Goal: Transaction & Acquisition: Purchase product/service

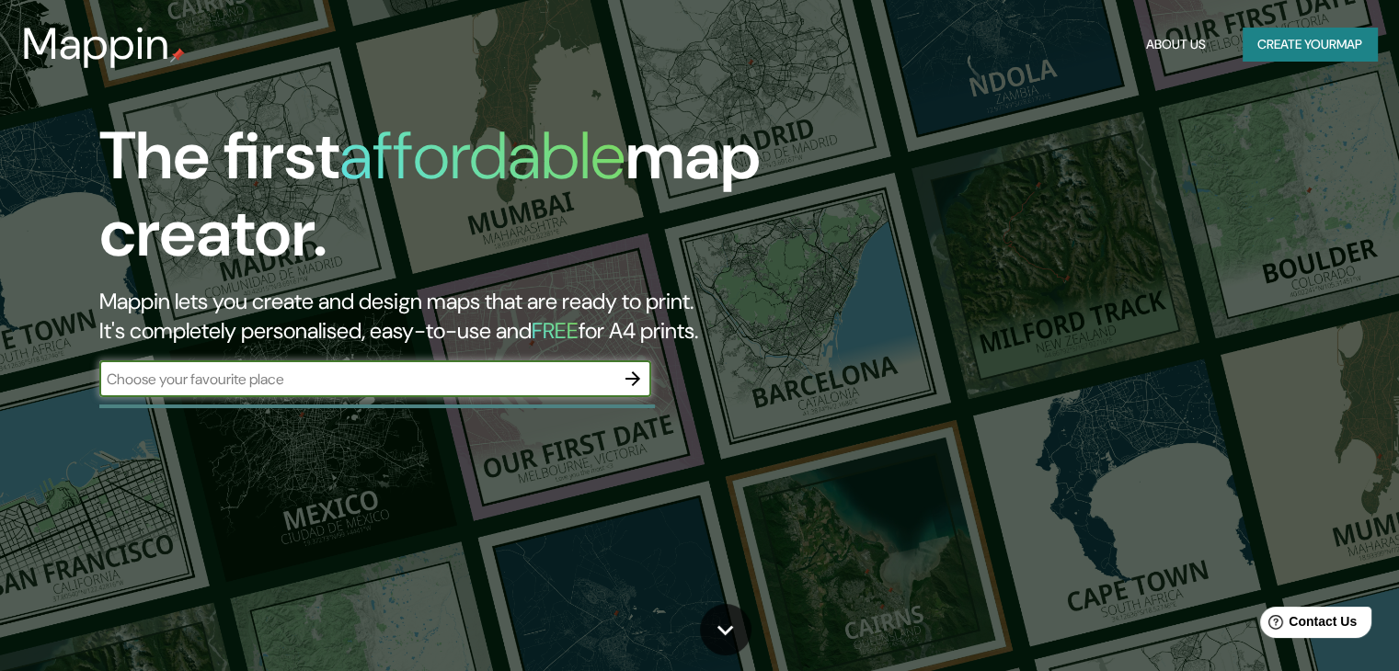
click at [276, 374] on input "text" at bounding box center [356, 379] width 515 height 21
type input "San José Costa rica"
click at [637, 375] on icon "button" at bounding box center [633, 379] width 22 height 22
click at [184, 387] on input "text" at bounding box center [356, 379] width 515 height 21
type input "Costa Rica, San José"
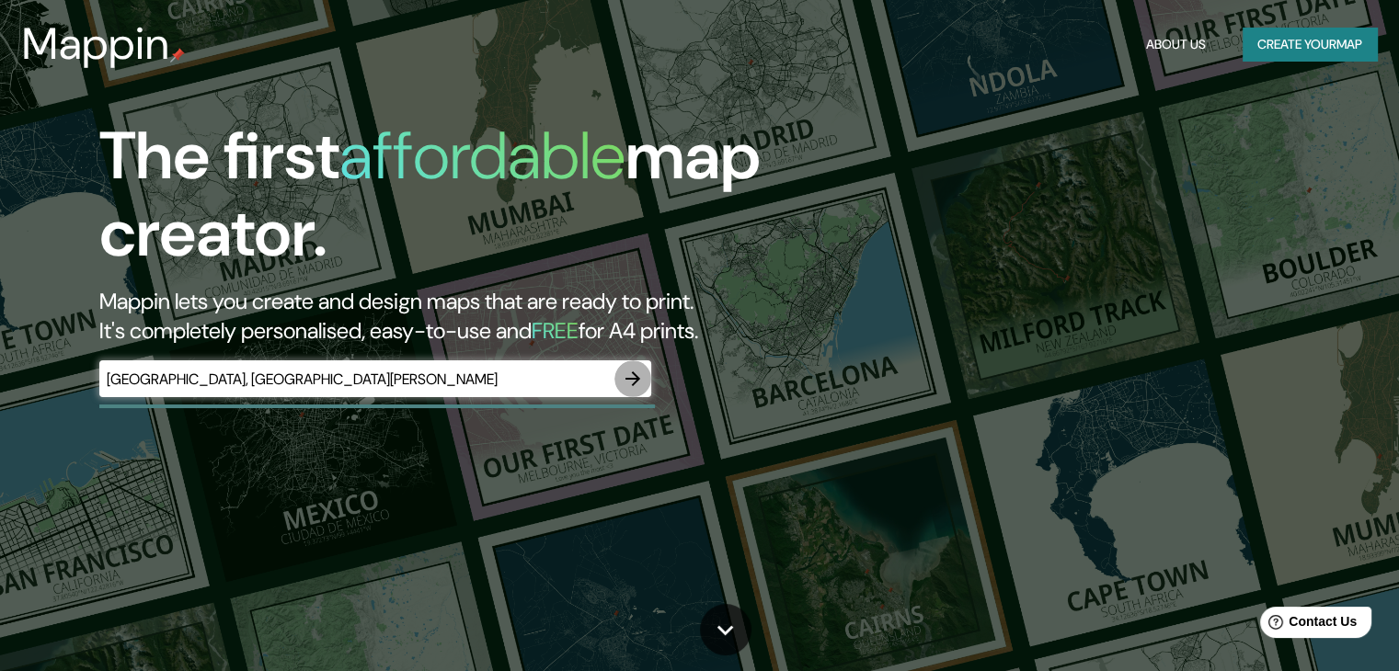
click at [637, 380] on icon "button" at bounding box center [632, 379] width 15 height 15
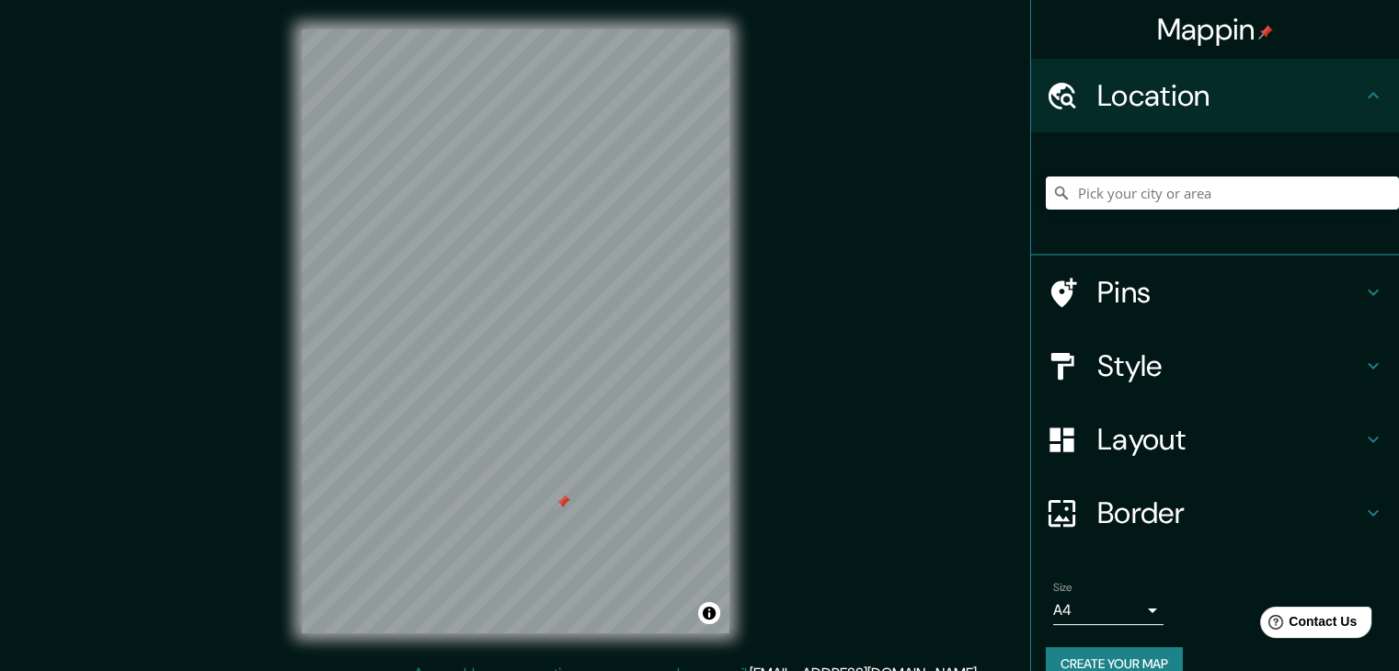
click at [1103, 295] on h4 "Pins" at bounding box center [1229, 292] width 265 height 37
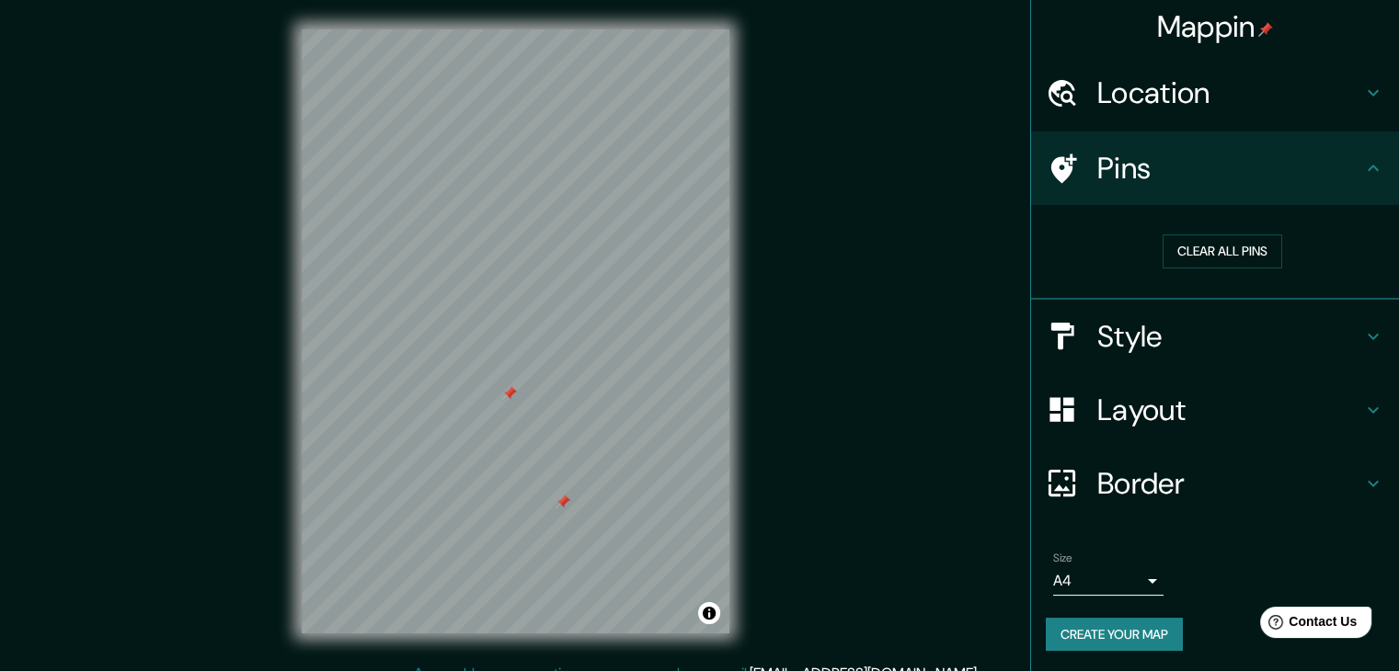
scroll to position [4, 0]
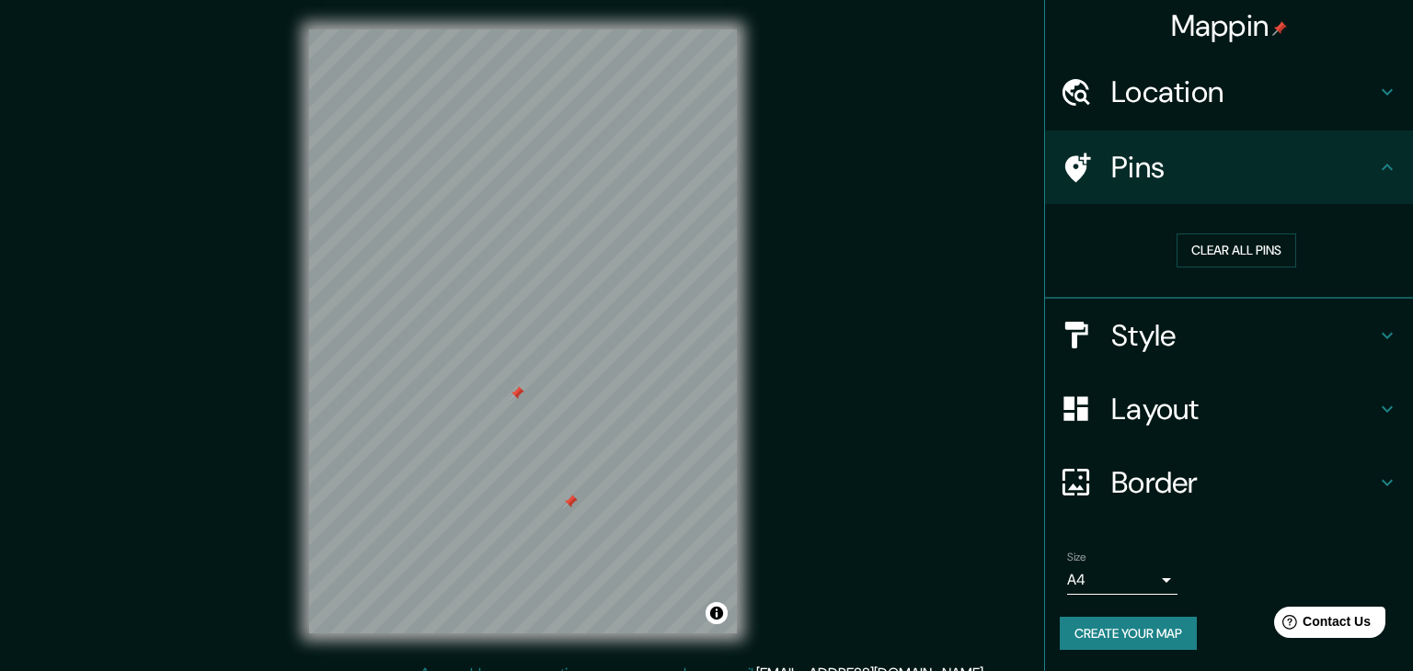
click at [1117, 581] on body "Mappin Location Pins Clear all pins Style Layout Border Choose a border. Hint :…" at bounding box center [706, 335] width 1413 height 671
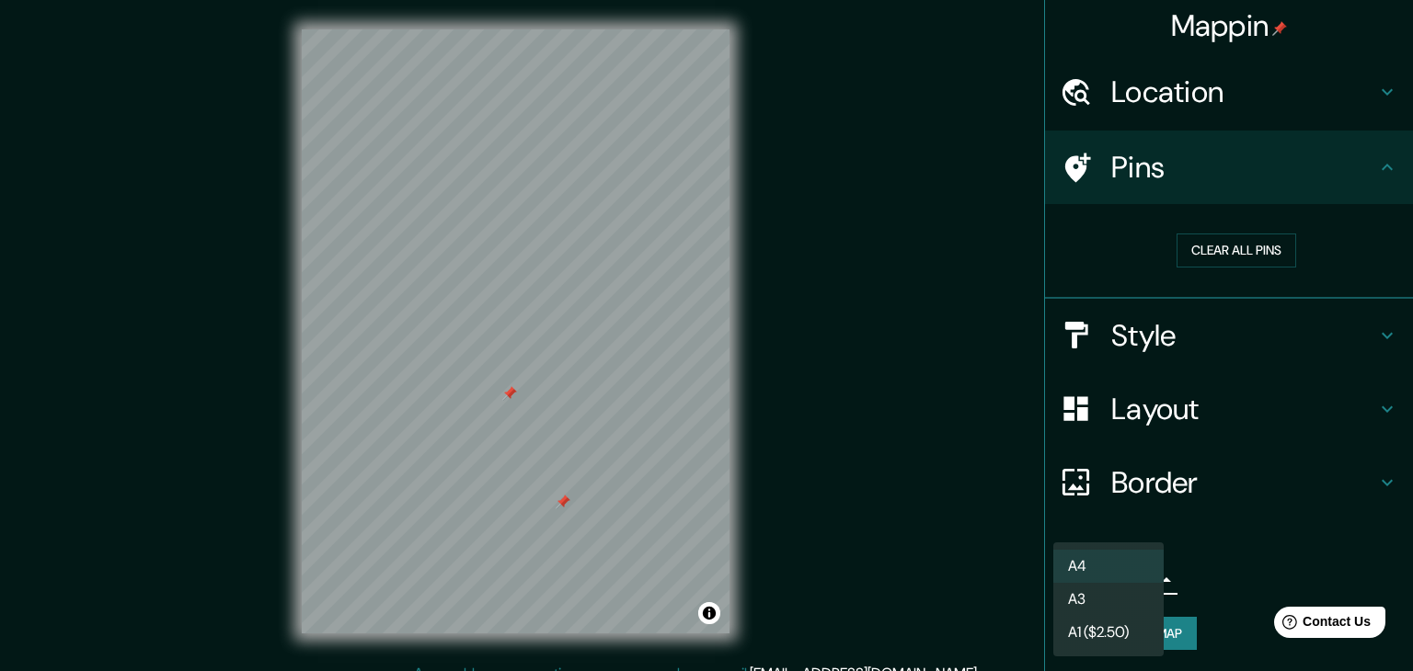
click at [1110, 569] on li "A4" at bounding box center [1108, 566] width 110 height 33
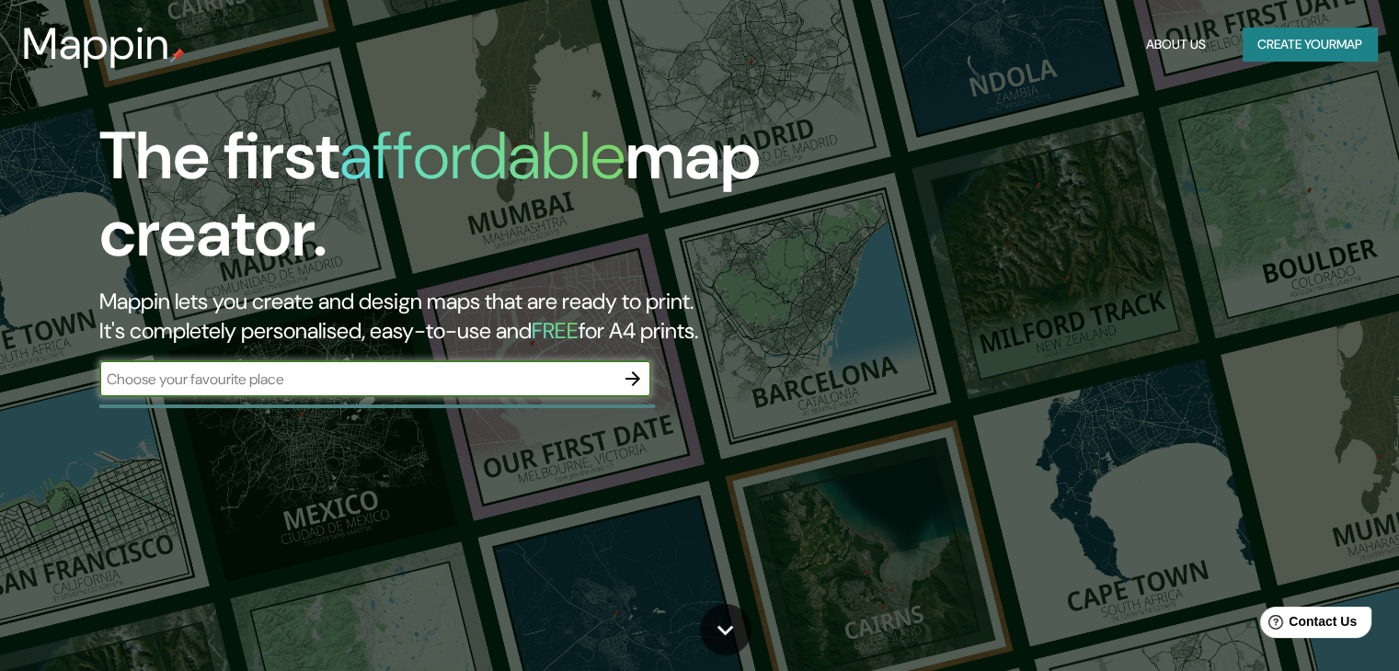
click at [224, 380] on input "text" at bounding box center [356, 379] width 515 height 21
type input "San José"
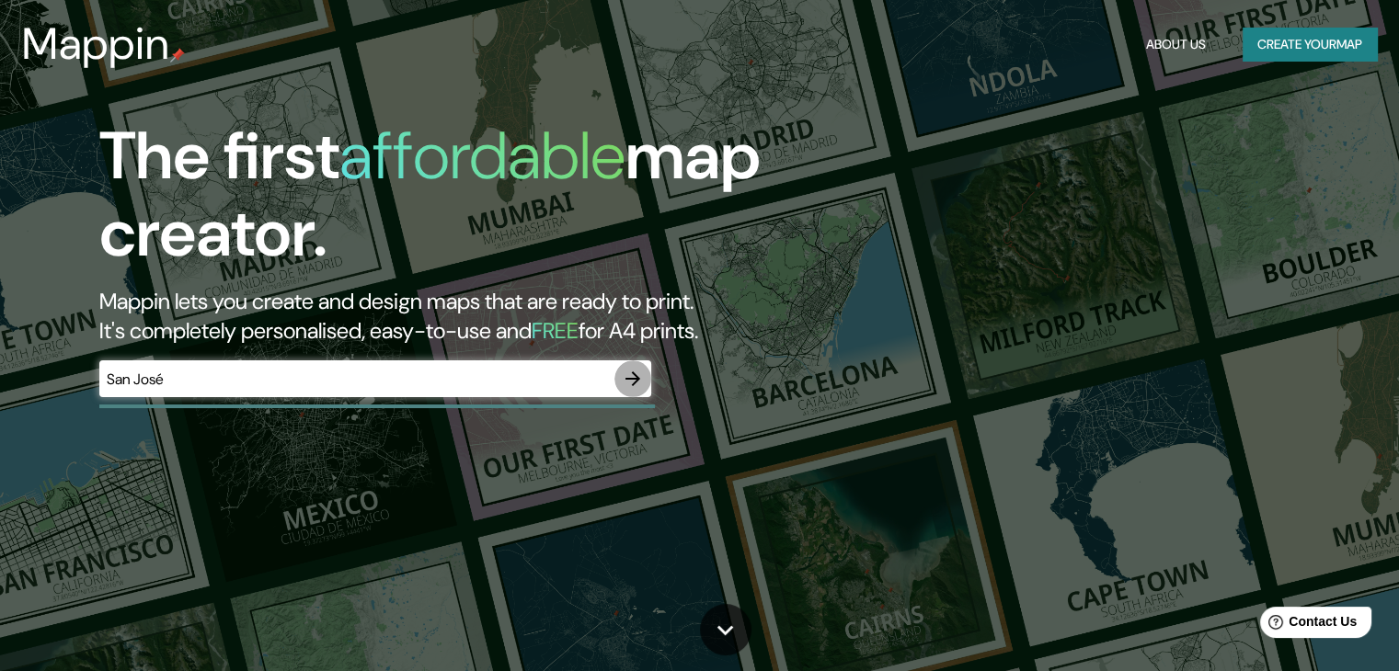
click at [642, 380] on icon "button" at bounding box center [633, 379] width 22 height 22
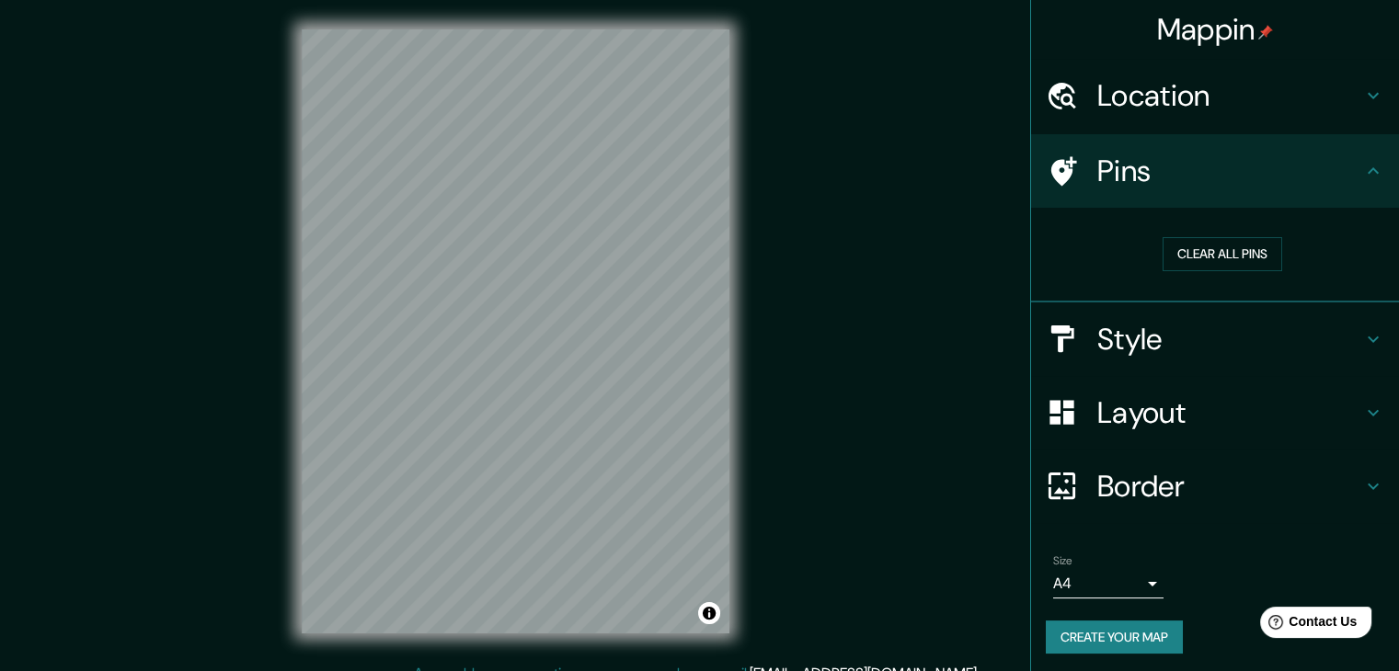
click at [1111, 344] on h4 "Style" at bounding box center [1229, 339] width 265 height 37
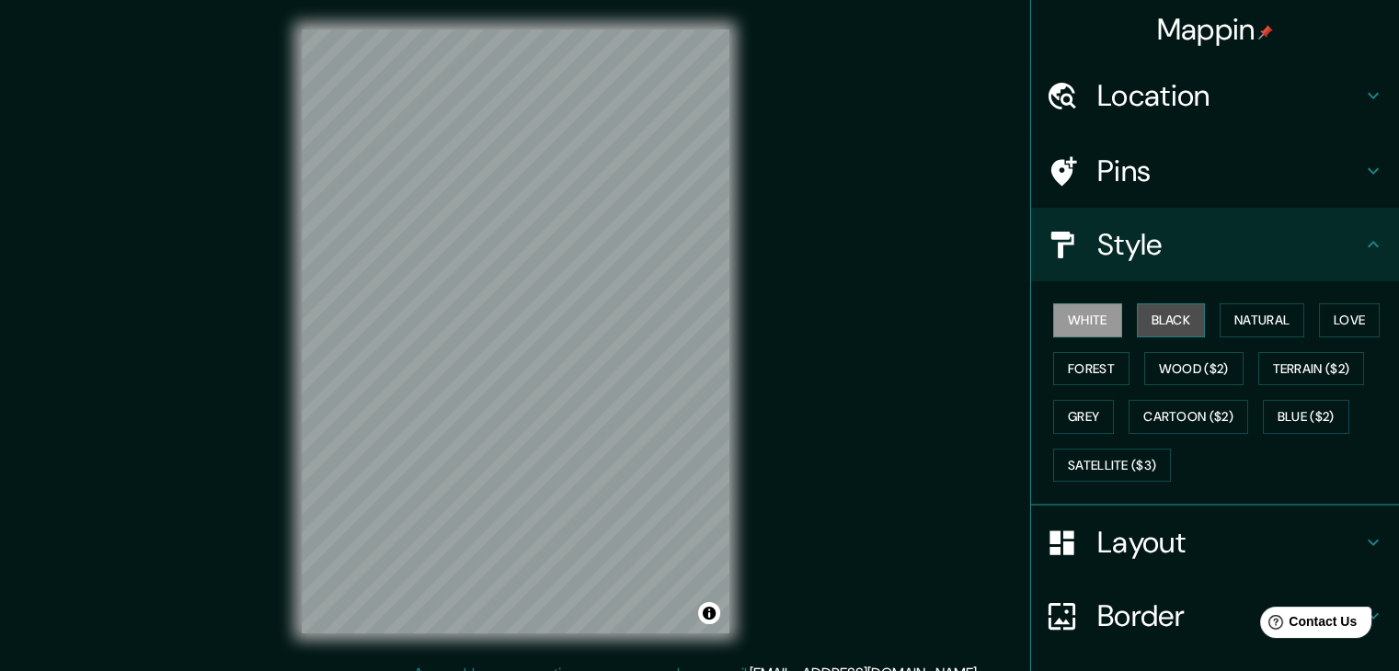
click at [1165, 321] on button "Black" at bounding box center [1171, 321] width 69 height 34
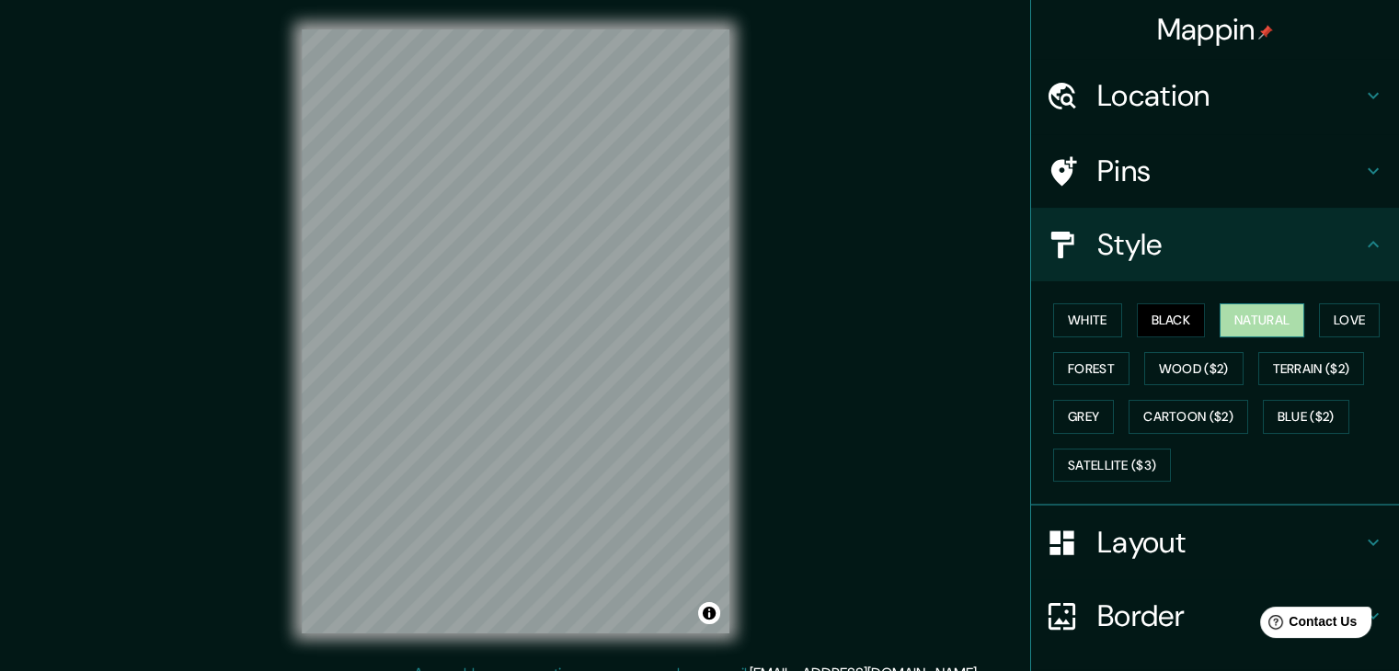
click at [1255, 325] on button "Natural" at bounding box center [1262, 321] width 85 height 34
click at [1339, 317] on button "Love" at bounding box center [1349, 321] width 61 height 34
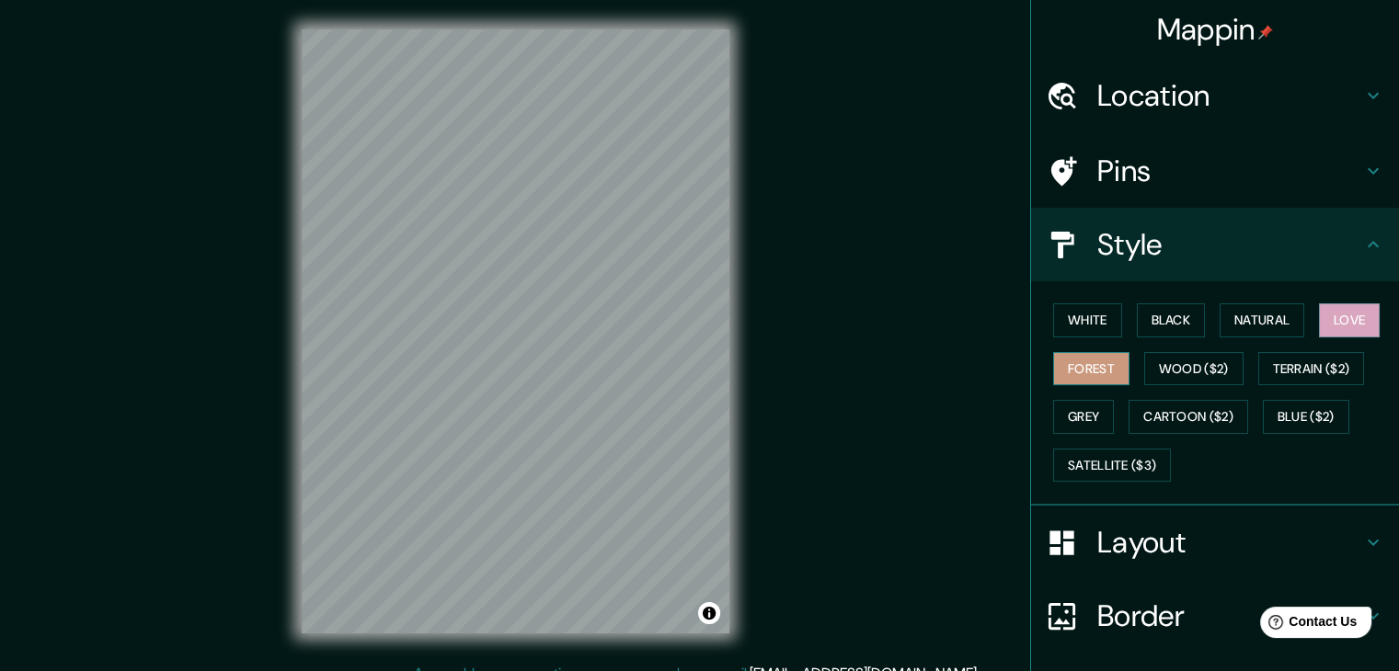
click at [1112, 364] on button "Forest" at bounding box center [1091, 369] width 76 height 34
click at [1179, 362] on button "Wood ($2)" at bounding box center [1193, 369] width 99 height 34
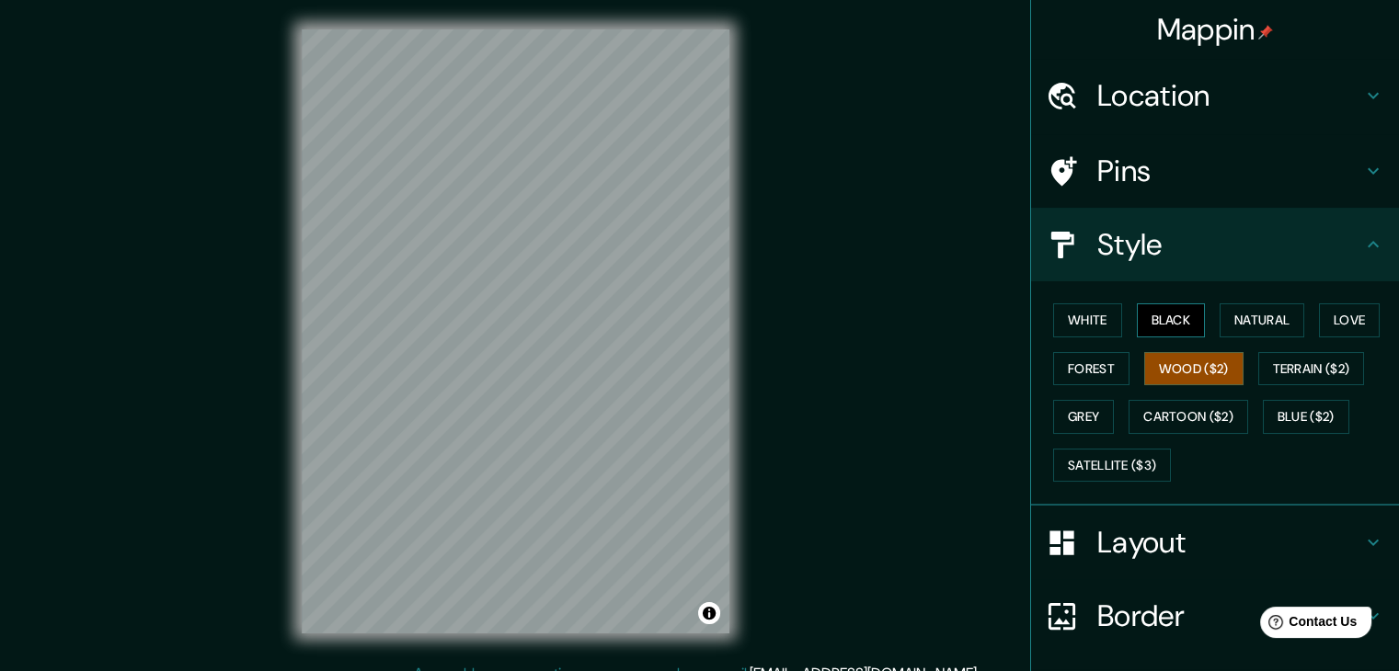
click at [1181, 327] on button "Black" at bounding box center [1171, 321] width 69 height 34
click at [1182, 369] on button "Wood ($2)" at bounding box center [1193, 369] width 99 height 34
click at [1273, 362] on button "Terrain ($2)" at bounding box center [1311, 369] width 107 height 34
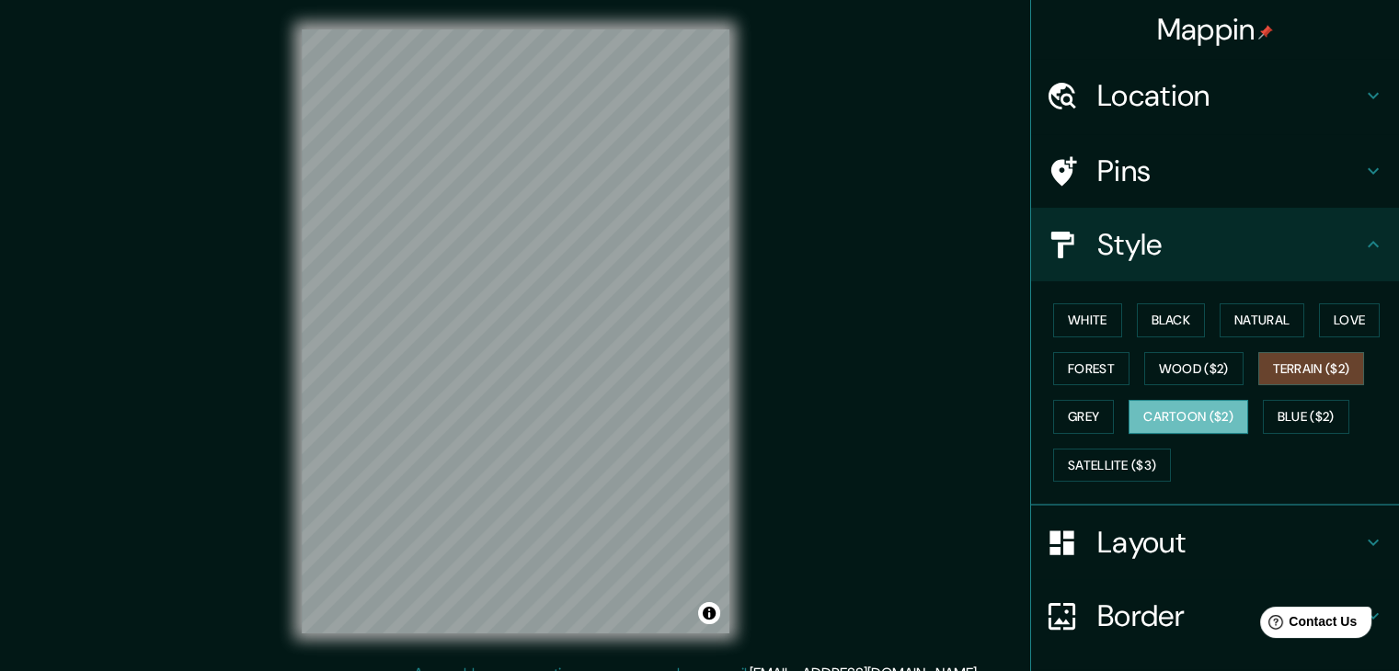
click at [1178, 413] on button "Cartoon ($2)" at bounding box center [1189, 417] width 120 height 34
click at [1087, 424] on button "Grey" at bounding box center [1083, 417] width 61 height 34
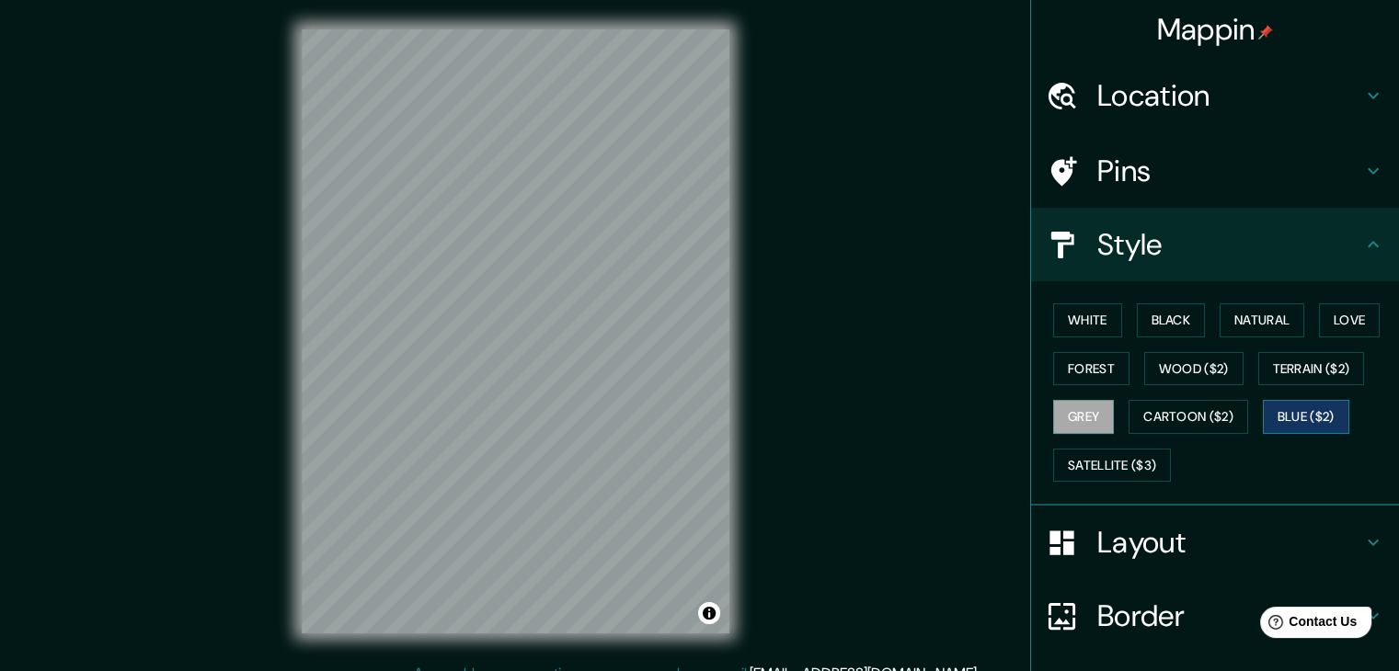
click at [1291, 413] on button "Blue ($2)" at bounding box center [1306, 417] width 86 height 34
click at [1171, 328] on button "Black" at bounding box center [1171, 321] width 69 height 34
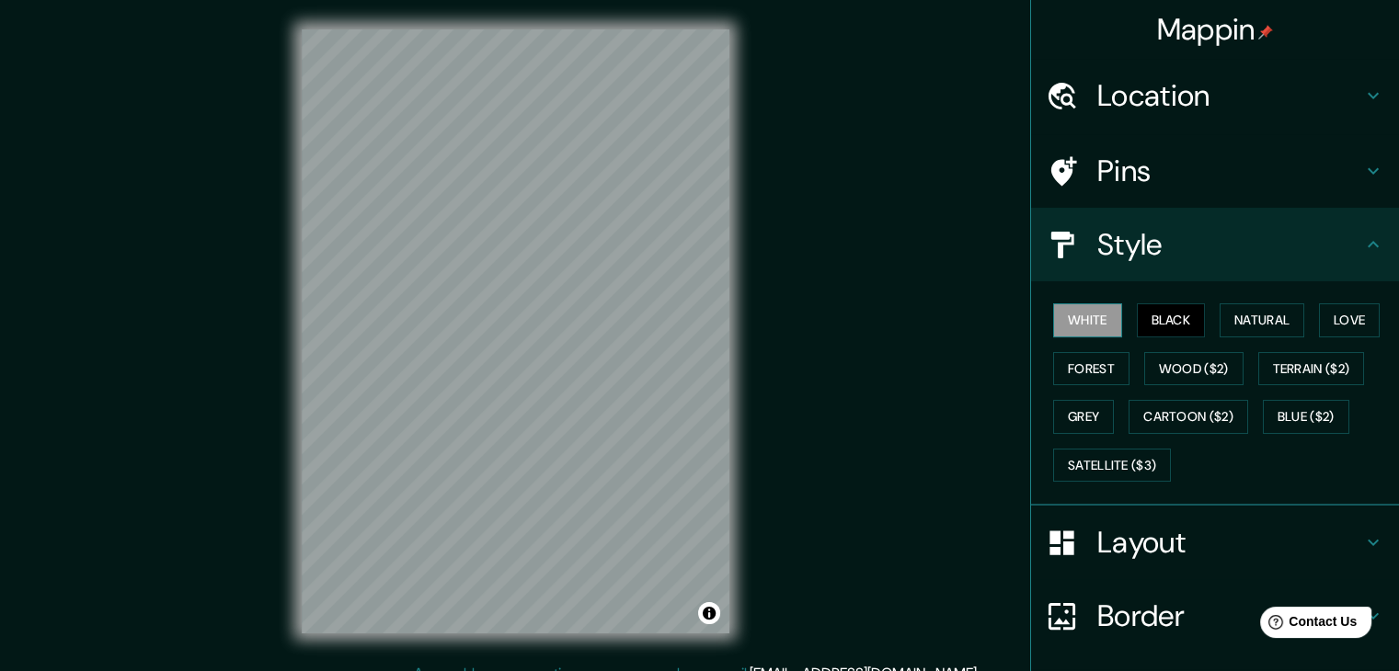
click at [1067, 323] on button "White" at bounding box center [1087, 321] width 69 height 34
click at [1174, 327] on button "Black" at bounding box center [1171, 321] width 69 height 34
click at [1228, 317] on button "Natural" at bounding box center [1262, 321] width 85 height 34
click at [1169, 314] on button "Black" at bounding box center [1171, 321] width 69 height 34
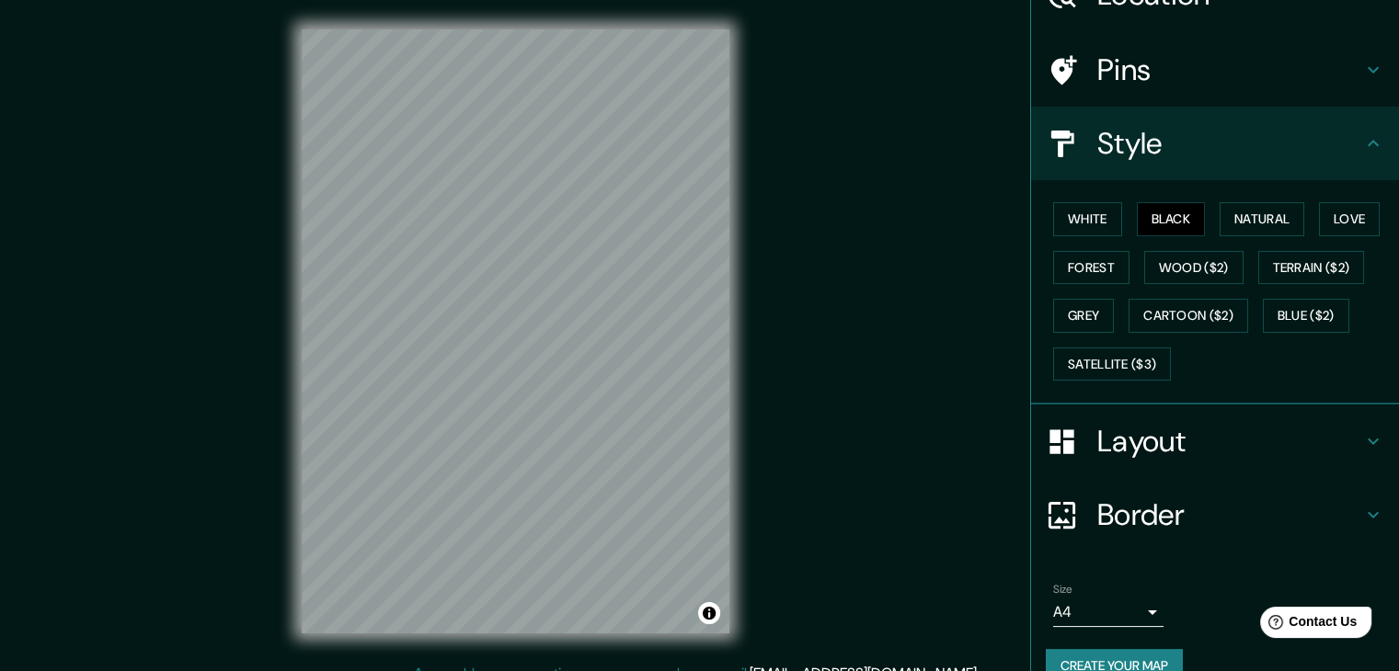
scroll to position [132, 0]
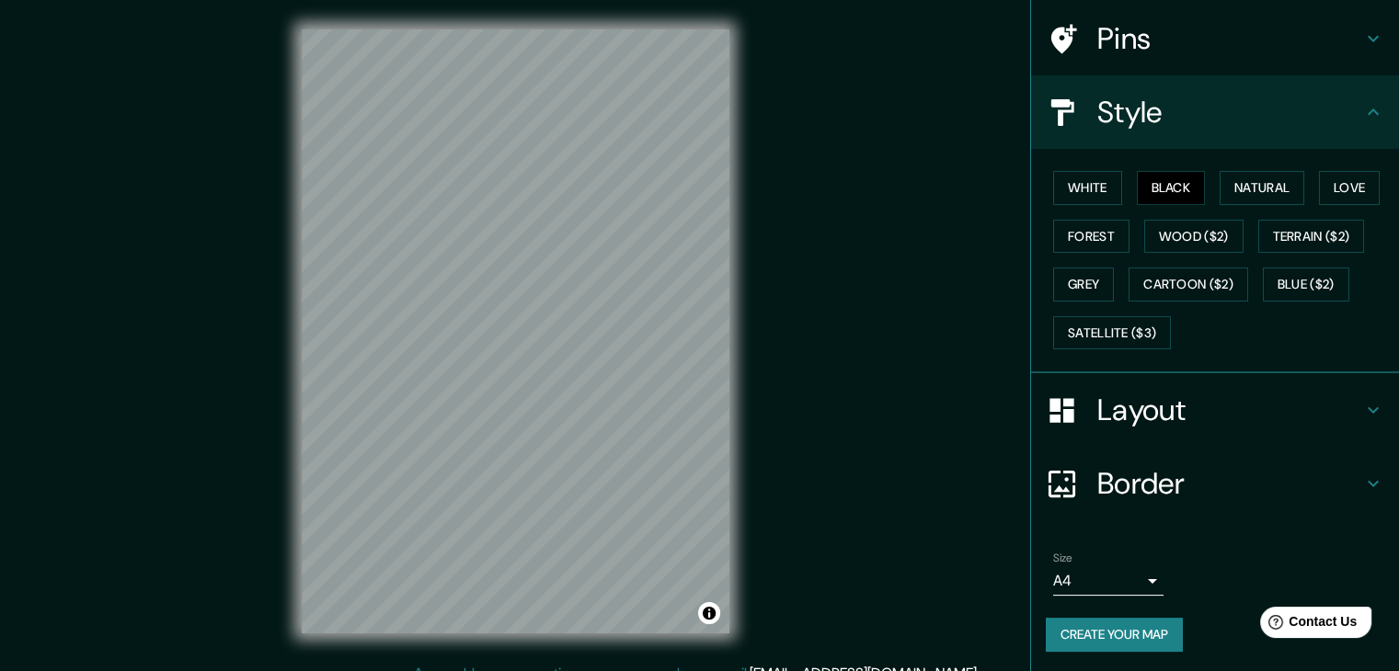
click at [1085, 630] on button "Create your map" at bounding box center [1114, 635] width 137 height 34
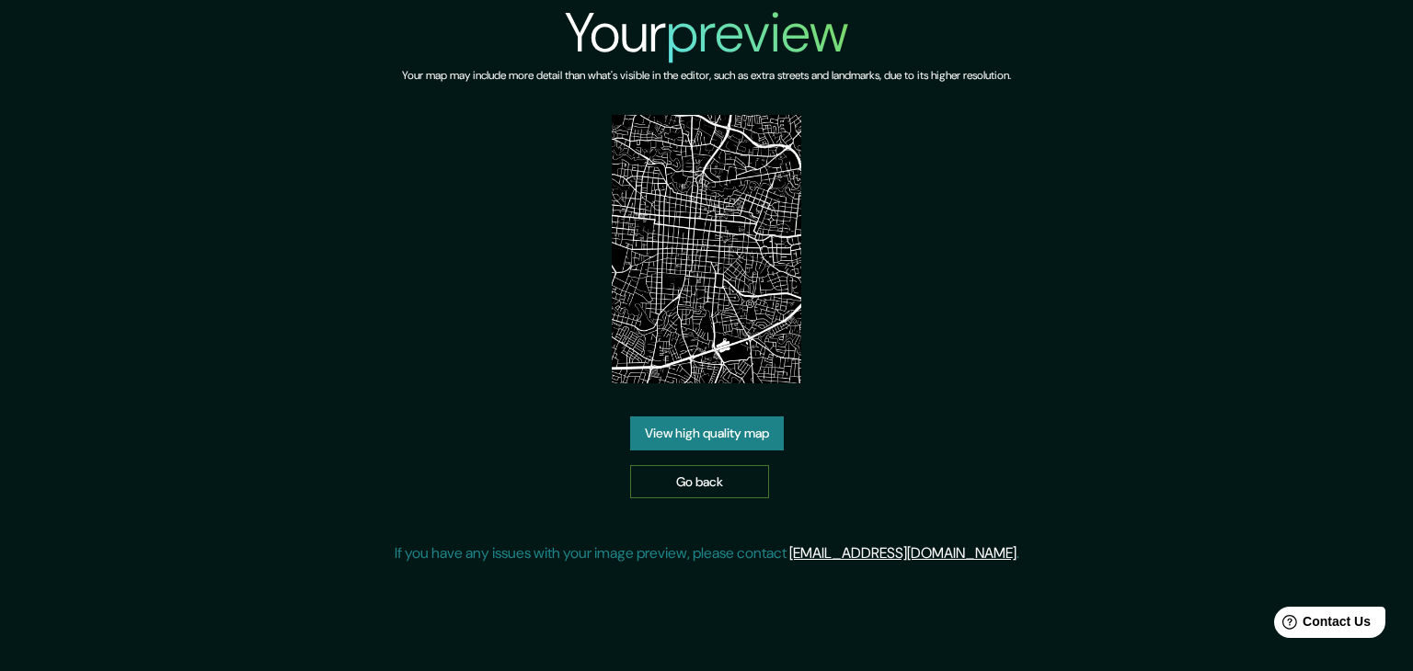
click at [707, 483] on link "Go back" at bounding box center [699, 482] width 139 height 34
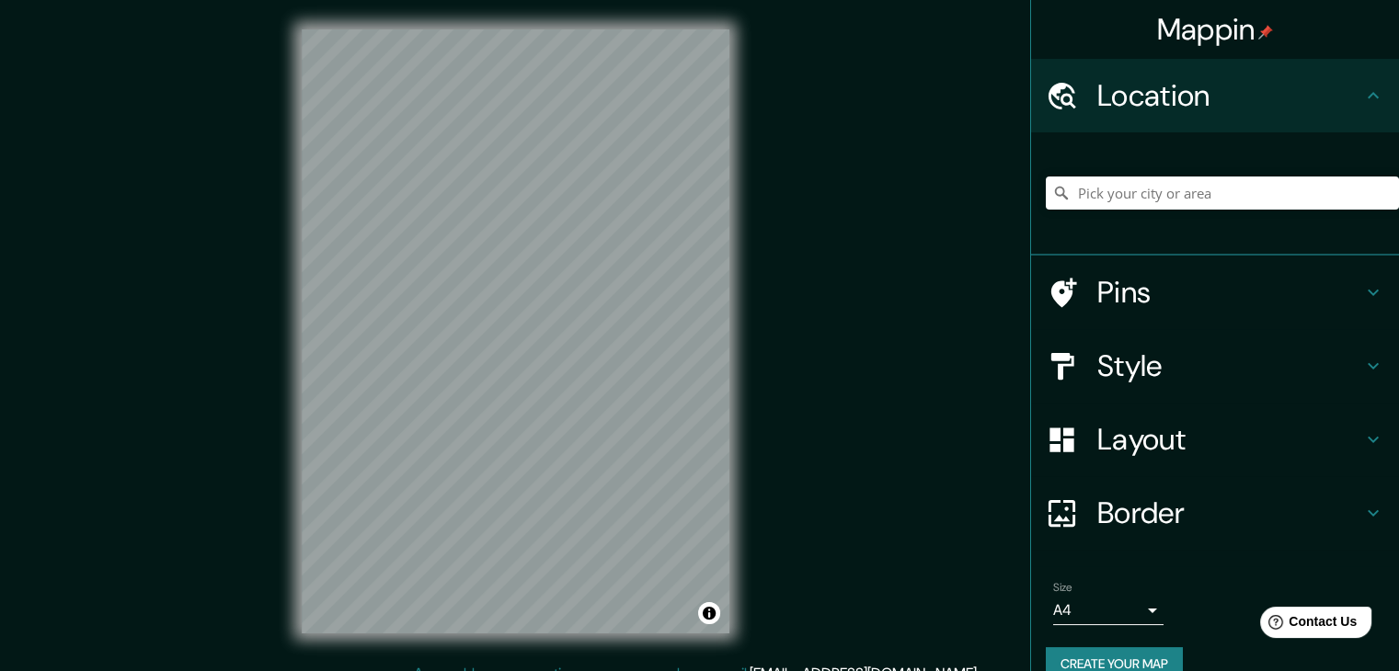
click at [754, 130] on div "© Mapbox © OpenStreetMap Improve this map" at bounding box center [515, 331] width 487 height 663
click at [774, 235] on div "Mappin Location Pins Style Layout Border Choose a border. Hint : you can make l…" at bounding box center [699, 346] width 1399 height 693
click at [782, 499] on div "Mappin Location Pins Style Layout Border Choose a border. Hint : you can make l…" at bounding box center [699, 346] width 1399 height 693
click at [1141, 287] on h4 "Pins" at bounding box center [1229, 292] width 265 height 37
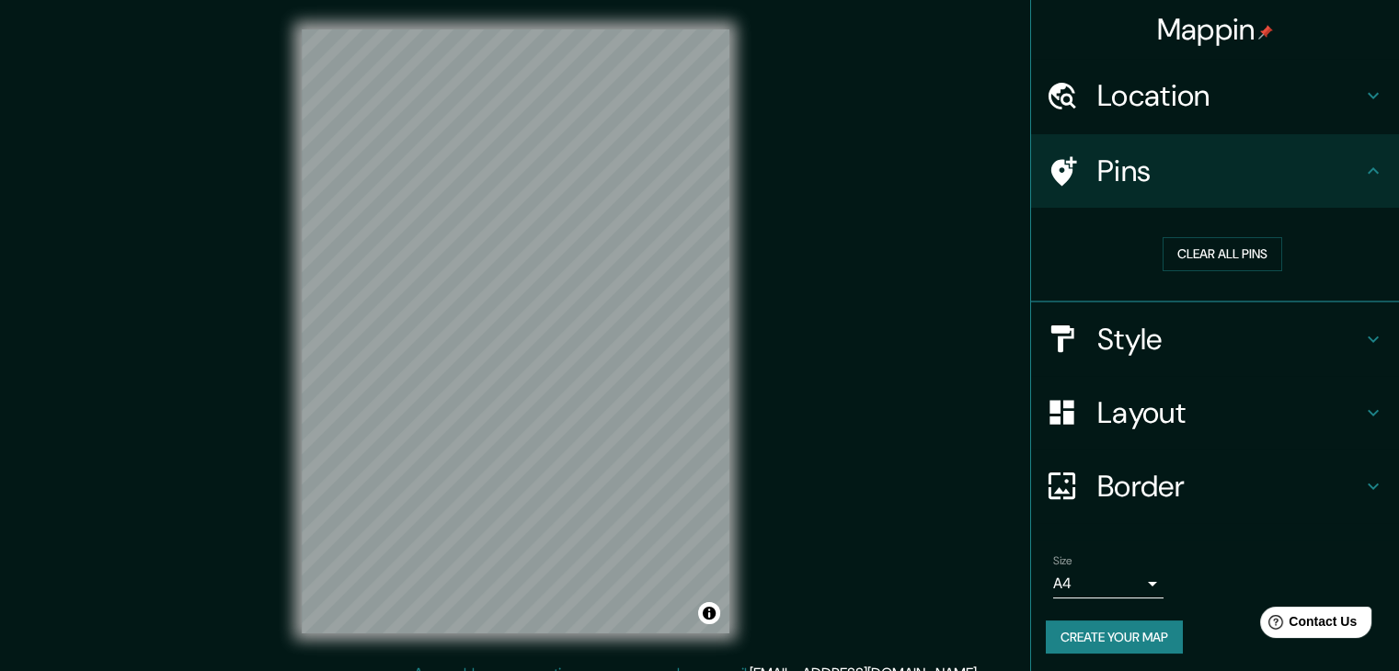
click at [1140, 339] on h4 "Style" at bounding box center [1229, 339] width 265 height 37
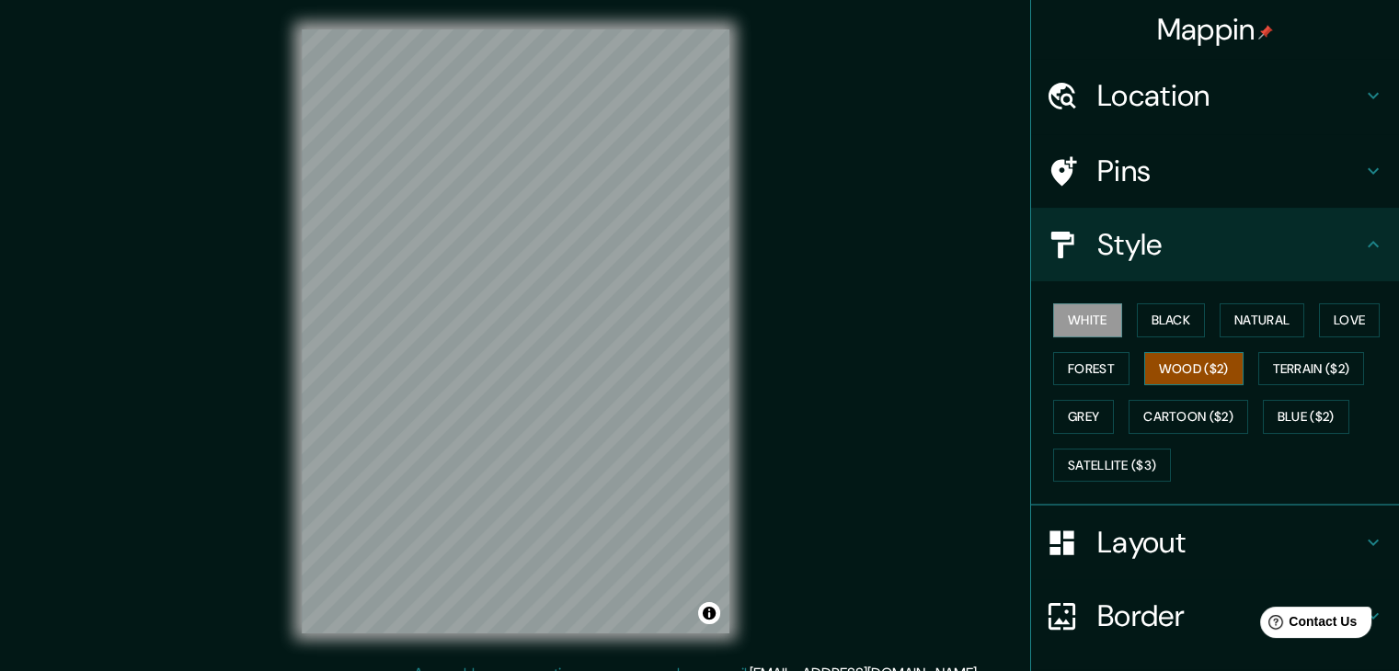
click at [1184, 369] on button "Wood ($2)" at bounding box center [1193, 369] width 99 height 34
click at [1142, 328] on button "Black" at bounding box center [1171, 321] width 69 height 34
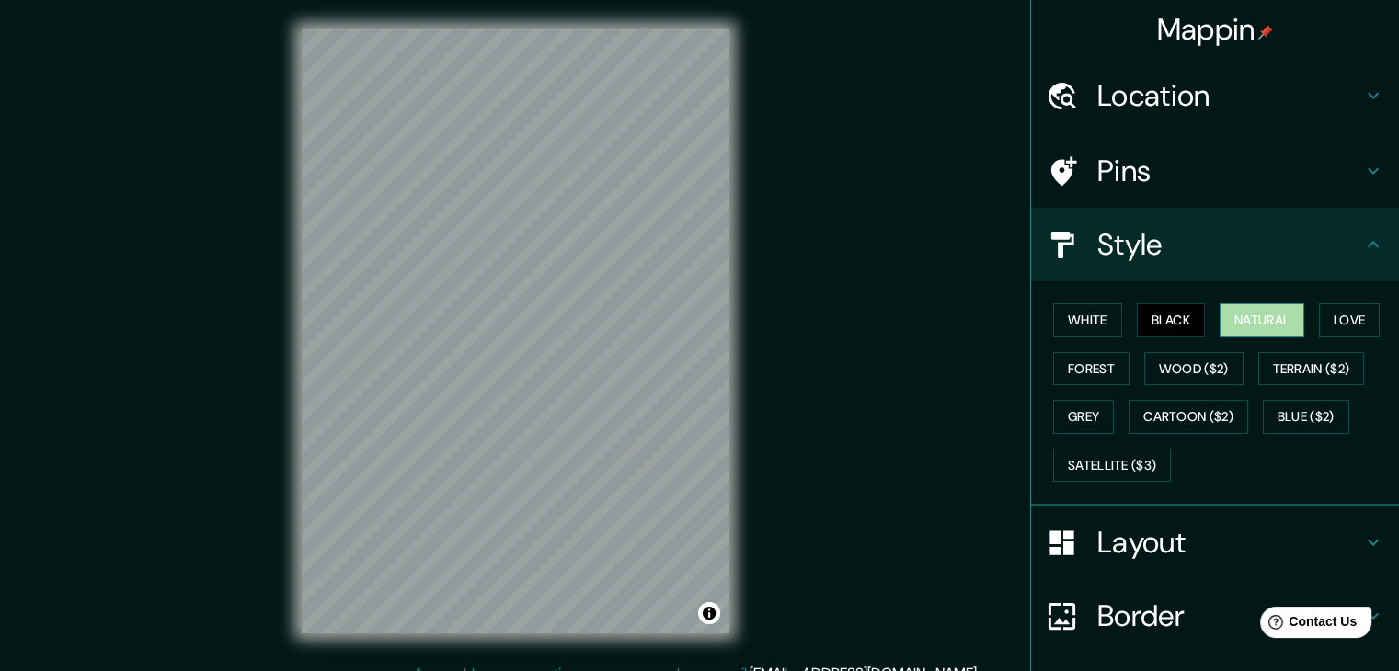
click at [1242, 322] on button "Natural" at bounding box center [1262, 321] width 85 height 34
click at [1180, 369] on button "Wood ($2)" at bounding box center [1193, 369] width 99 height 34
click at [1174, 331] on button "Black" at bounding box center [1171, 321] width 69 height 34
click at [1188, 369] on button "Wood ($2)" at bounding box center [1193, 369] width 99 height 34
click at [1176, 329] on button "Black" at bounding box center [1171, 321] width 69 height 34
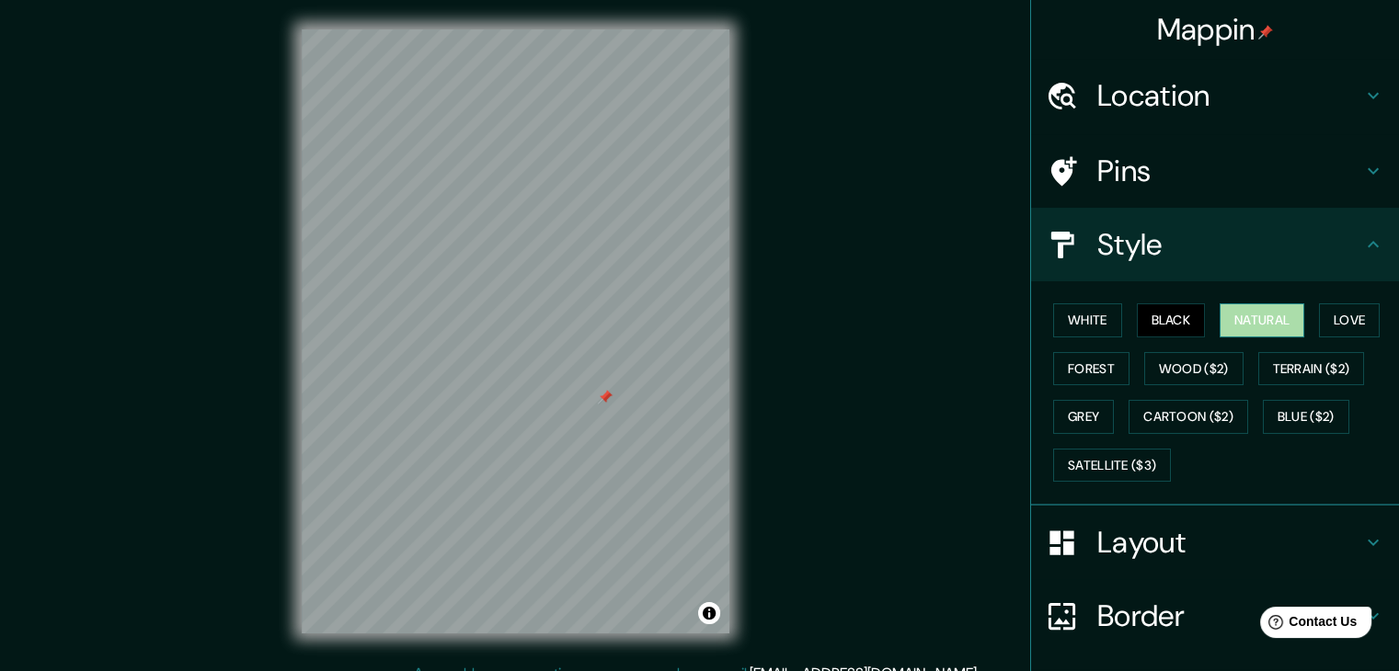
click at [1240, 320] on button "Natural" at bounding box center [1262, 321] width 85 height 34
click at [1172, 317] on button "Black" at bounding box center [1171, 321] width 69 height 34
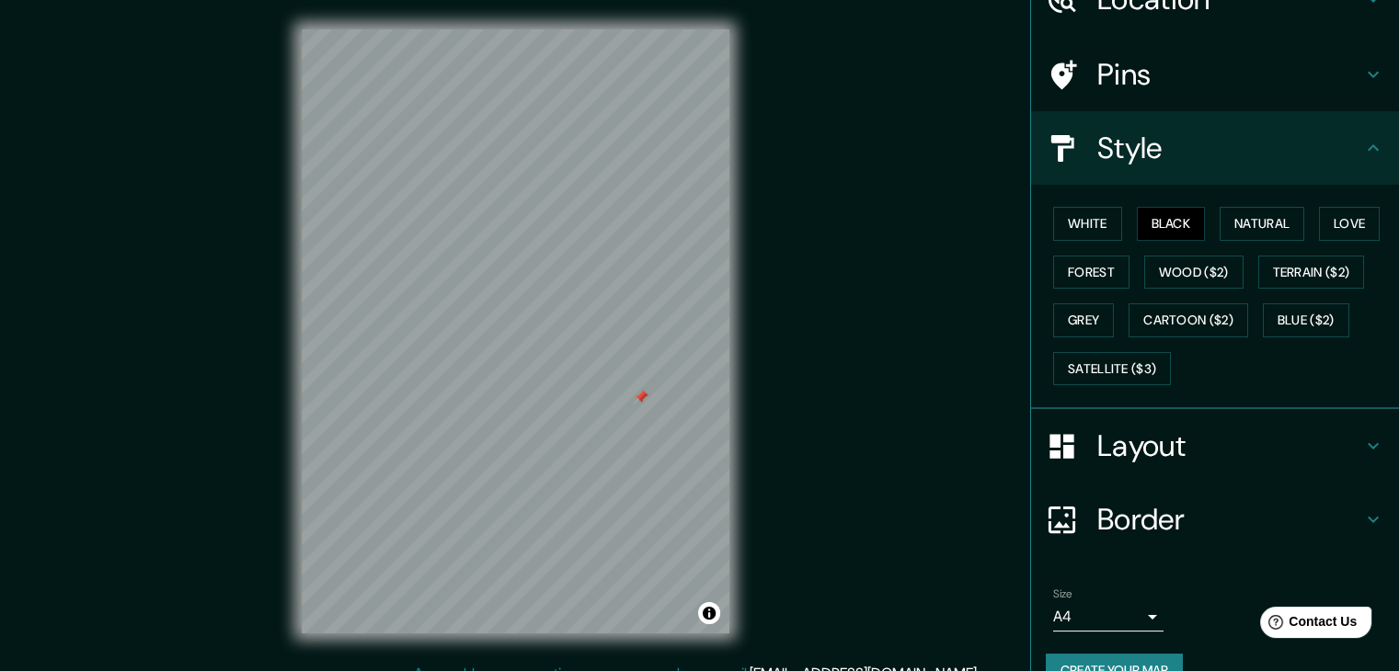
scroll to position [132, 0]
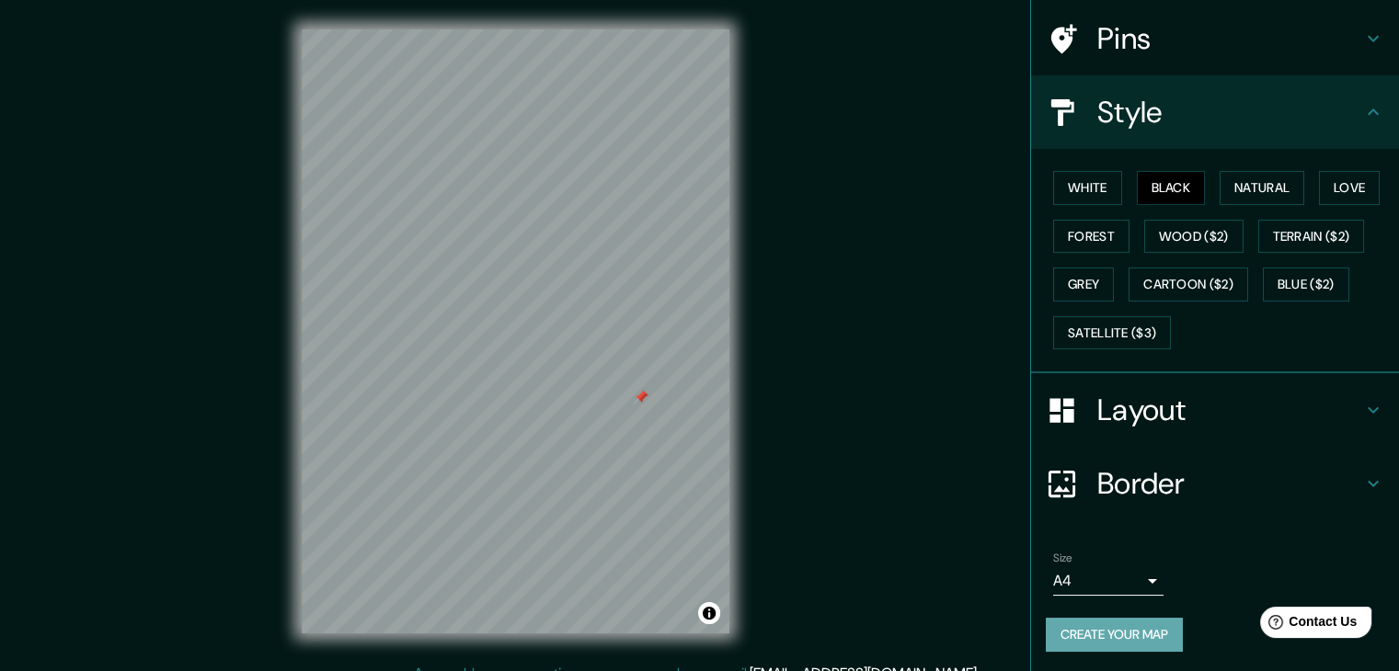
click at [1119, 635] on button "Create your map" at bounding box center [1114, 635] width 137 height 34
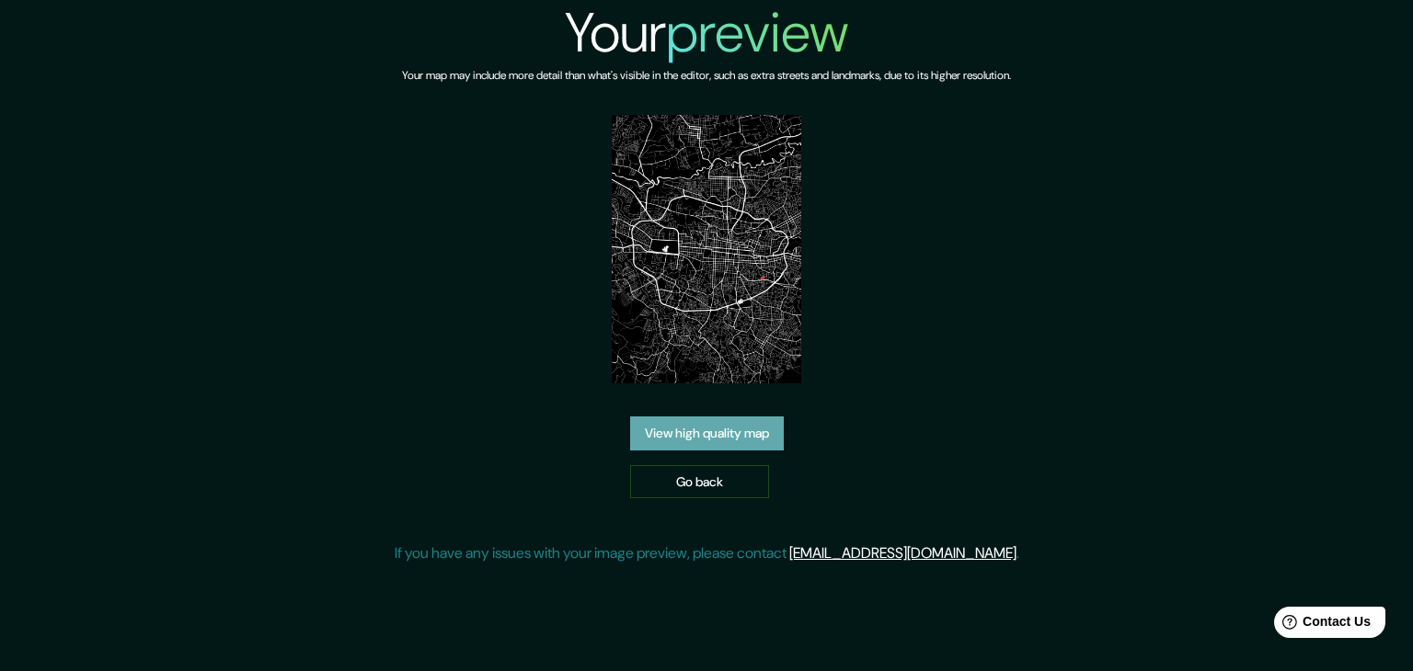
click at [754, 433] on link "View high quality map" at bounding box center [707, 434] width 154 height 34
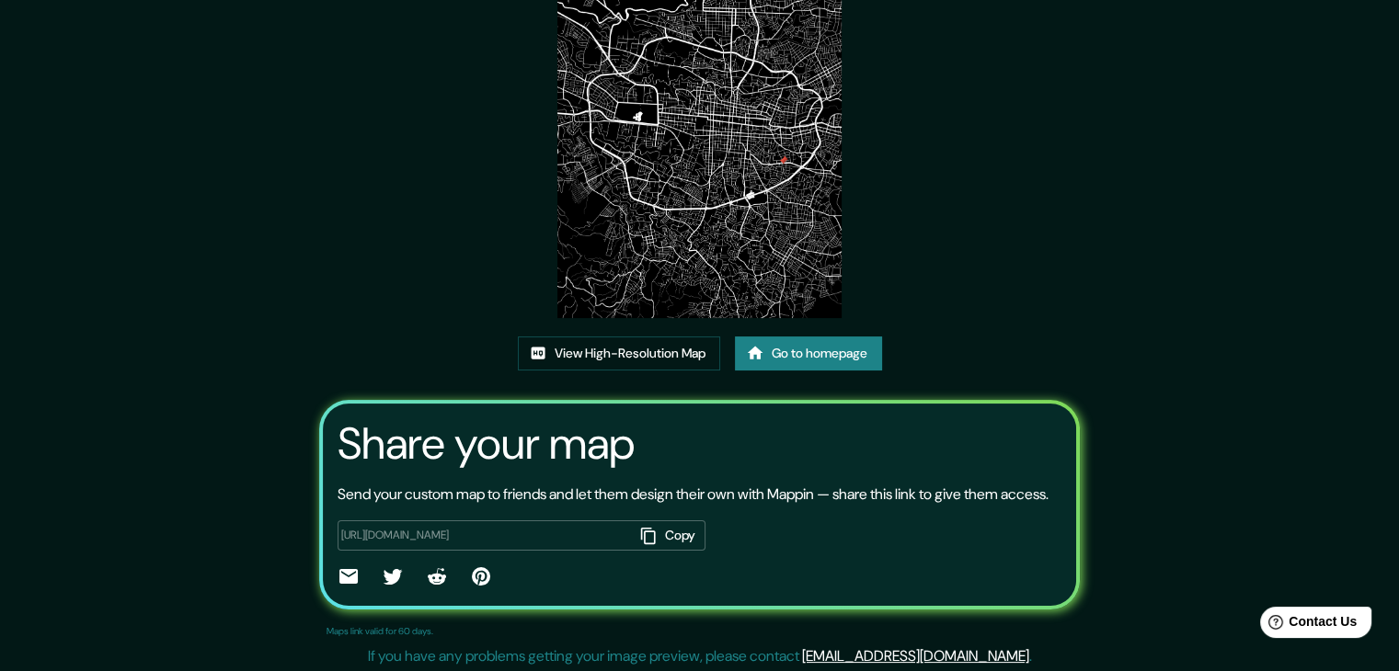
scroll to position [191, 0]
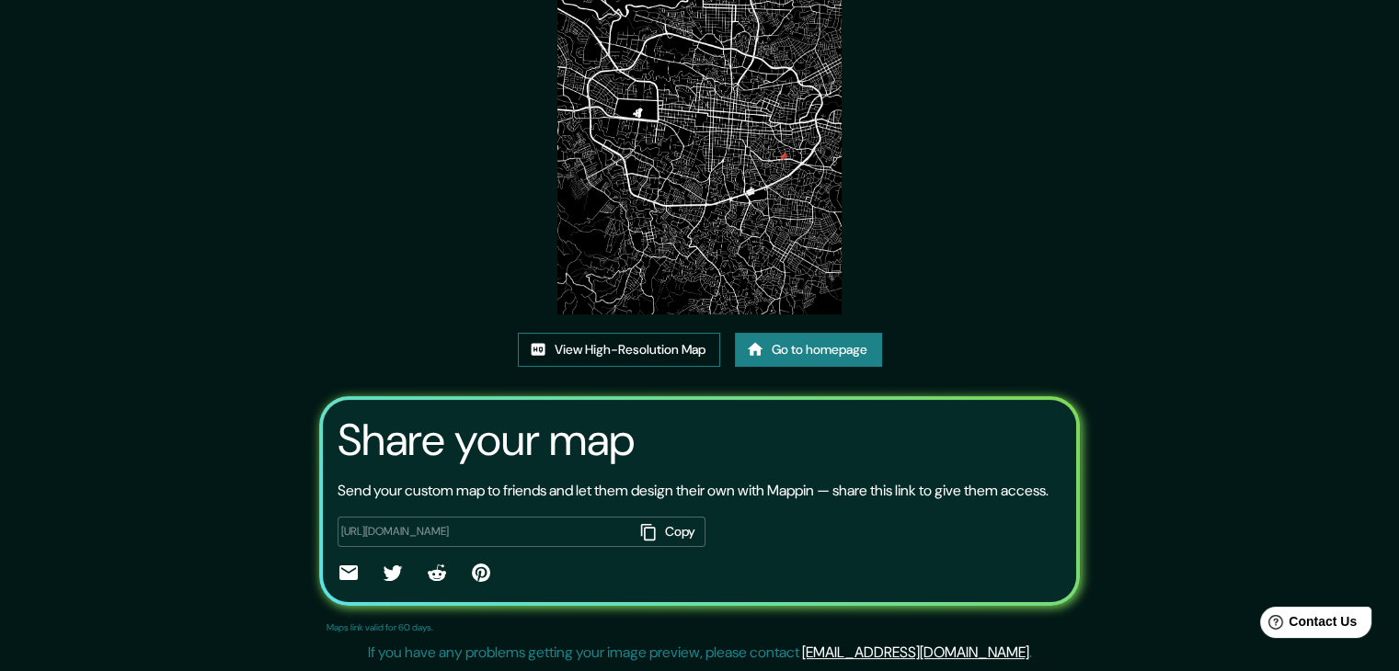
click at [653, 333] on link "View High-Resolution Map" at bounding box center [619, 350] width 202 height 34
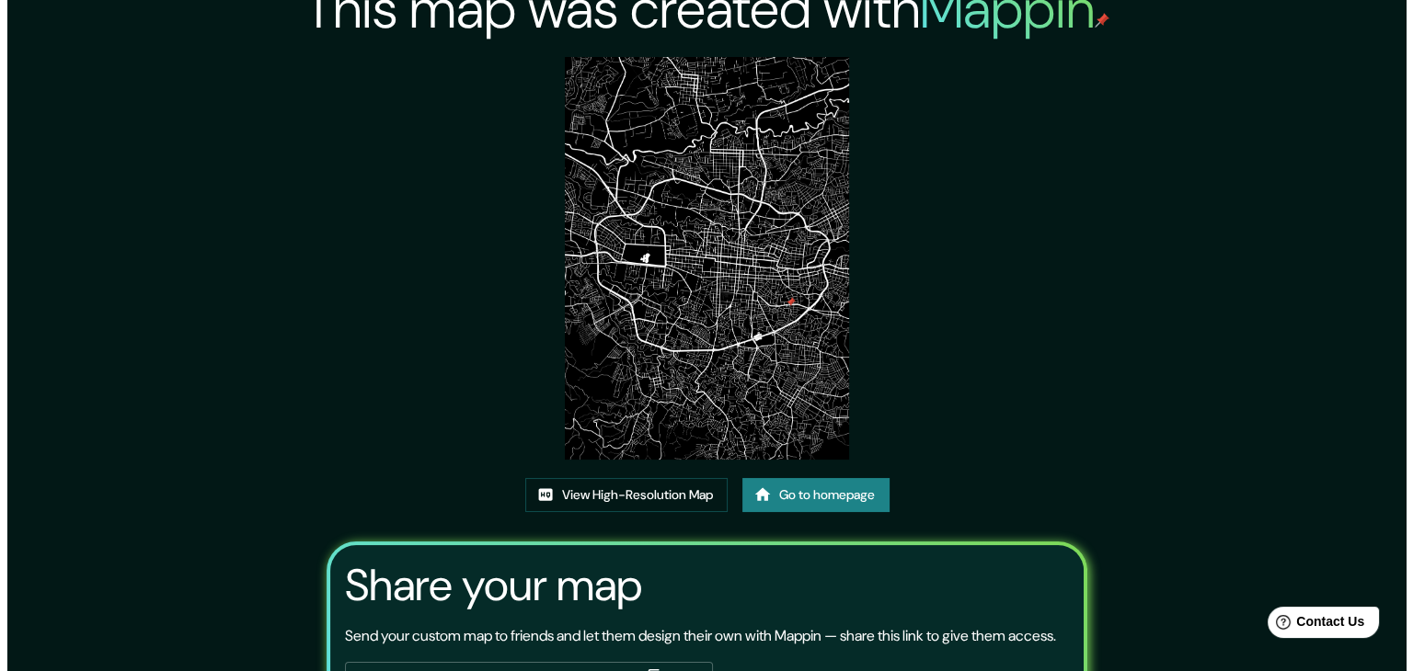
scroll to position [0, 0]
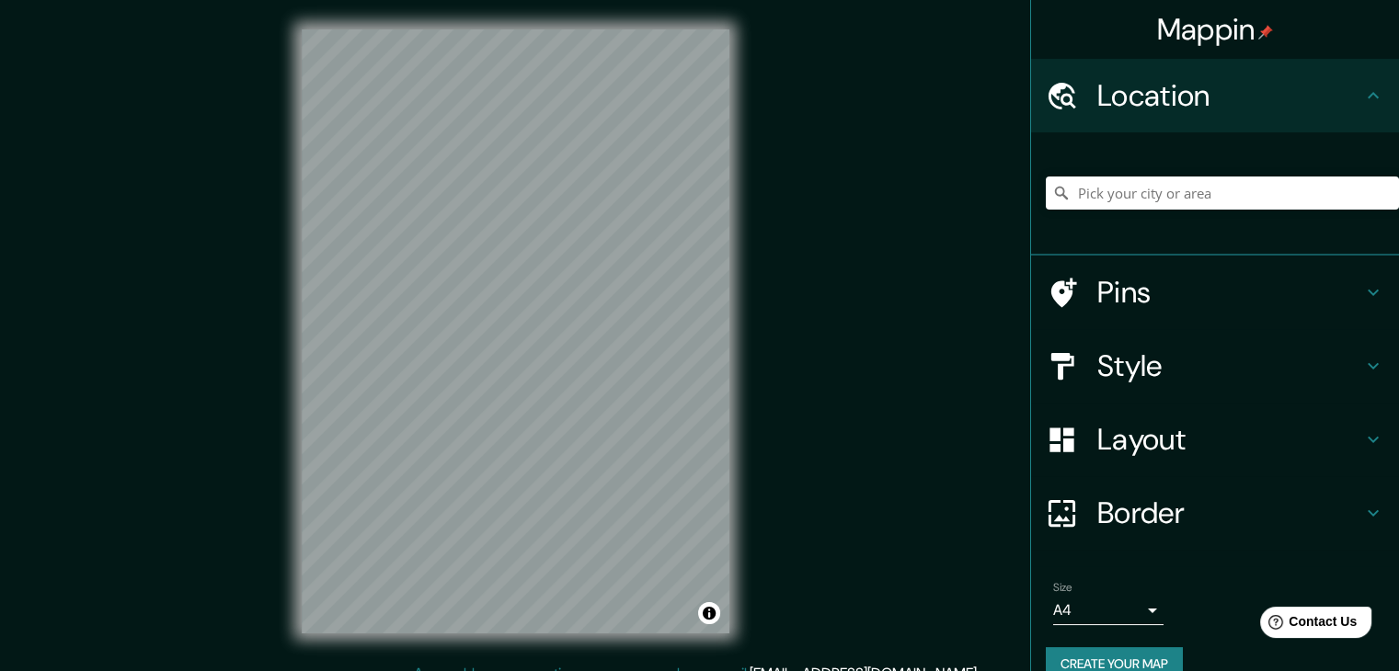
click at [734, 240] on div "© Mapbox © OpenStreetMap Improve this map" at bounding box center [515, 331] width 487 height 663
click at [1110, 364] on h4 "Style" at bounding box center [1229, 366] width 265 height 37
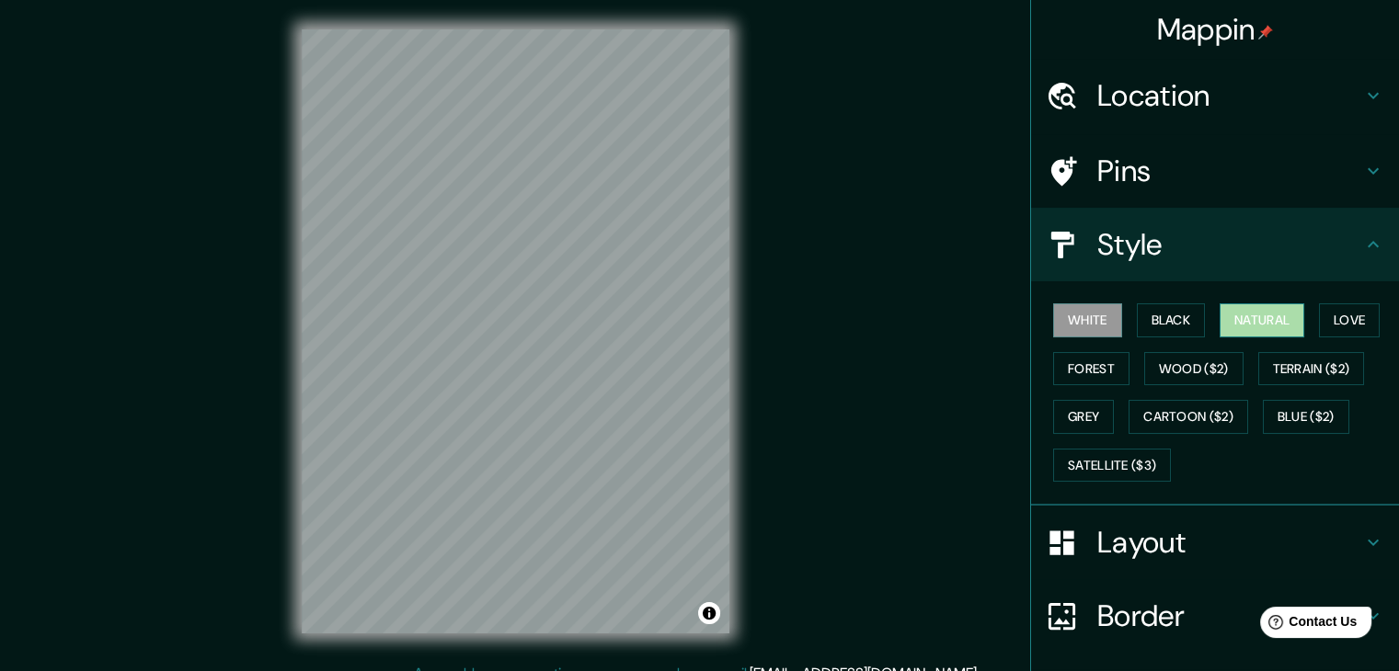
click at [1240, 313] on button "Natural" at bounding box center [1262, 321] width 85 height 34
click at [1172, 360] on button "Wood ($2)" at bounding box center [1193, 369] width 99 height 34
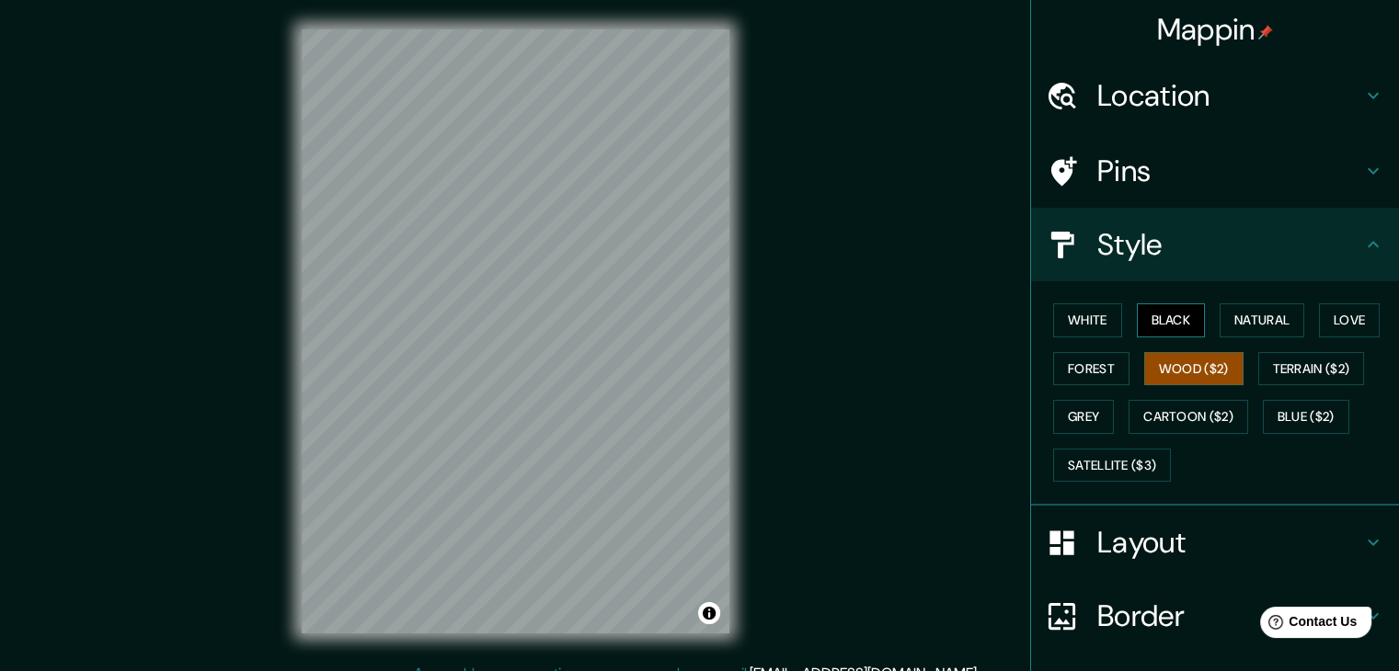
click at [1153, 323] on button "Black" at bounding box center [1171, 321] width 69 height 34
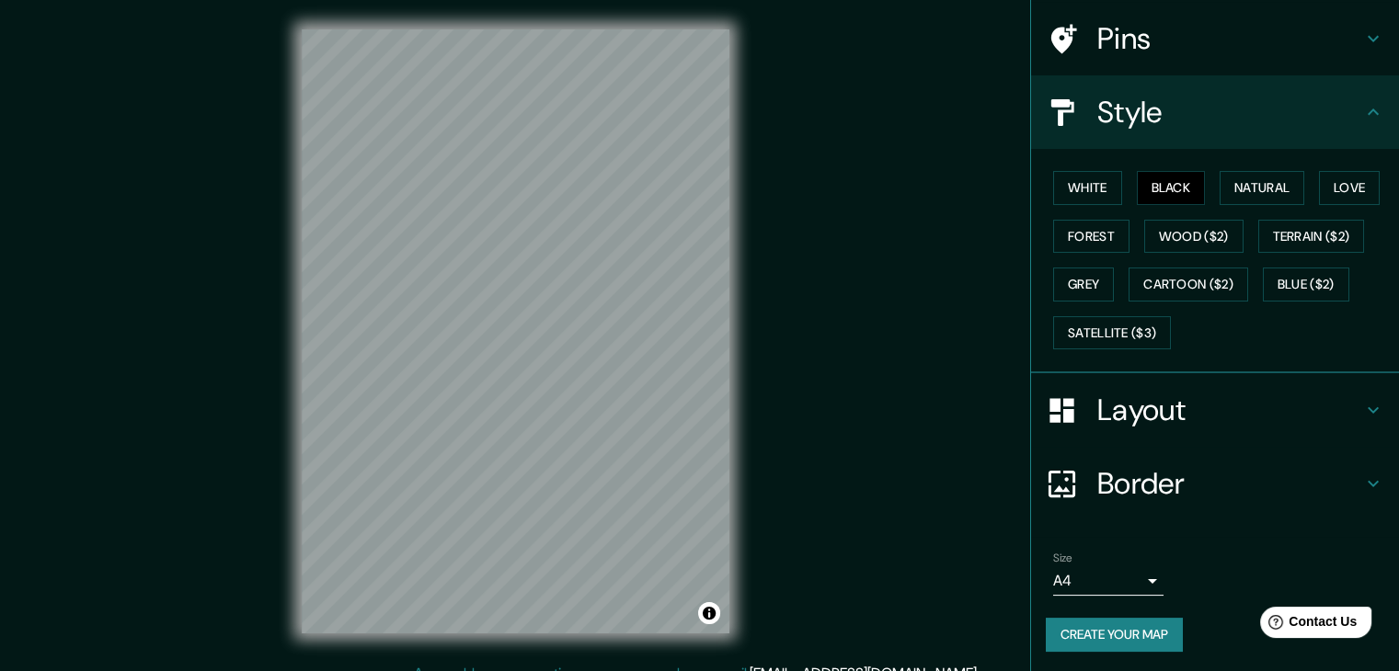
scroll to position [21, 0]
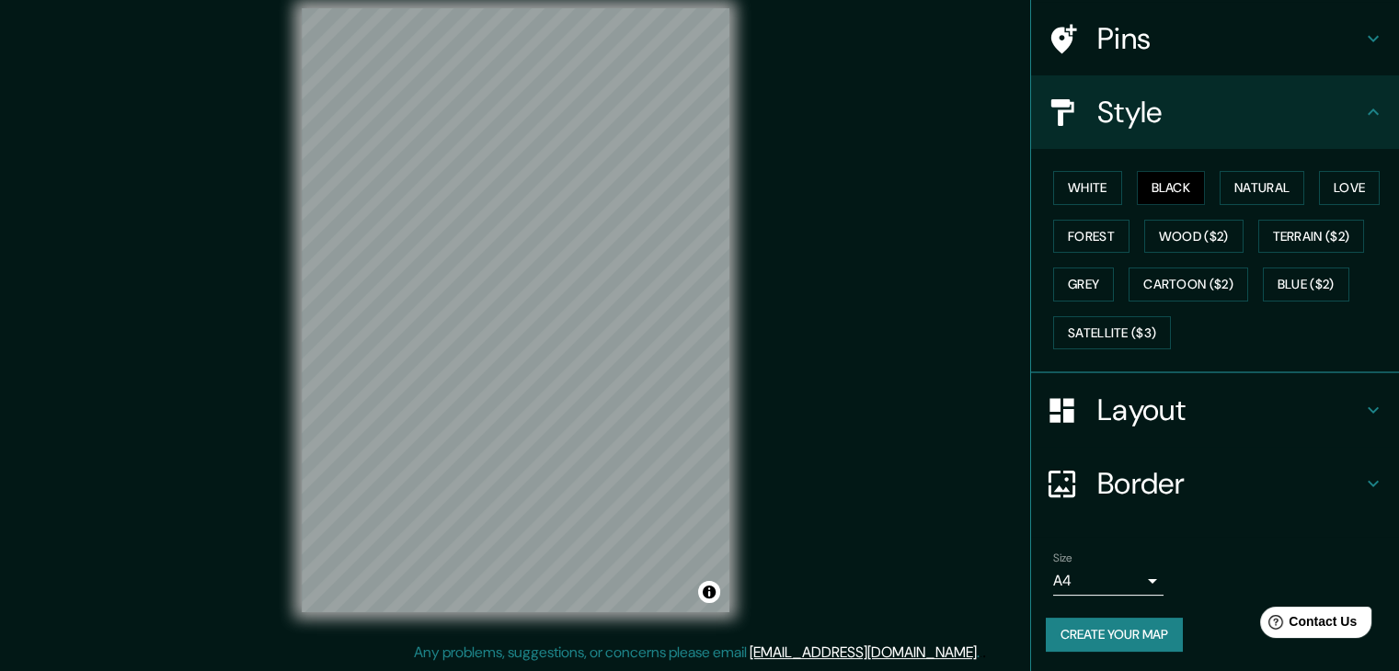
click at [1117, 475] on h4 "Border" at bounding box center [1229, 483] width 265 height 37
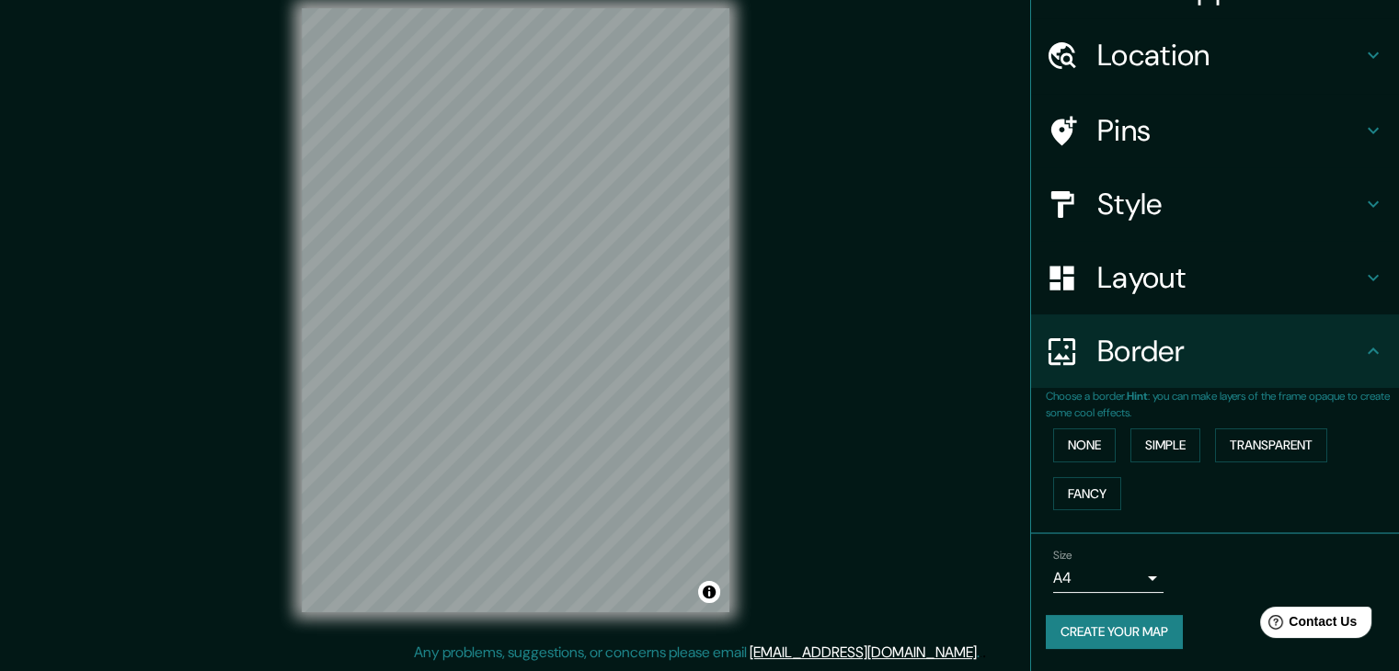
scroll to position [39, 0]
click at [1075, 446] on button "None" at bounding box center [1084, 447] width 63 height 34
click at [1151, 446] on button "Simple" at bounding box center [1165, 447] width 70 height 34
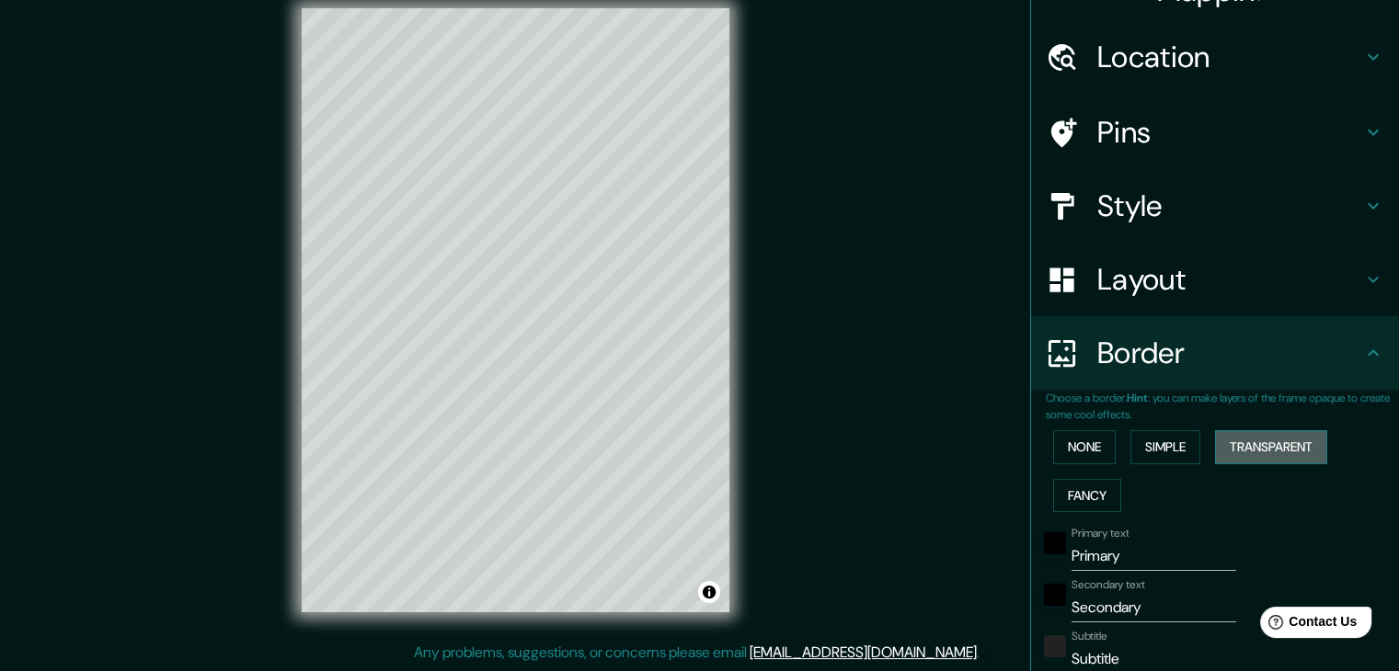
click at [1280, 454] on button "Transparent" at bounding box center [1271, 447] width 112 height 34
click at [1085, 480] on button "Fancy" at bounding box center [1087, 496] width 68 height 34
click at [1073, 453] on button "None" at bounding box center [1084, 447] width 63 height 34
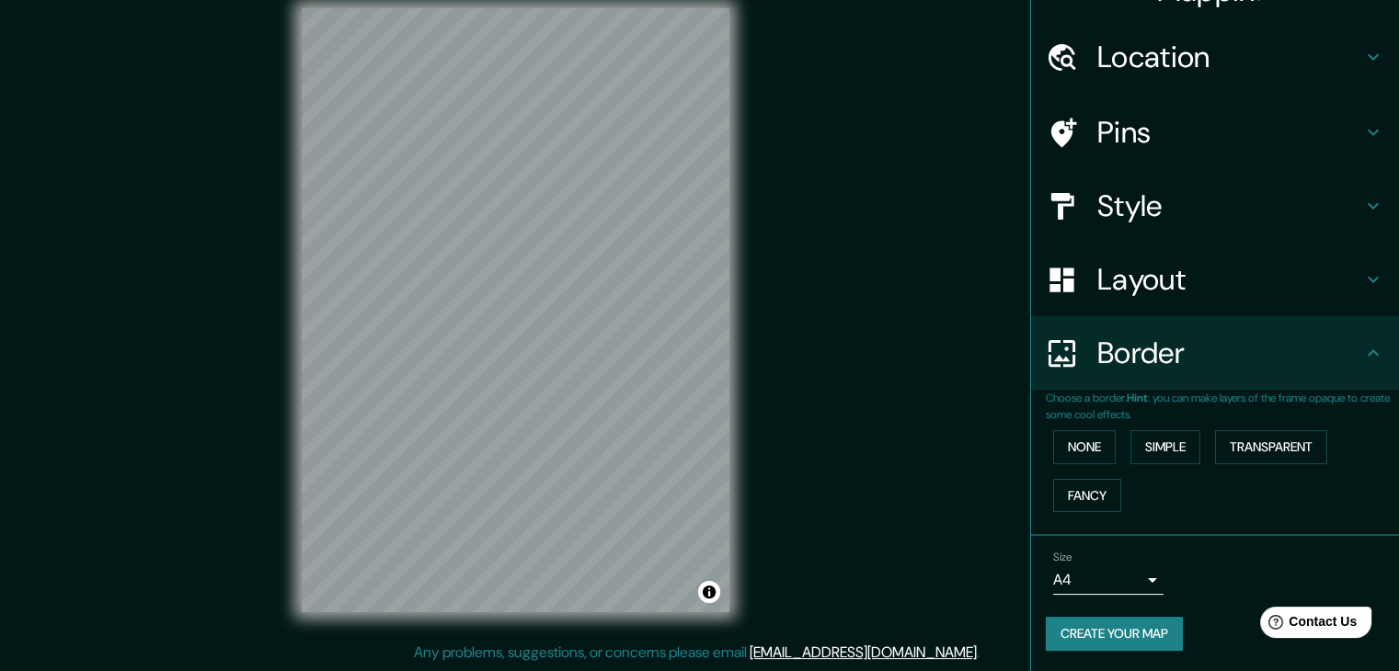
click at [1161, 211] on h4 "Style" at bounding box center [1229, 206] width 265 height 37
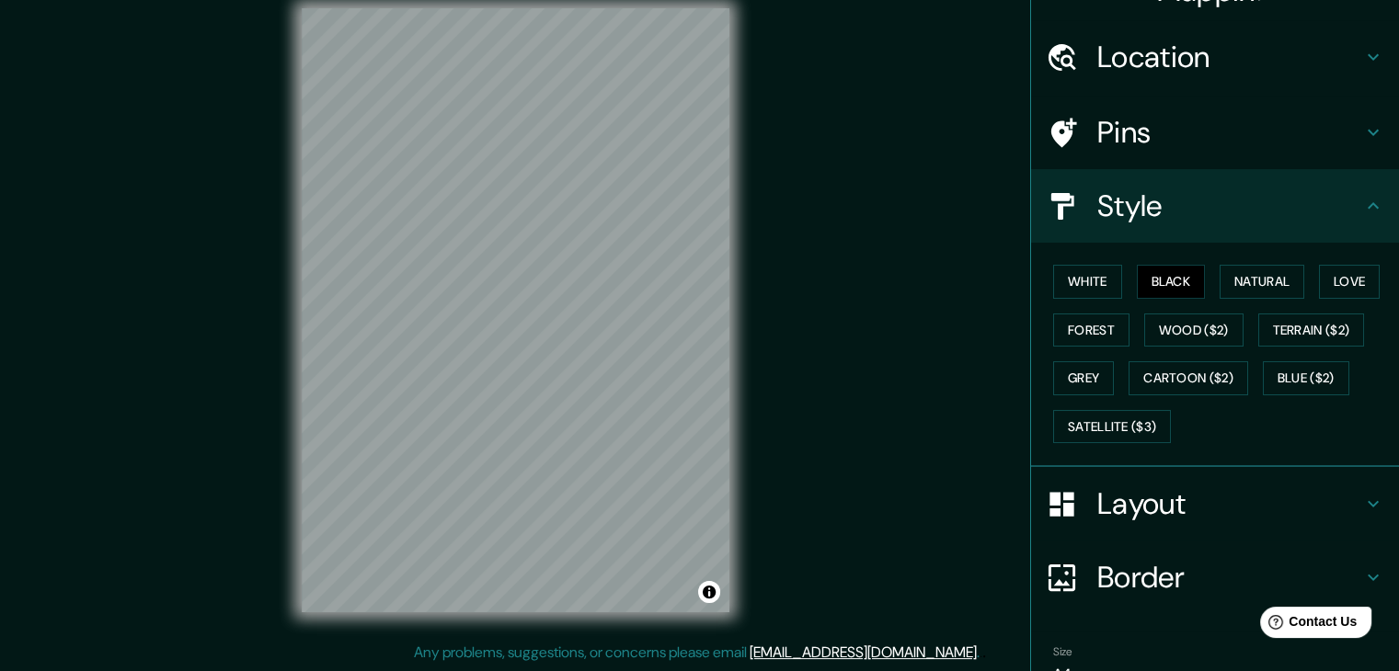
click at [1141, 131] on h4 "Pins" at bounding box center [1229, 132] width 265 height 37
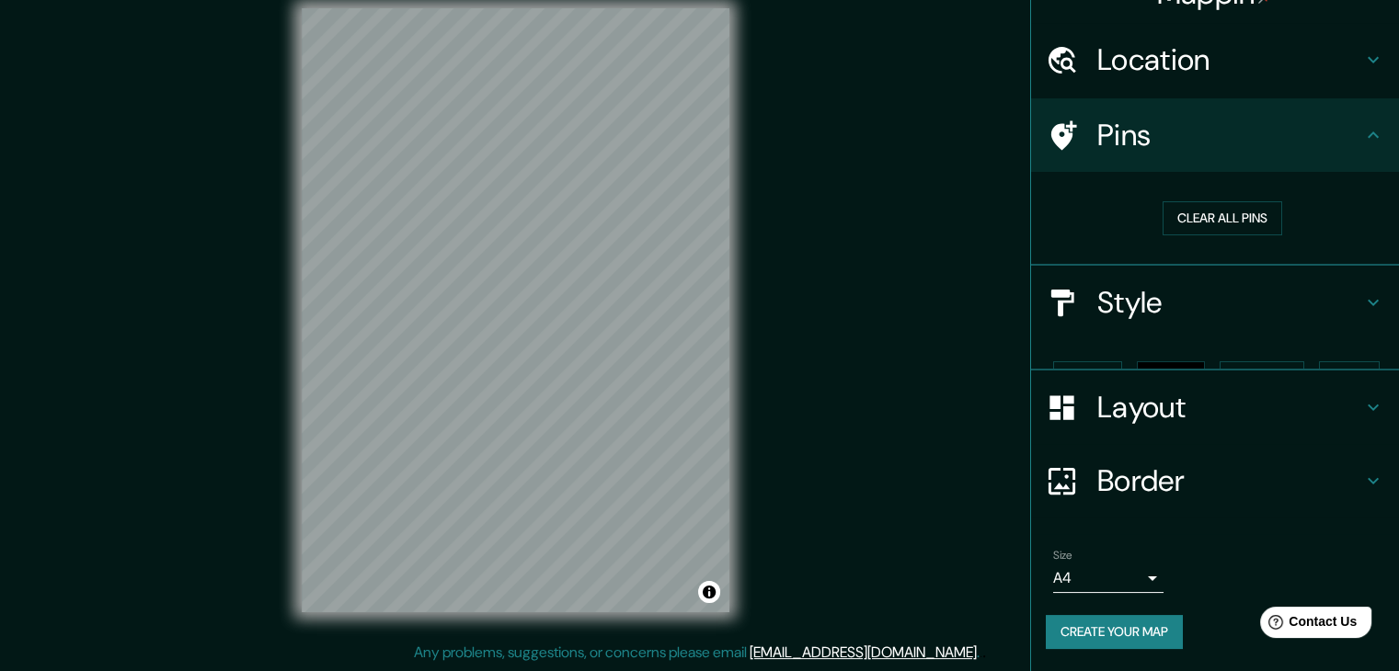
scroll to position [4, 0]
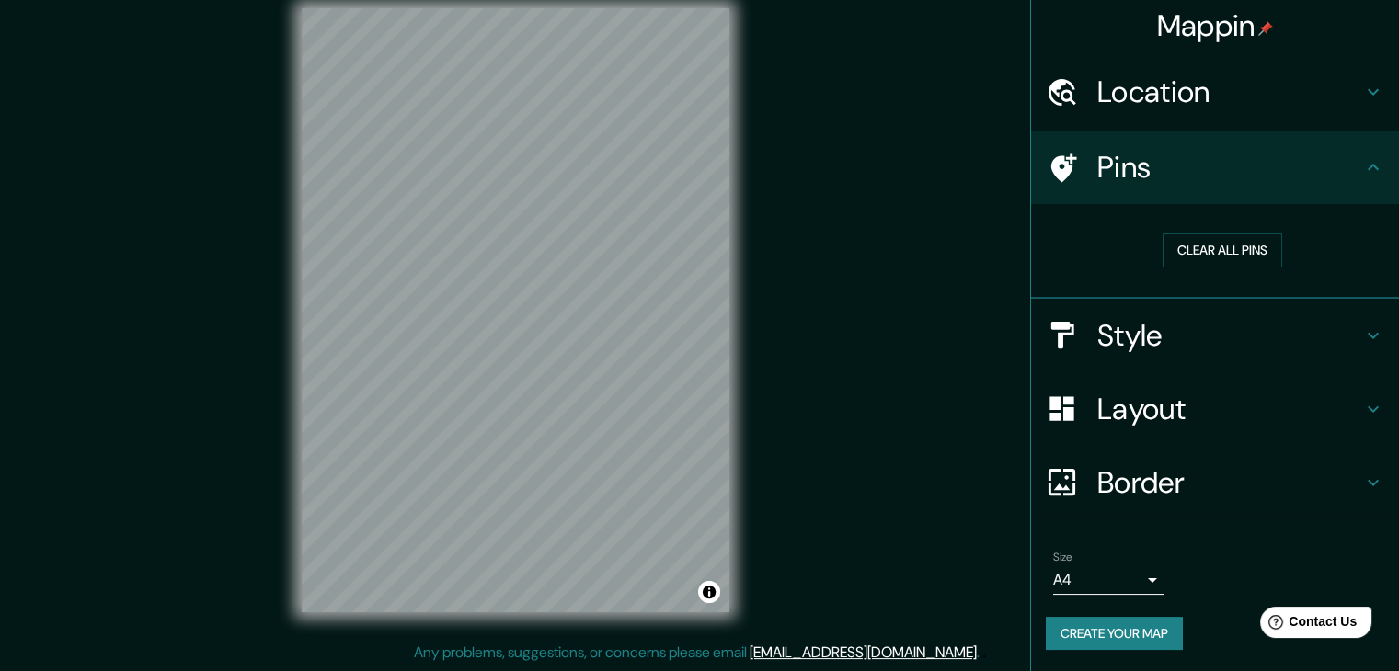
click at [1121, 479] on h4 "Border" at bounding box center [1229, 483] width 265 height 37
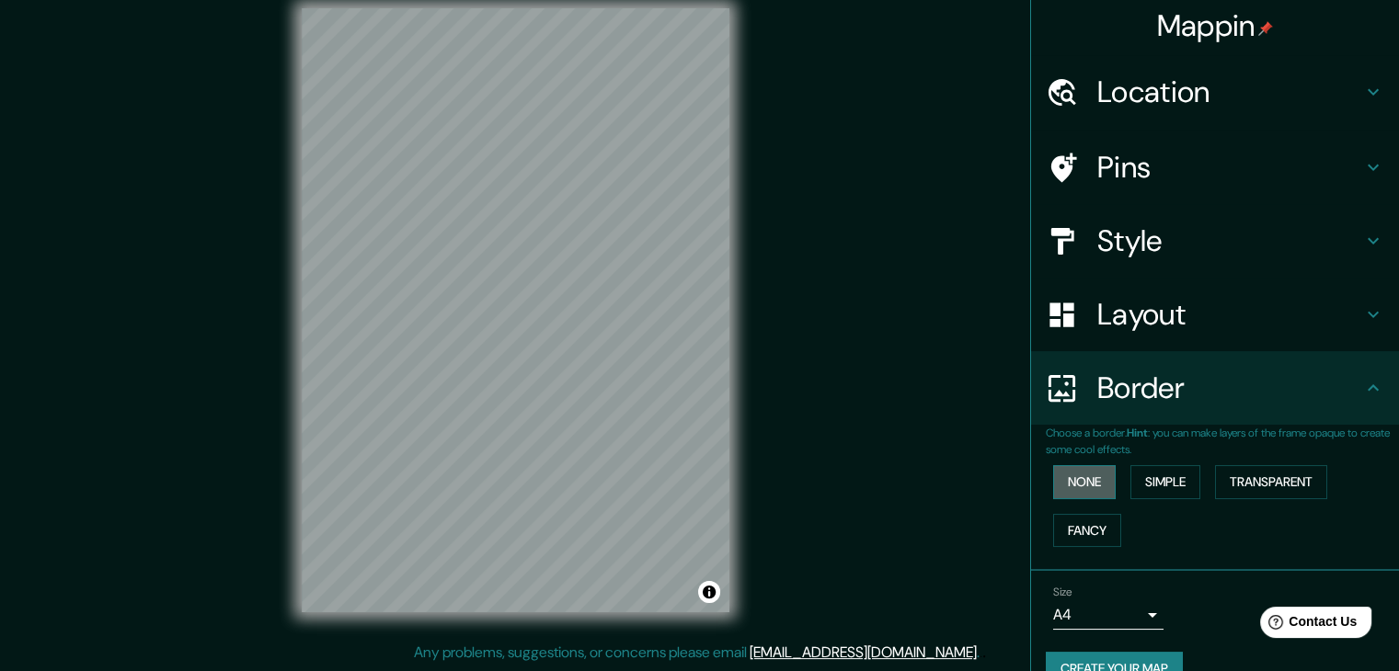
click at [1083, 484] on button "None" at bounding box center [1084, 482] width 63 height 34
click at [1145, 480] on button "Simple" at bounding box center [1165, 482] width 70 height 34
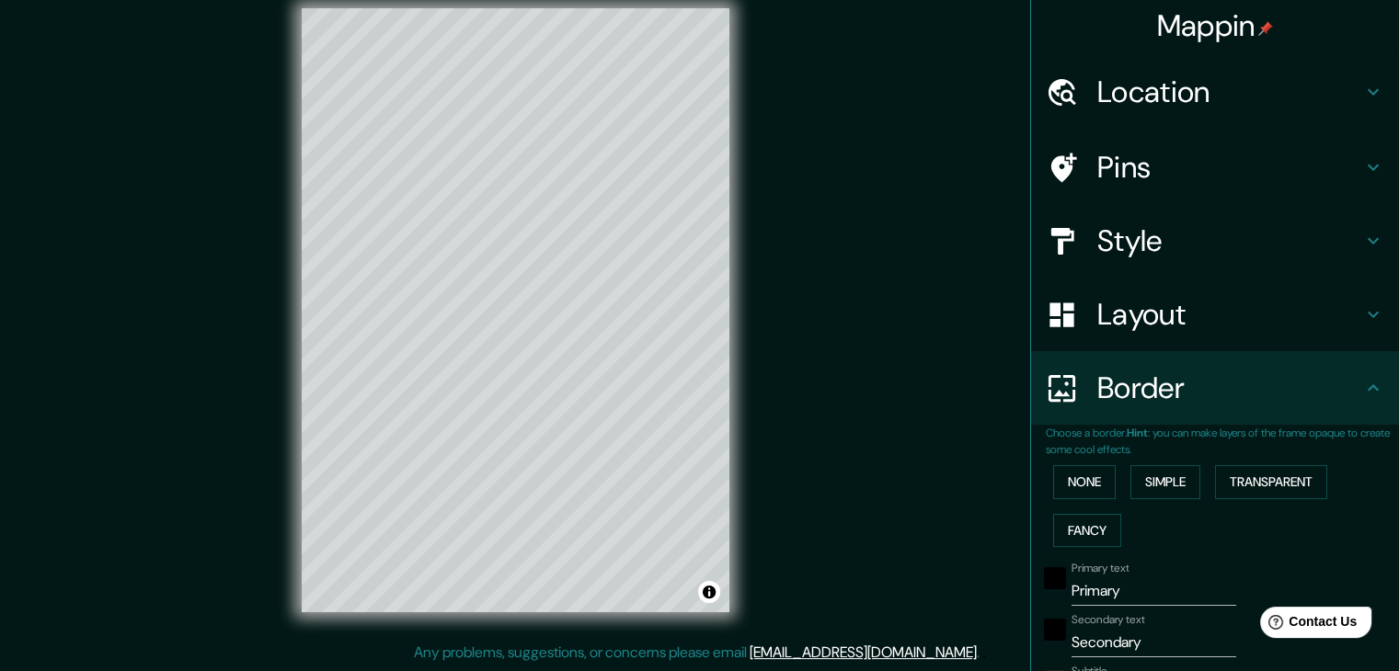
scroll to position [372, 0]
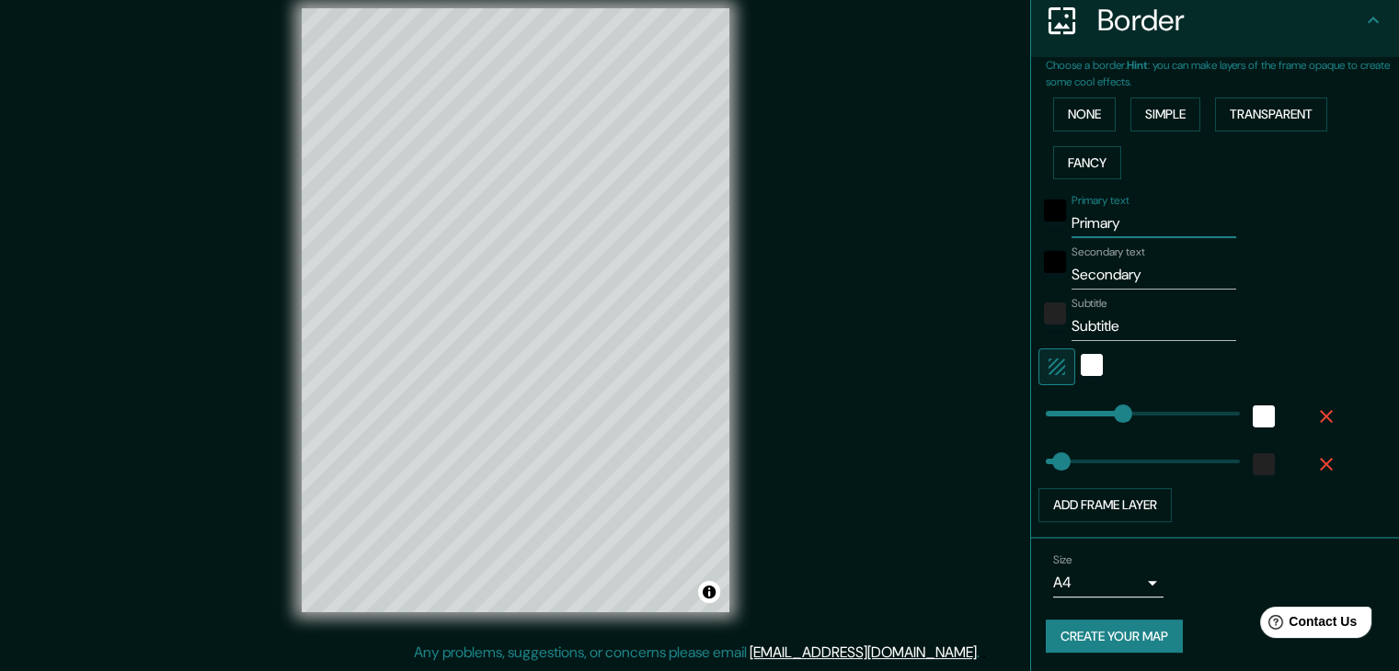
drag, startPoint x: 1115, startPoint y: 225, endPoint x: 1025, endPoint y: 236, distance: 90.8
click at [1039, 233] on div "Primary text Primary" at bounding box center [1190, 216] width 302 height 44
type input "S"
type input "37"
type input "SA"
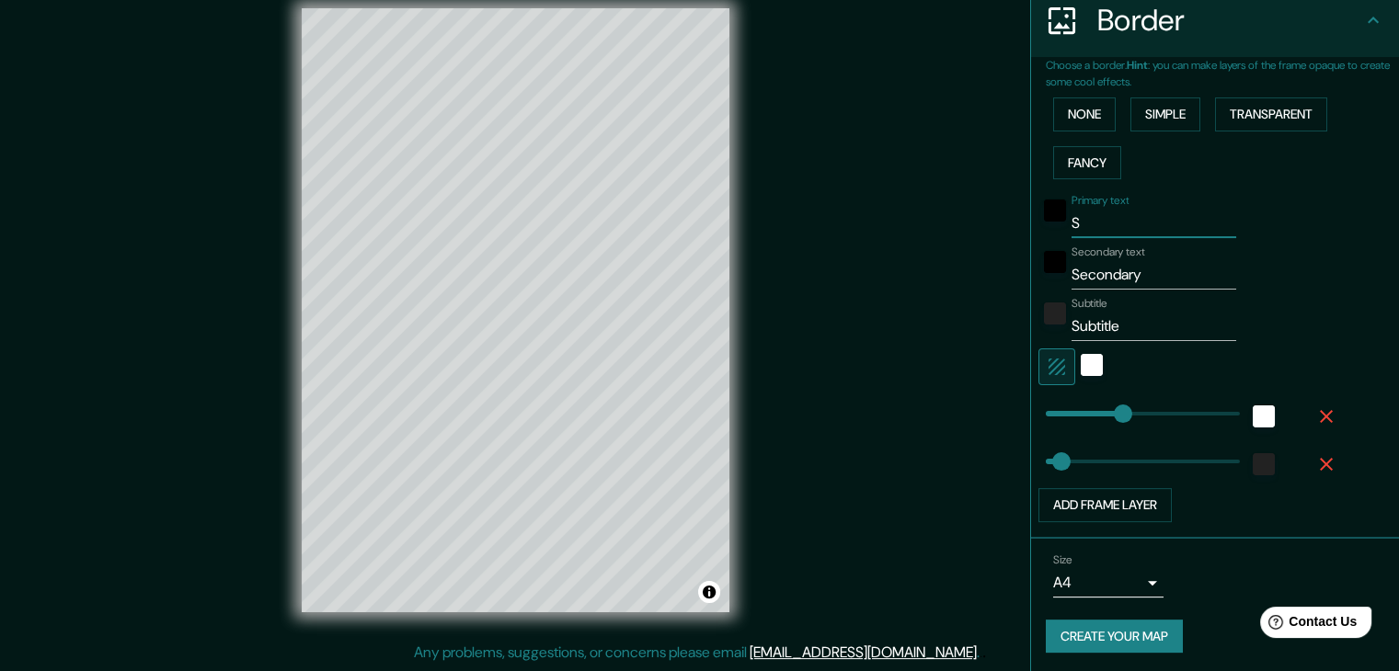
type input "37"
type input "SAN"
type input "37"
type input "SAN"
type input "37"
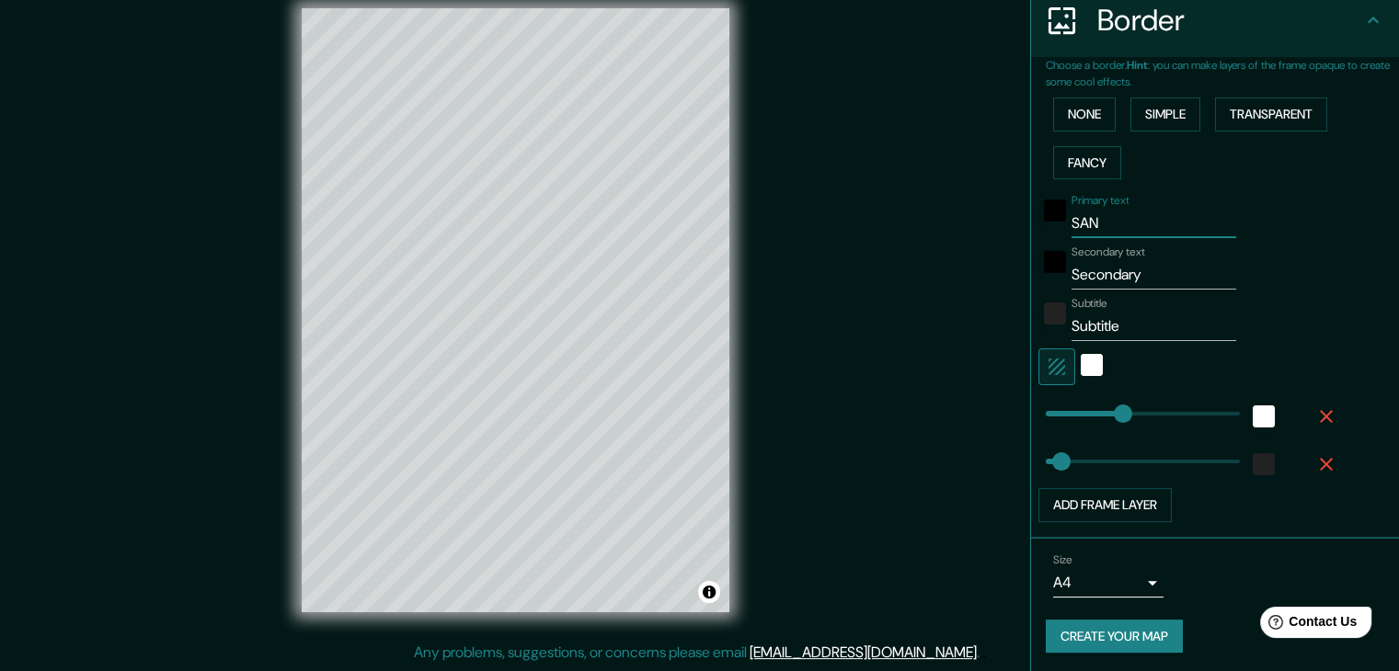
type input "SAN J"
type input "37"
type input "SAN JO"
type input "37"
type input "SAN JOS"
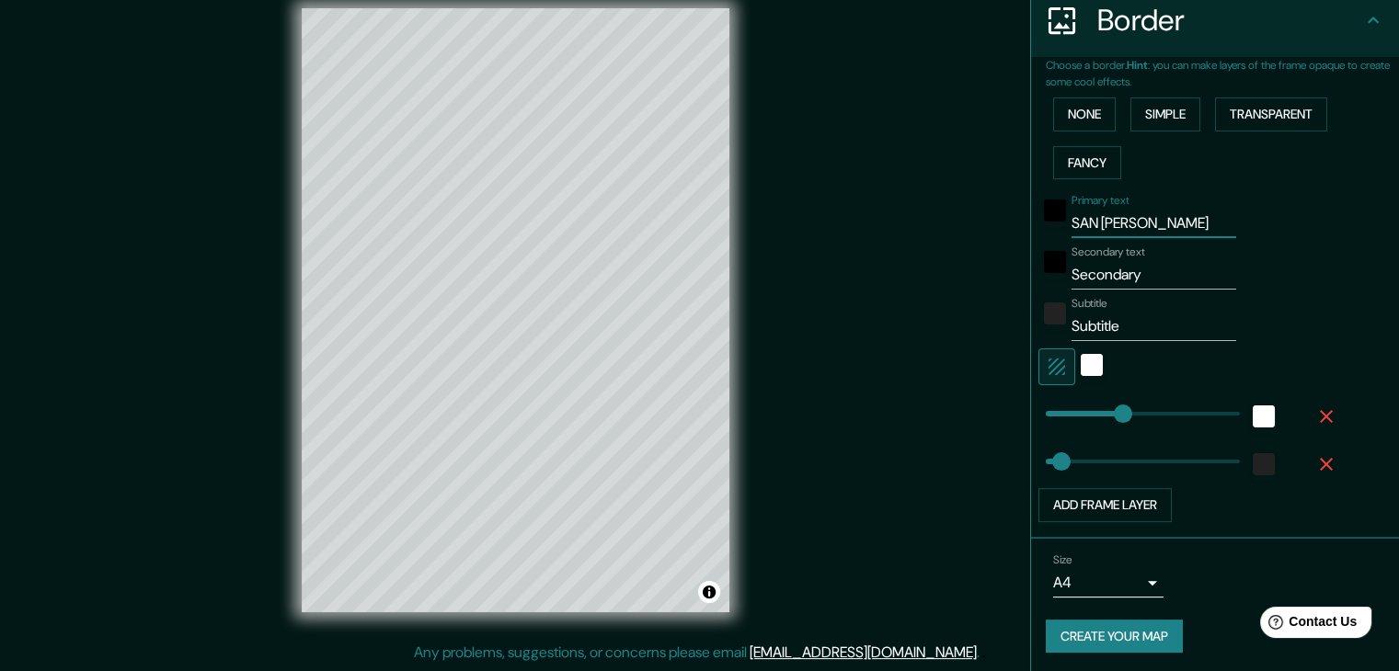
type input "37"
type input "SAN JOSÉ"
type input "37"
type input "SAN JOSÉ"
click at [1141, 277] on input "Secondary" at bounding box center [1154, 274] width 165 height 29
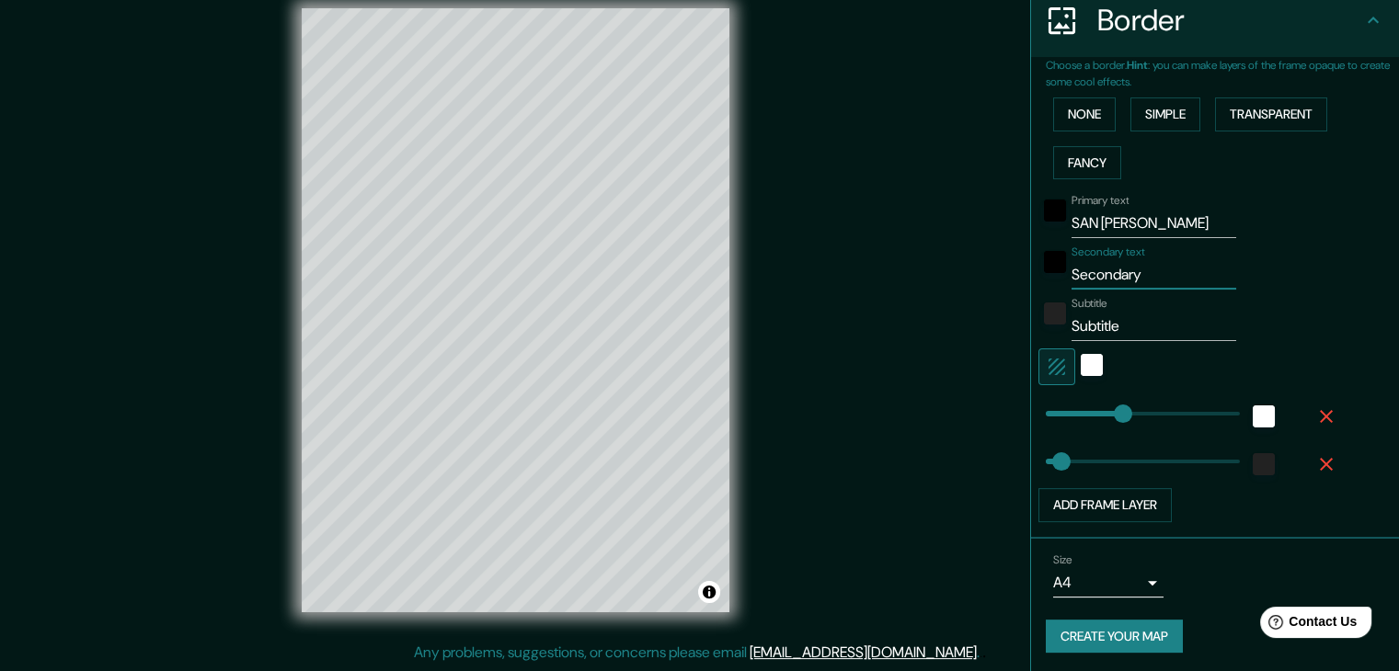
drag, startPoint x: 1139, startPoint y: 270, endPoint x: 1062, endPoint y: 276, distance: 76.6
click at [1072, 276] on input "Secondary" at bounding box center [1154, 274] width 165 height 29
type input "S"
type input "37"
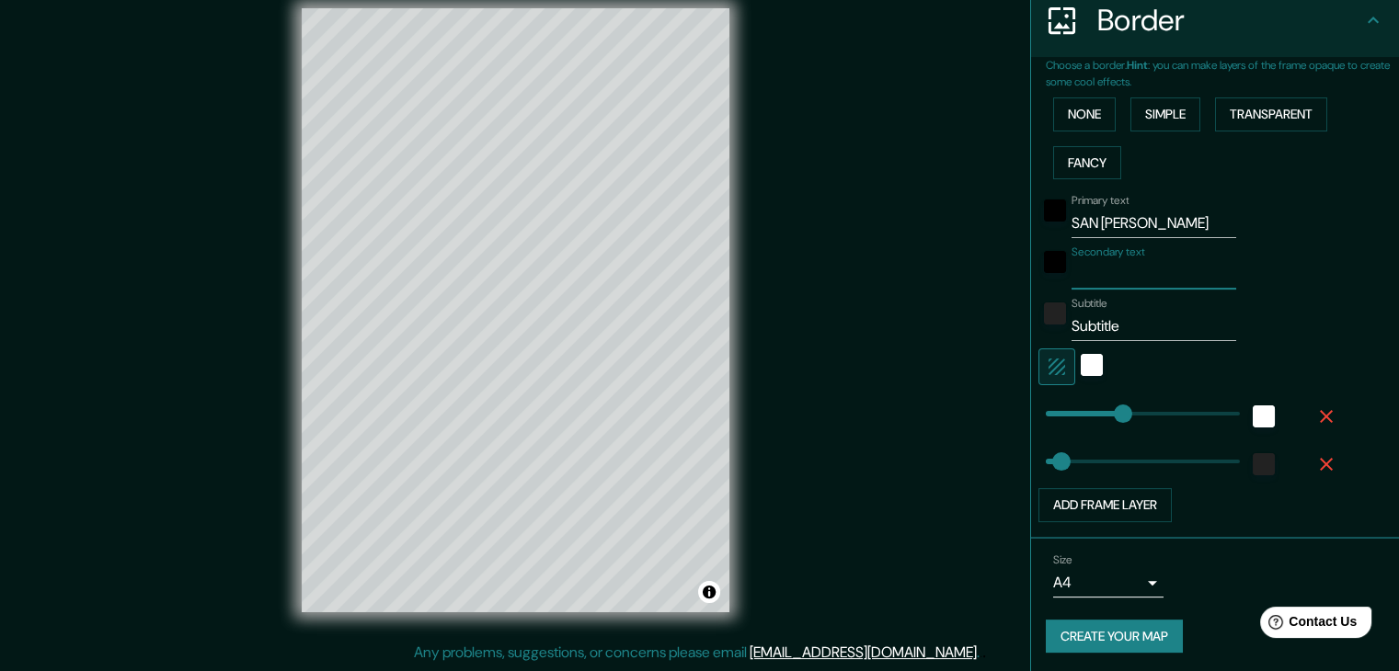
paste input "plan de repoblamiento"
type input "plan de repoblamiento"
type input "37"
type input "plan de repoblamiento"
drag, startPoint x: 614, startPoint y: 508, endPoint x: 660, endPoint y: 506, distance: 46.0
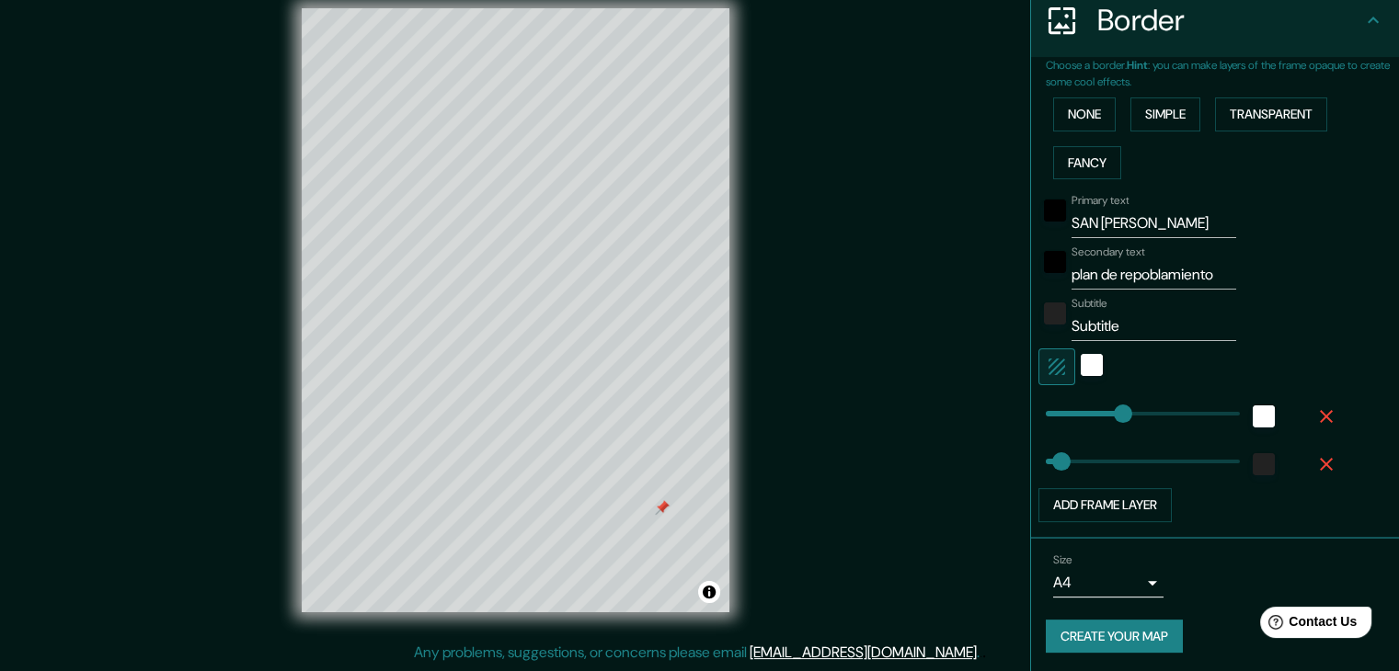
click at [660, 506] on div at bounding box center [662, 507] width 15 height 15
type input "37"
click at [662, 505] on div at bounding box center [662, 507] width 15 height 15
click at [677, 498] on div at bounding box center [677, 499] width 15 height 15
type input "S"
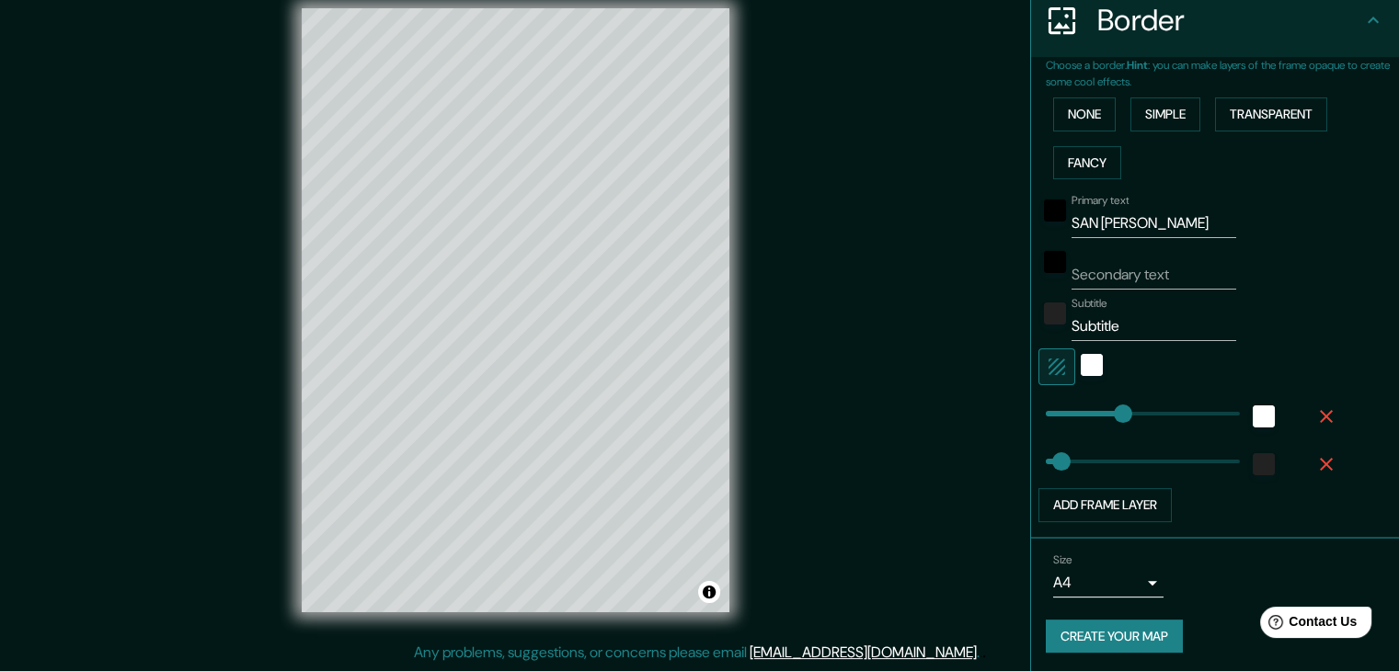
type input "37"
type input "S"
click at [1074, 273] on input "S" at bounding box center [1154, 274] width 165 height 29
type input "37"
paste input "plan de repoblamiento"
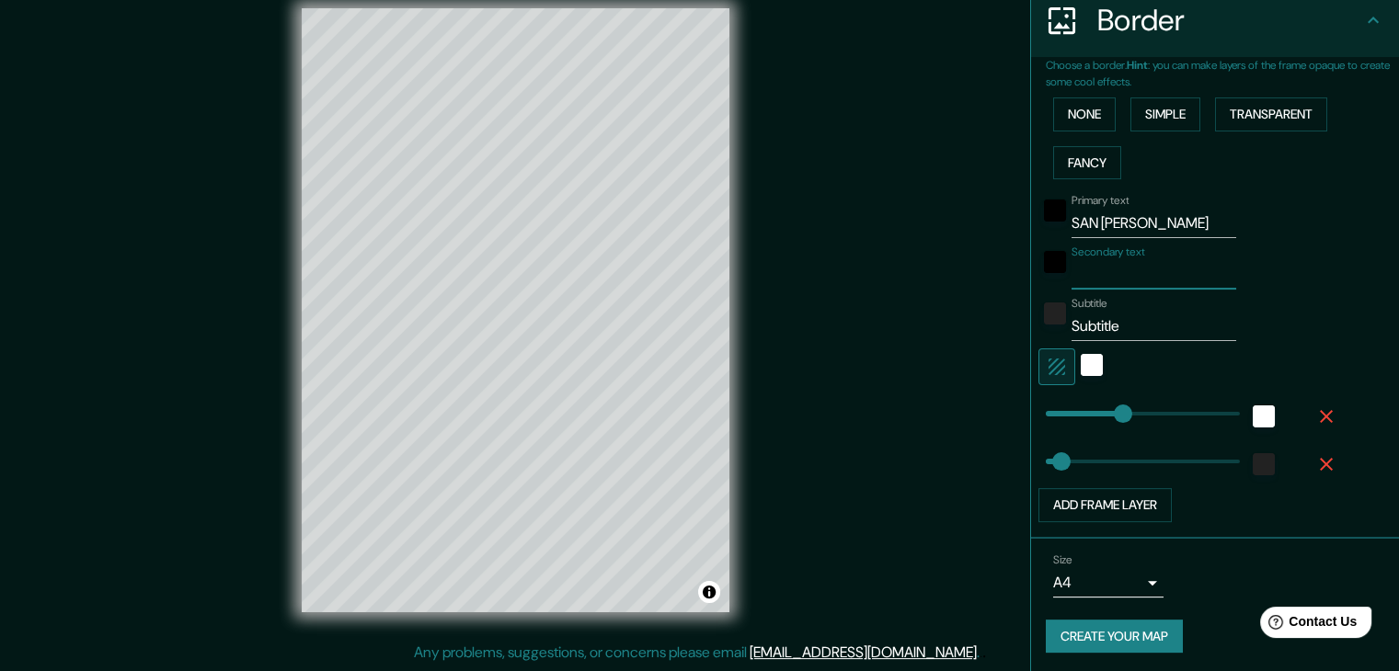
type input "plan de repoblamiento"
type input "37"
type input "plan de repoblamiento"
drag, startPoint x: 1115, startPoint y: 325, endPoint x: 1052, endPoint y: 328, distance: 62.7
click at [1052, 328] on div "Subtitle Subtitle" at bounding box center [1190, 319] width 302 height 44
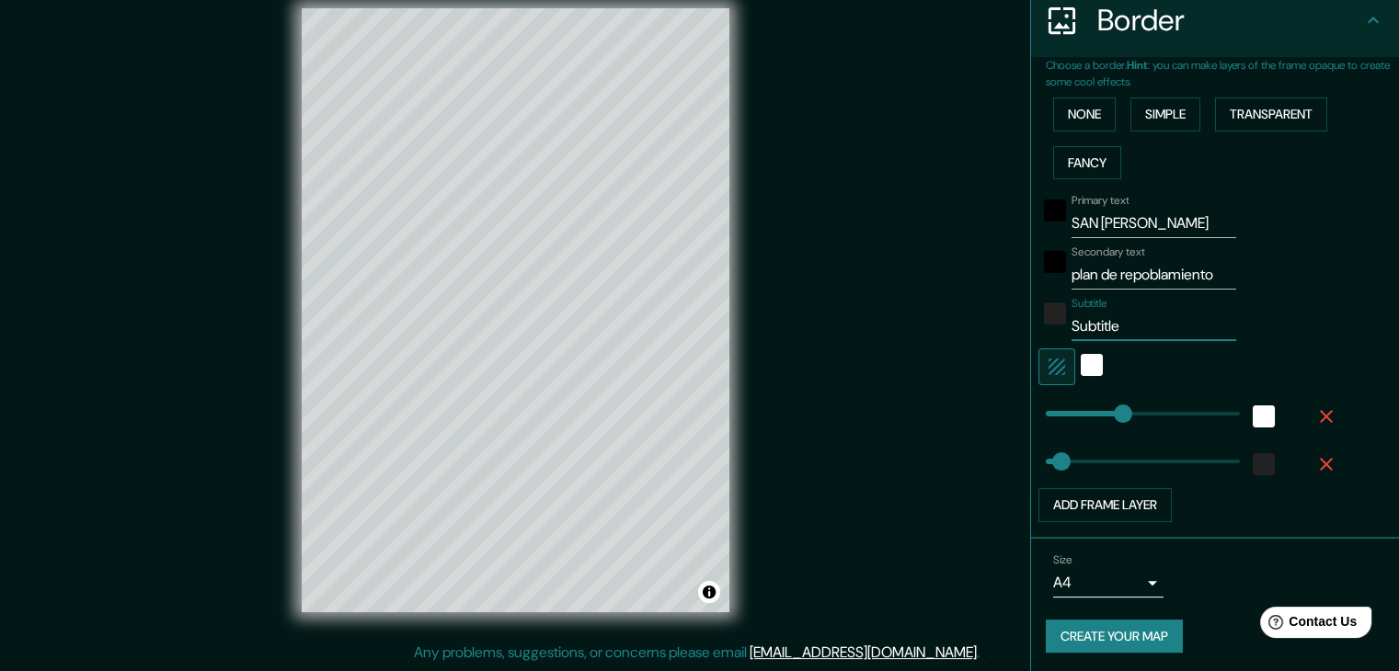
type input "37"
type input "195"
type input "37"
type input "Subtitle"
type input "37"
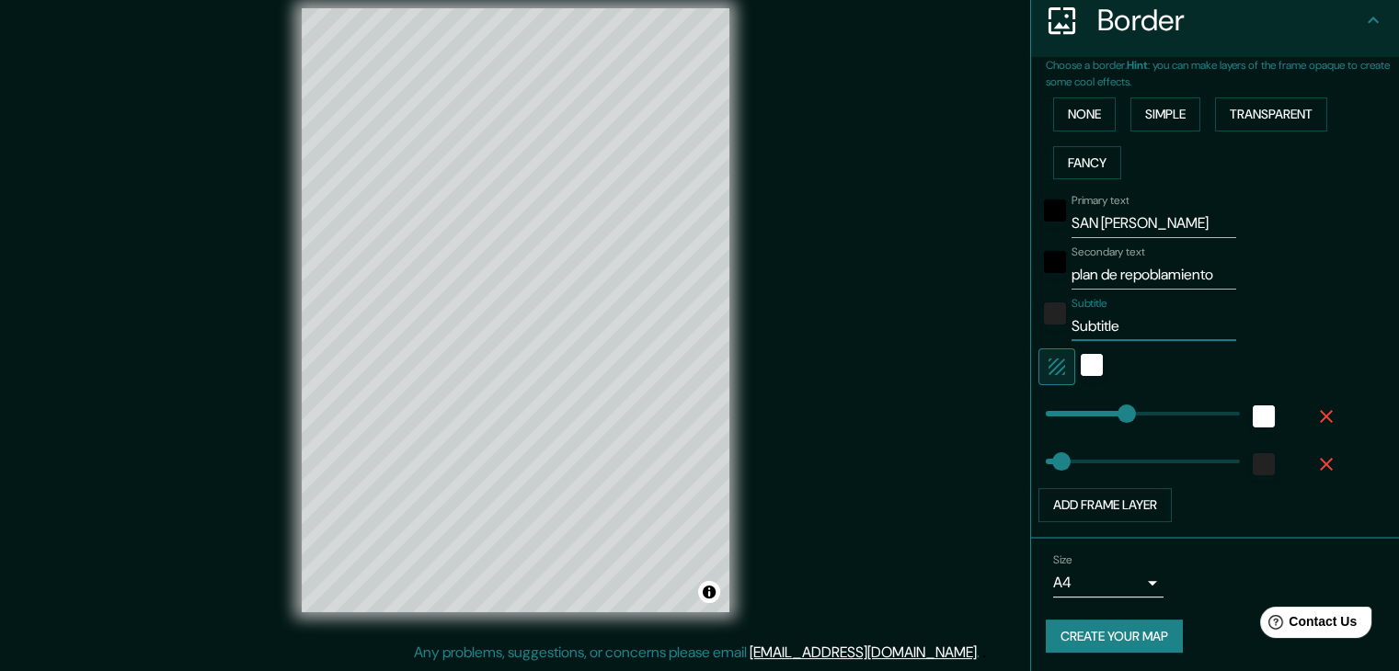
type input "Subtitle"
type input "182"
type input "37"
type input "169"
type input "37"
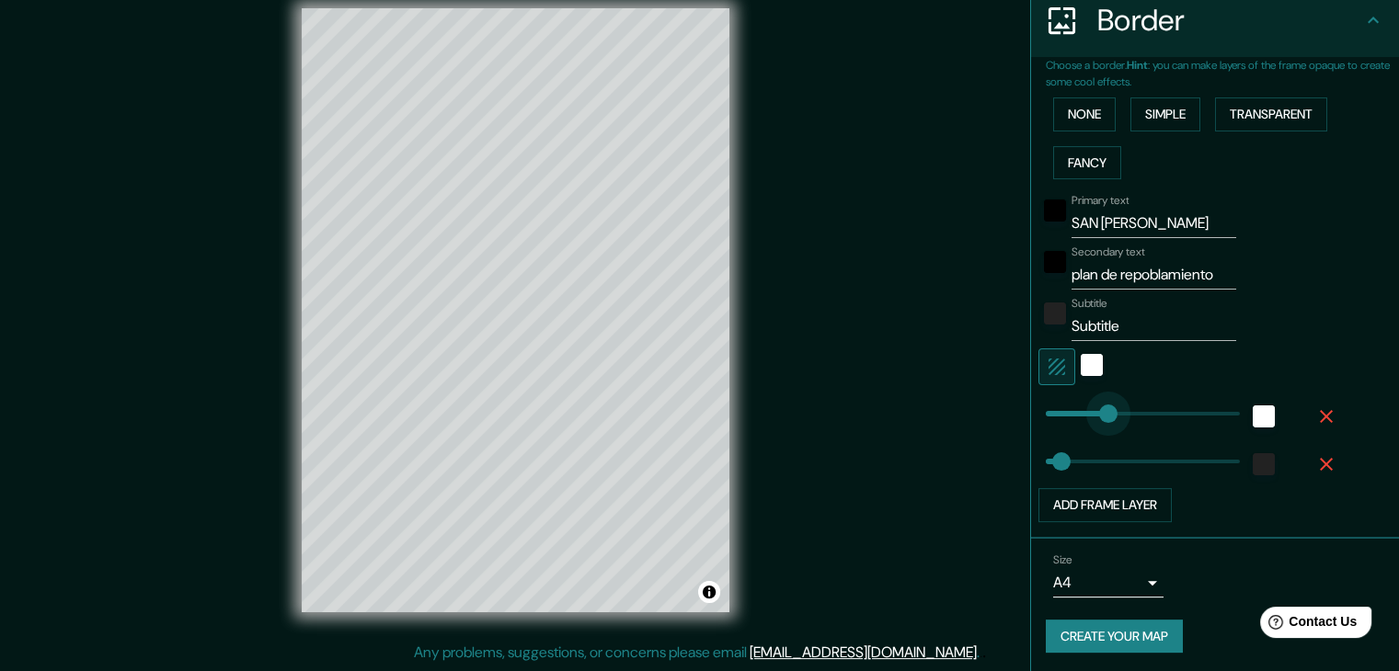
type input "147"
drag, startPoint x: 1102, startPoint y: 411, endPoint x: 1093, endPoint y: 409, distance: 9.4
type input "37"
type input "153"
type input "37"
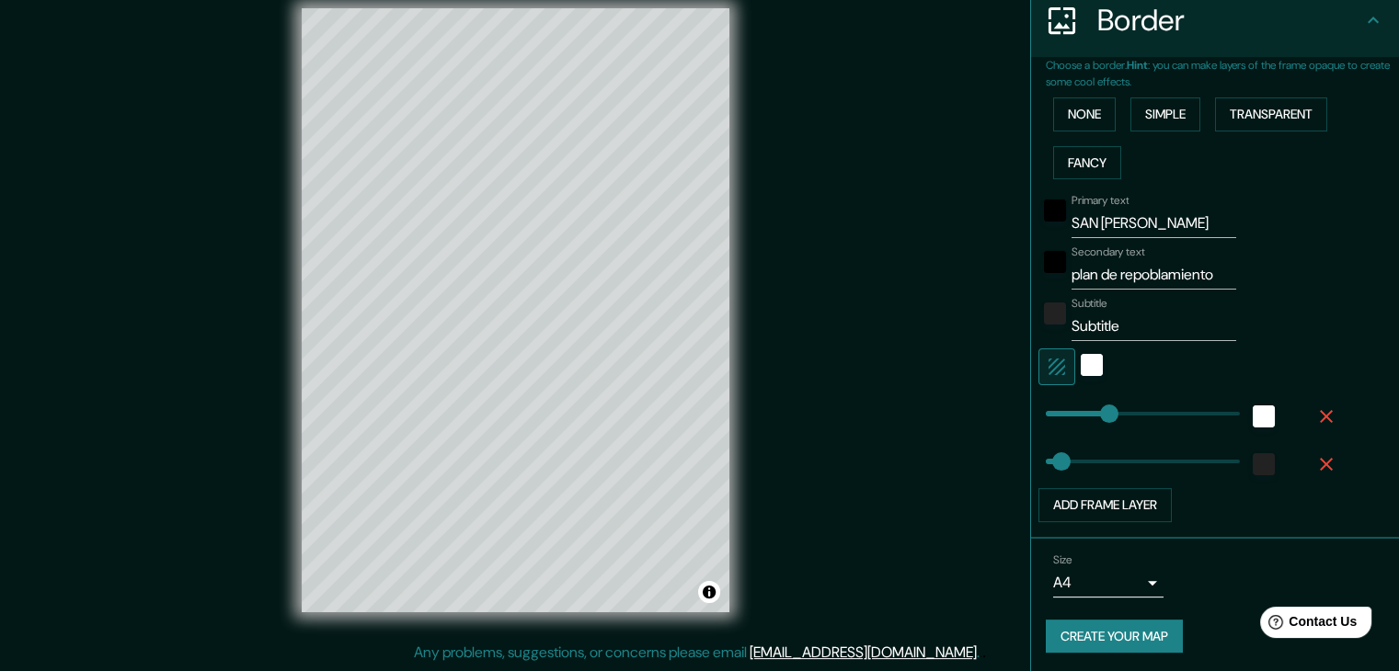
type input "164"
type input "37"
type input "177"
type input "122"
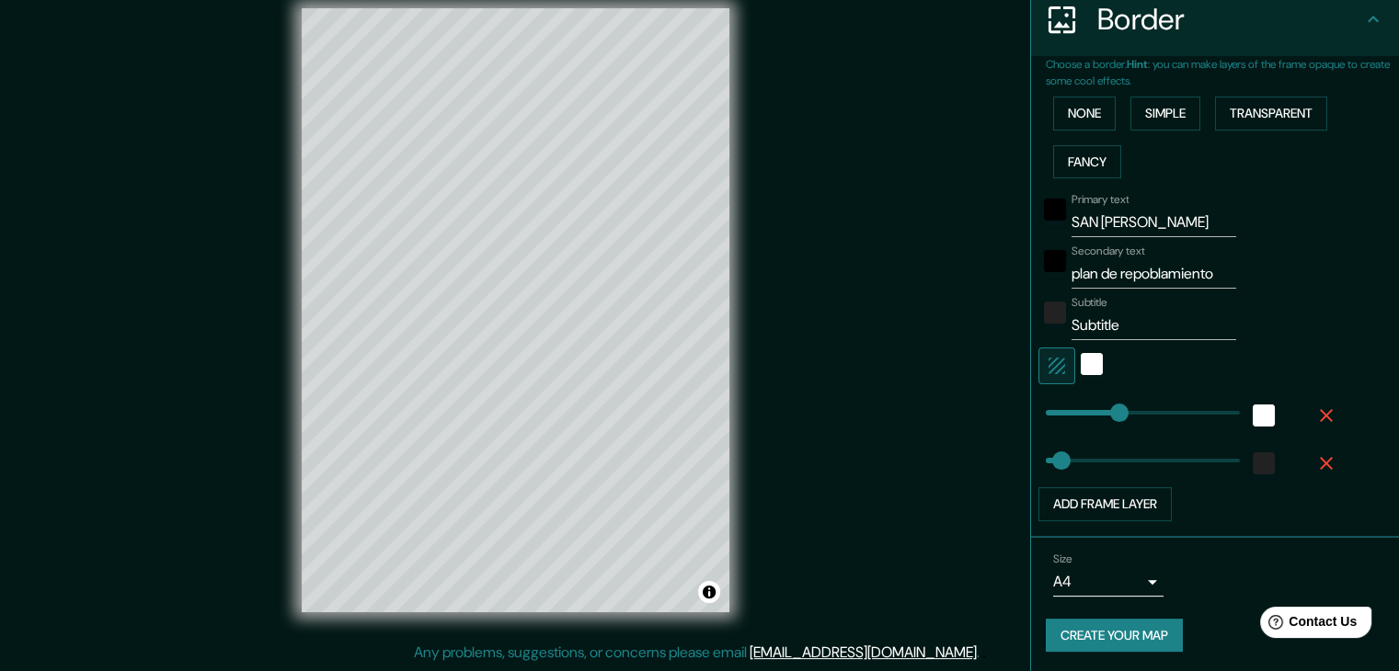
drag, startPoint x: 1049, startPoint y: 460, endPoint x: 1083, endPoint y: 460, distance: 34.0
type input "96"
type input "89"
type input "80"
type input "72"
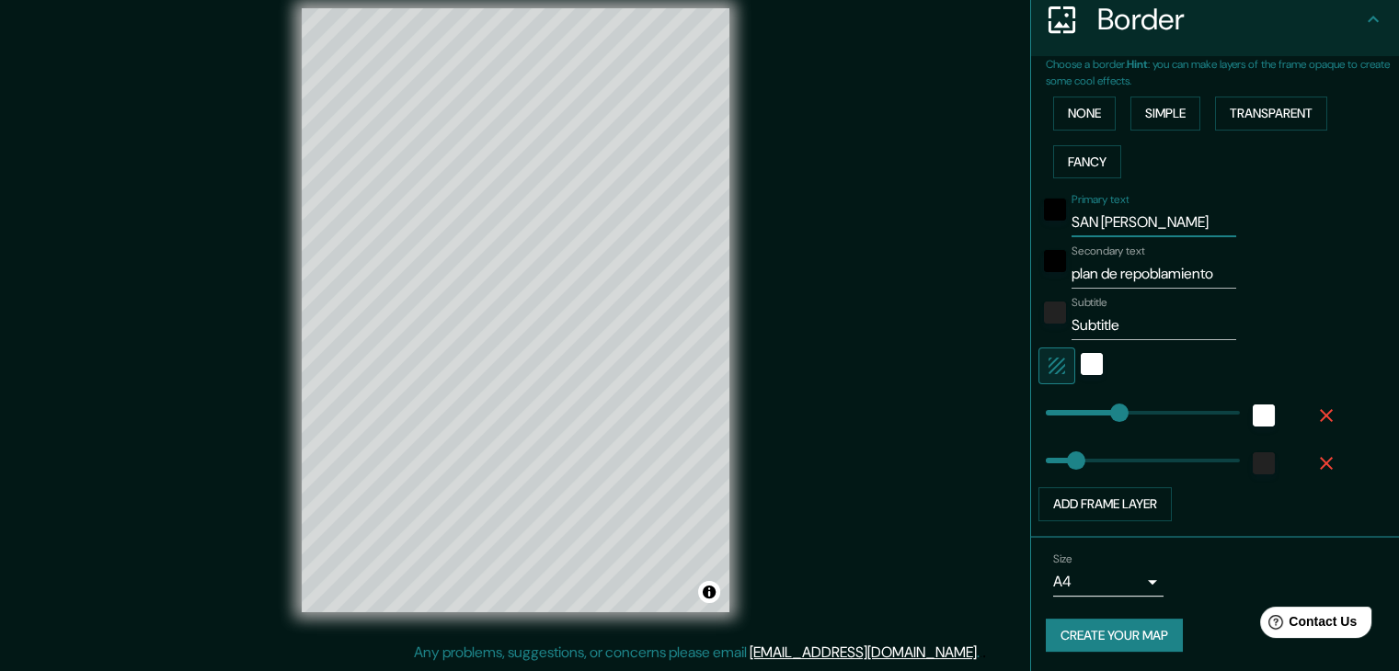
click at [1112, 216] on input "SAN JOSÉ" at bounding box center [1154, 222] width 165 height 29
click at [1044, 211] on div "black" at bounding box center [1055, 210] width 22 height 22
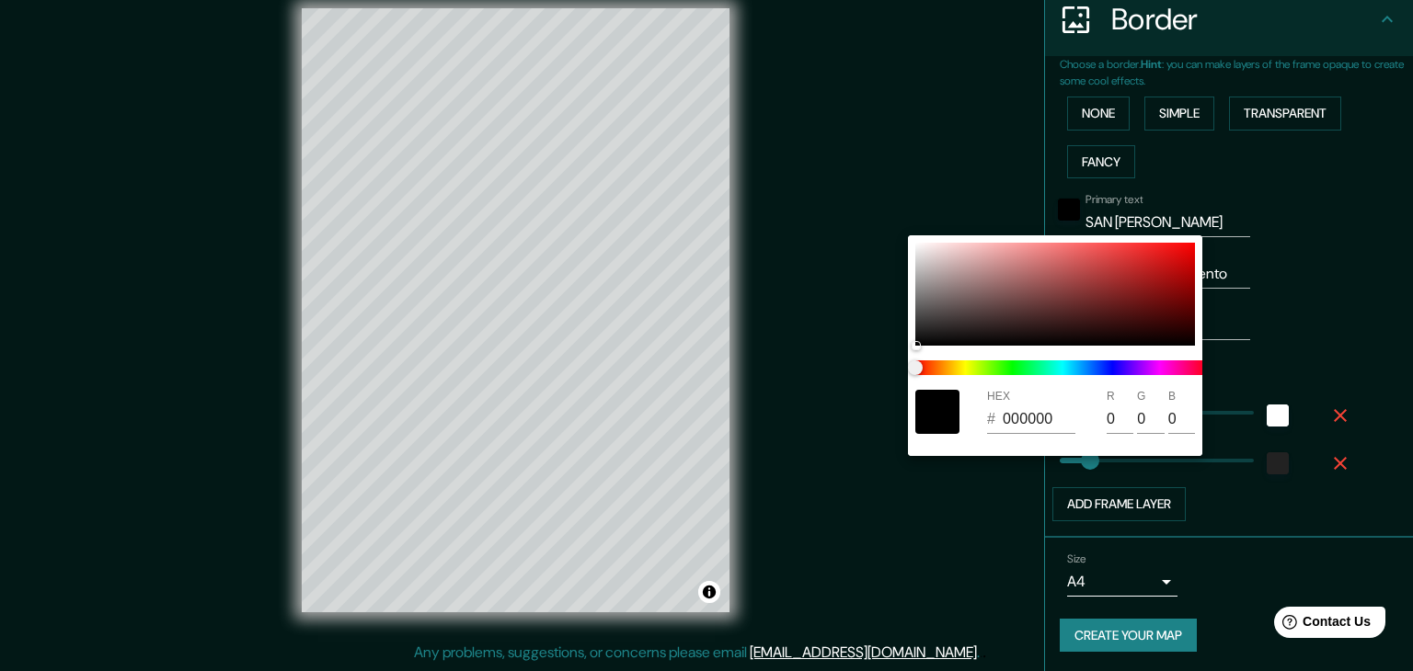
click at [1294, 168] on div at bounding box center [706, 335] width 1413 height 671
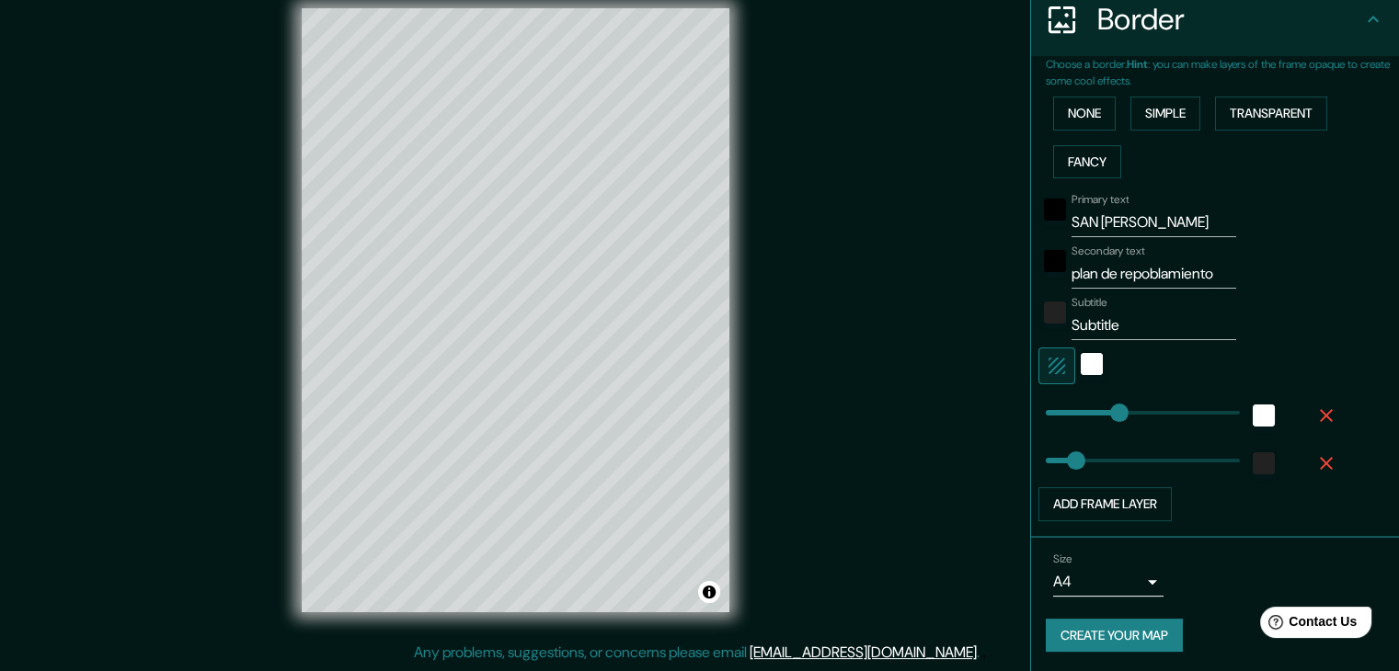
click at [1111, 322] on input "Subtitle" at bounding box center [1154, 325] width 165 height 29
type input "S"
drag, startPoint x: 1211, startPoint y: 265, endPoint x: 1044, endPoint y: 289, distance: 168.2
click at [1046, 289] on div "Primary text SAN JOSÉ Secondary text plan de repoblamiento Subtitle Add frame l…" at bounding box center [1193, 354] width 294 height 336
click at [1090, 315] on input "Subtitle" at bounding box center [1154, 325] width 165 height 29
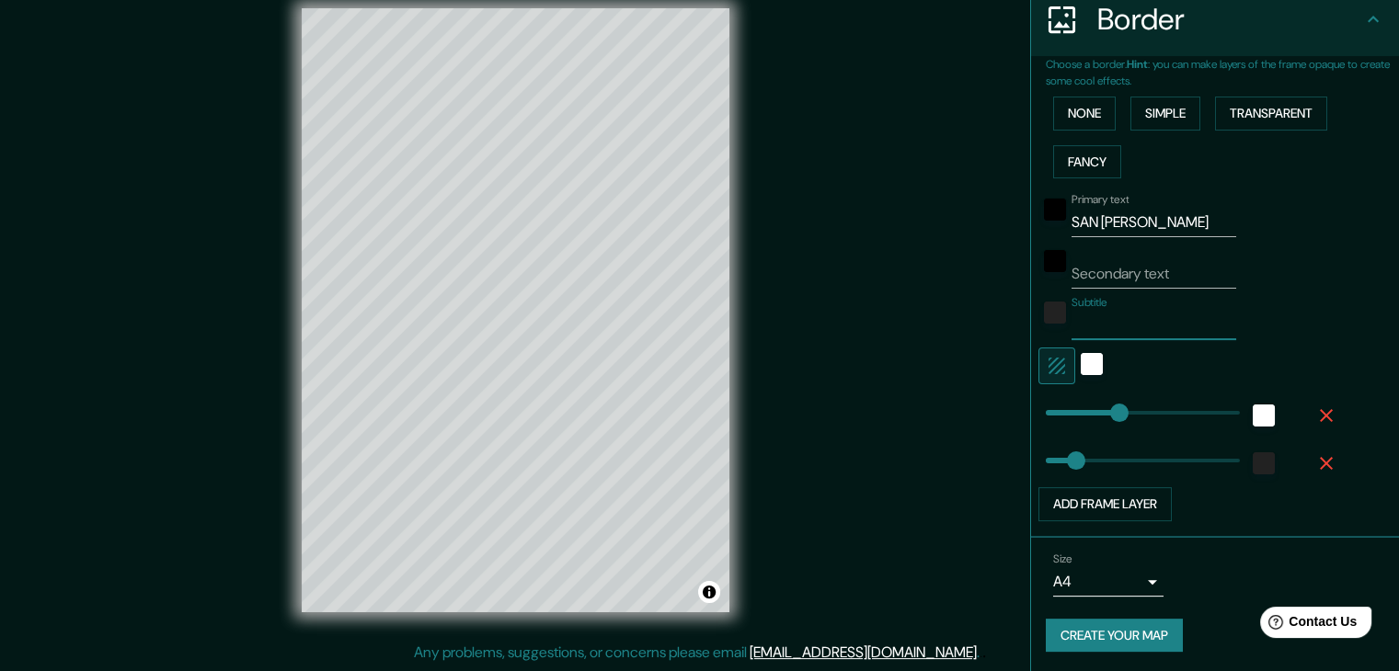
paste input "plan de repoblamiento"
type input "plan de repoblamiento"
click at [1142, 630] on button "Create your map" at bounding box center [1114, 636] width 137 height 34
click at [850, 590] on div "Mappin Location Pins Style Layout Border Choose a border. Hint : you can make l…" at bounding box center [699, 325] width 1399 height 693
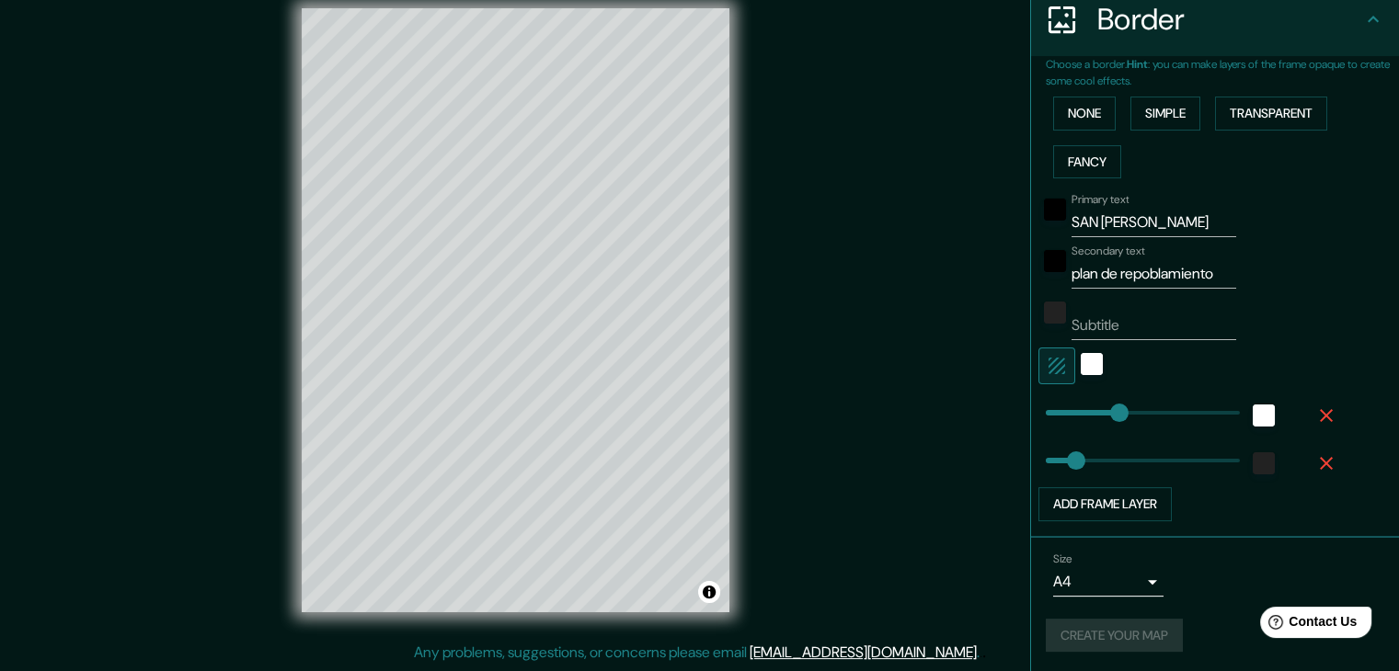
click at [1096, 628] on div "Create your map" at bounding box center [1215, 636] width 339 height 34
click at [1110, 630] on button "Create your map" at bounding box center [1114, 636] width 137 height 34
click at [1067, 111] on button "None" at bounding box center [1084, 114] width 63 height 34
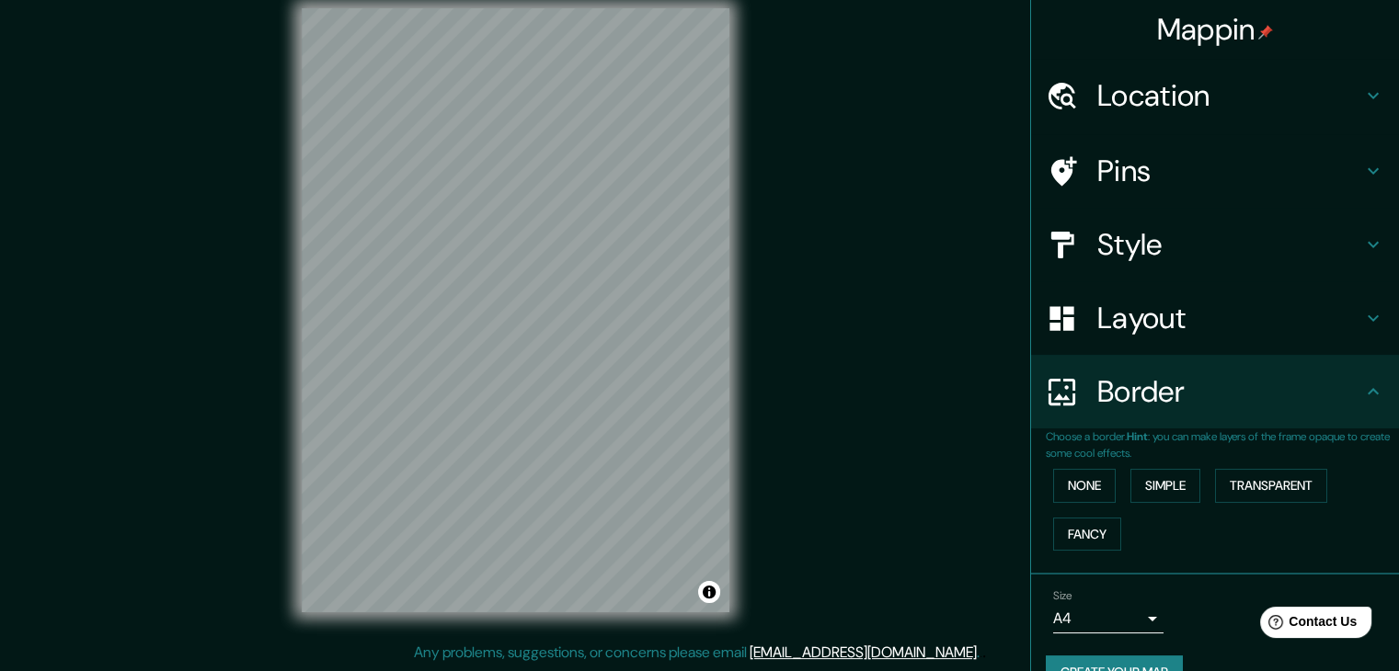
scroll to position [39, 0]
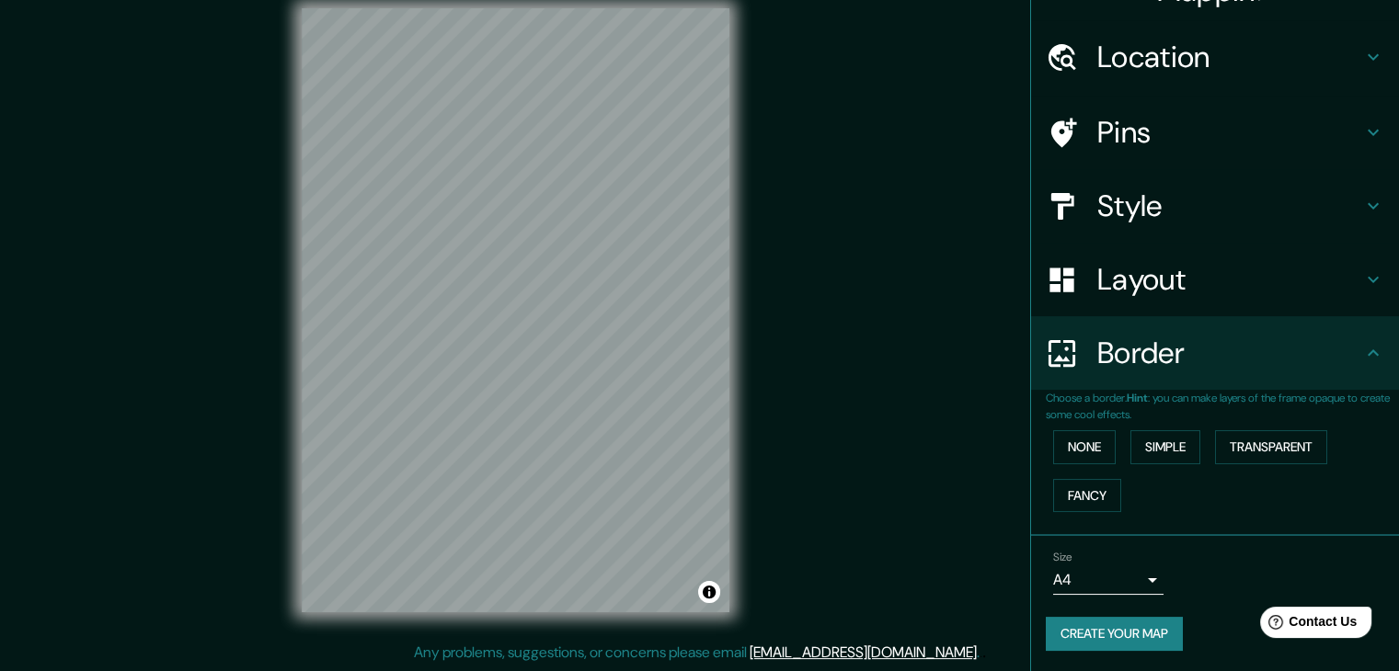
click at [1092, 637] on button "Create your map" at bounding box center [1114, 634] width 137 height 34
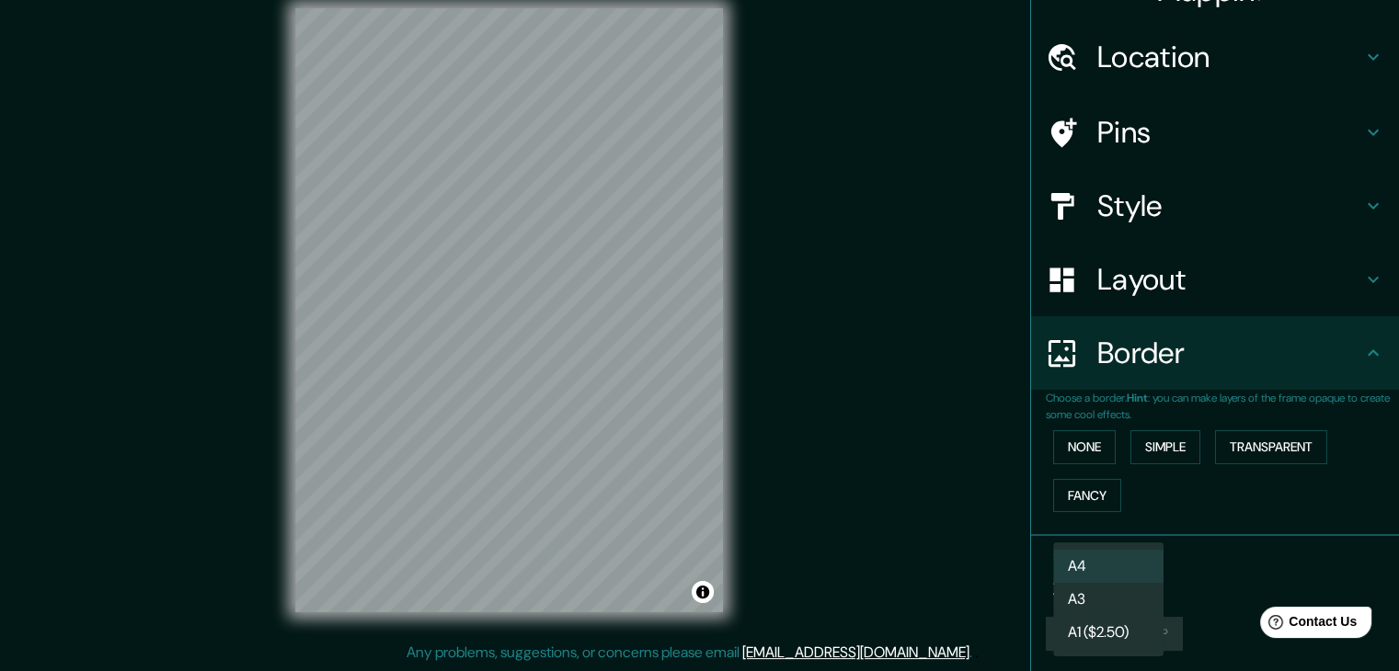
click at [1142, 582] on body "Mappin Location Pins Style Layout Border Choose a border. Hint : you can make l…" at bounding box center [699, 314] width 1399 height 671
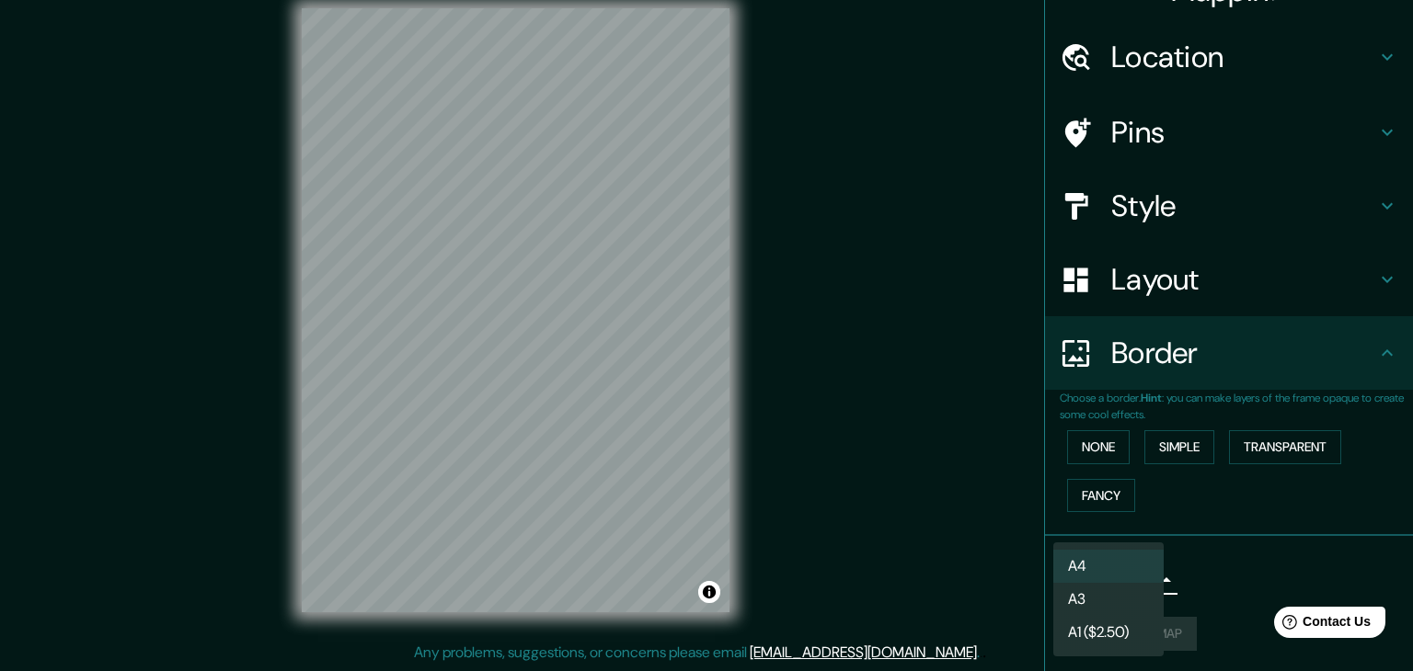
click at [1096, 604] on li "A3" at bounding box center [1108, 599] width 110 height 33
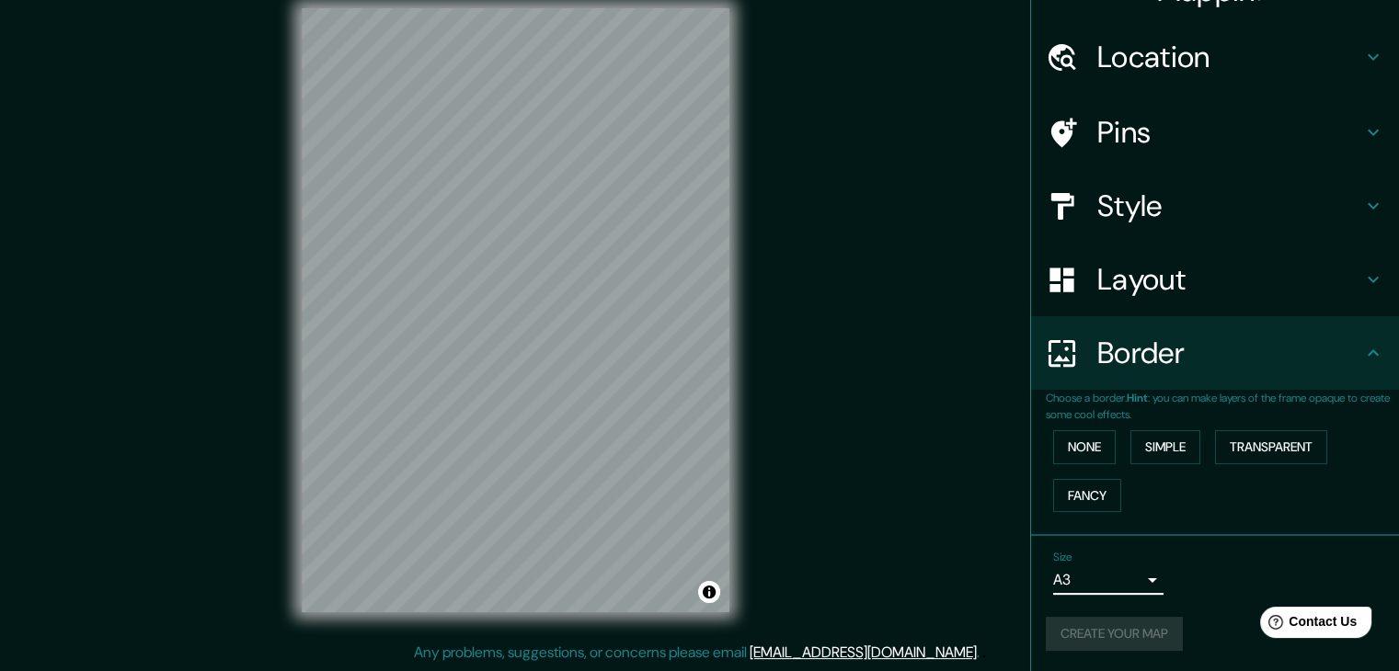
click at [1108, 629] on div "Create your map" at bounding box center [1215, 634] width 339 height 34
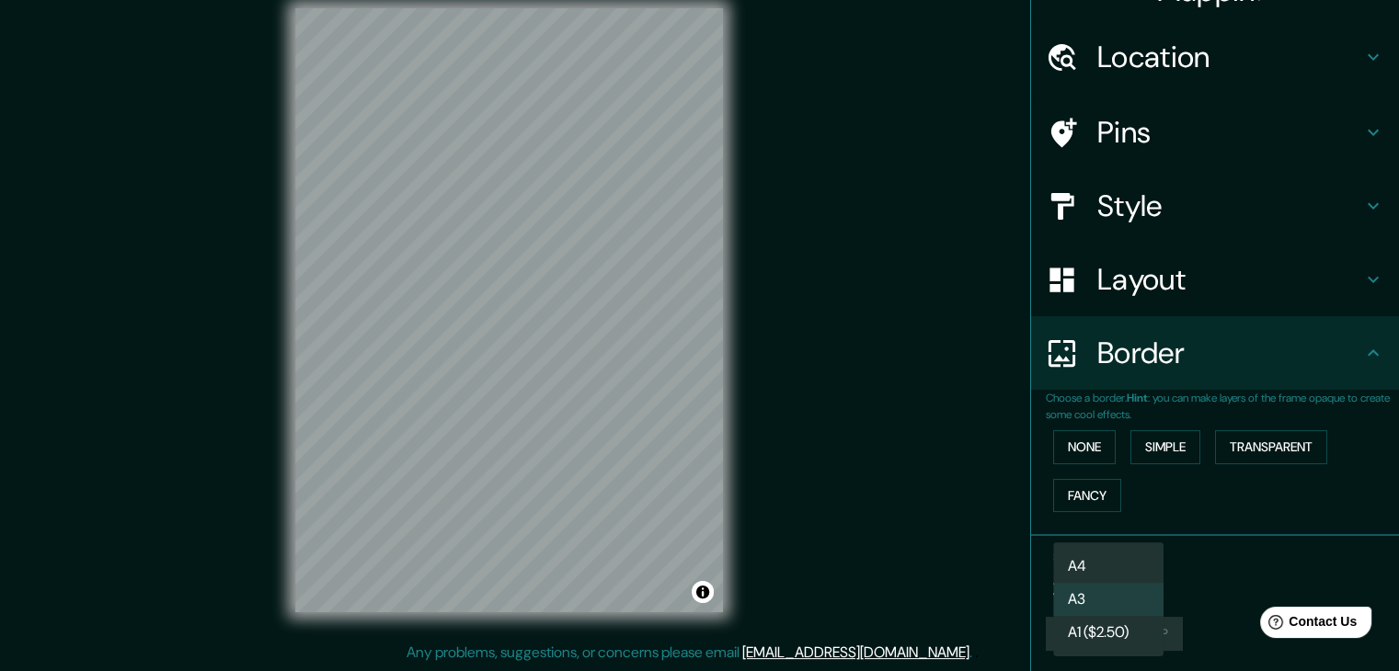
click at [1140, 585] on body "Mappin Location Pins Style Layout Border Choose a border. Hint : you can make l…" at bounding box center [699, 314] width 1399 height 671
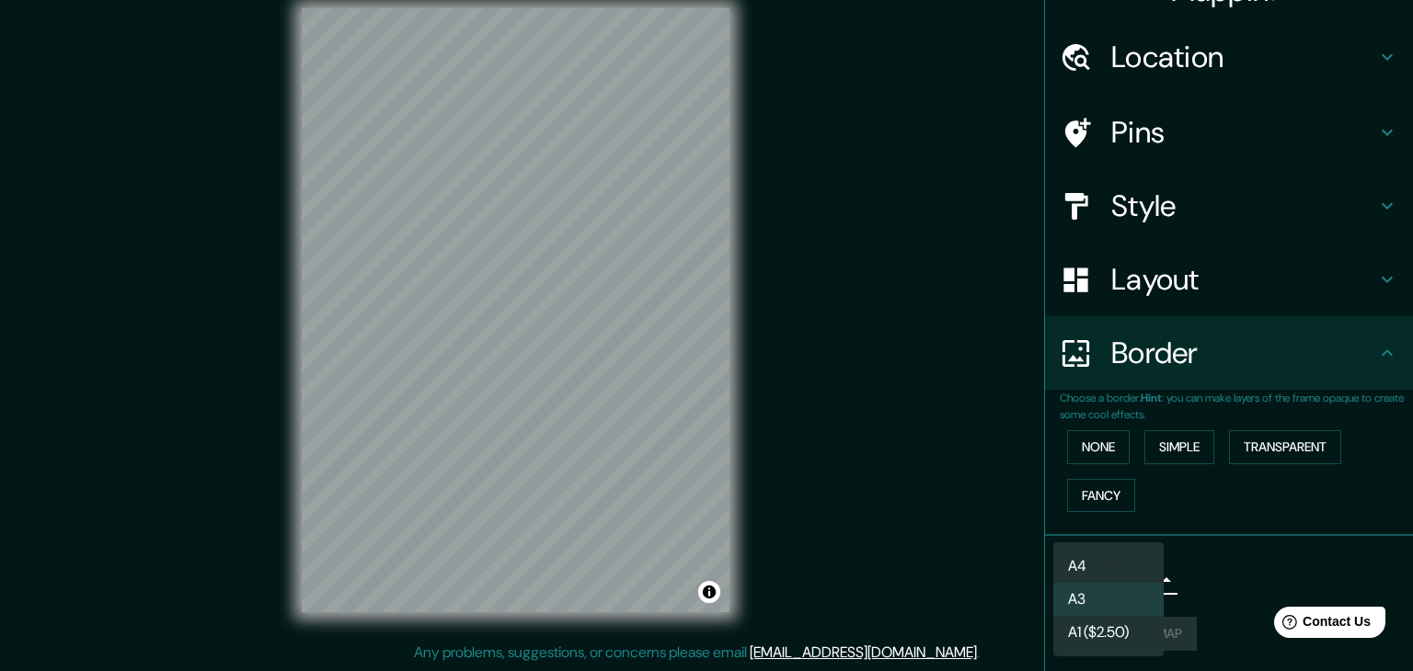
click at [1141, 561] on li "A4" at bounding box center [1108, 566] width 110 height 33
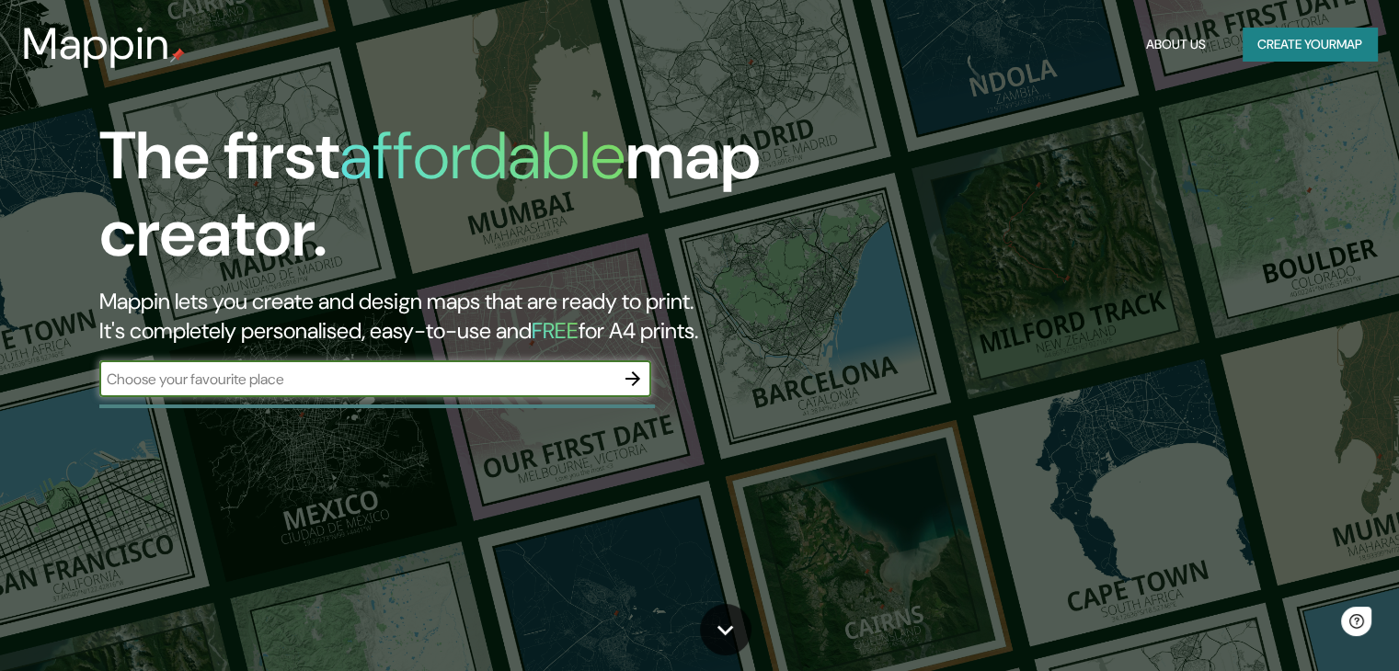
click at [528, 386] on input "text" at bounding box center [356, 379] width 515 height 21
type input "c"
type input "[GEOGRAPHIC_DATA]"
click at [625, 376] on icon "button" at bounding box center [633, 379] width 22 height 22
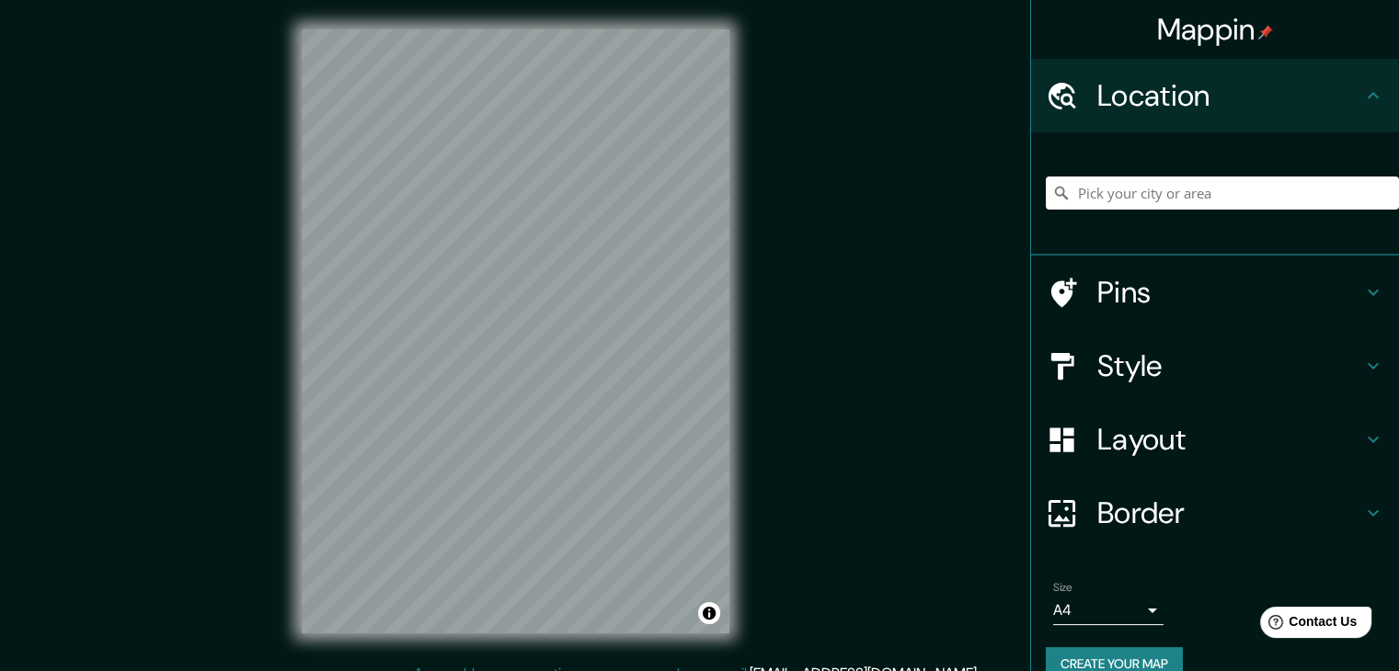
click at [821, 247] on div "Mappin Location Pins Style Layout Border Choose a border. Hint : you can make l…" at bounding box center [699, 346] width 1399 height 693
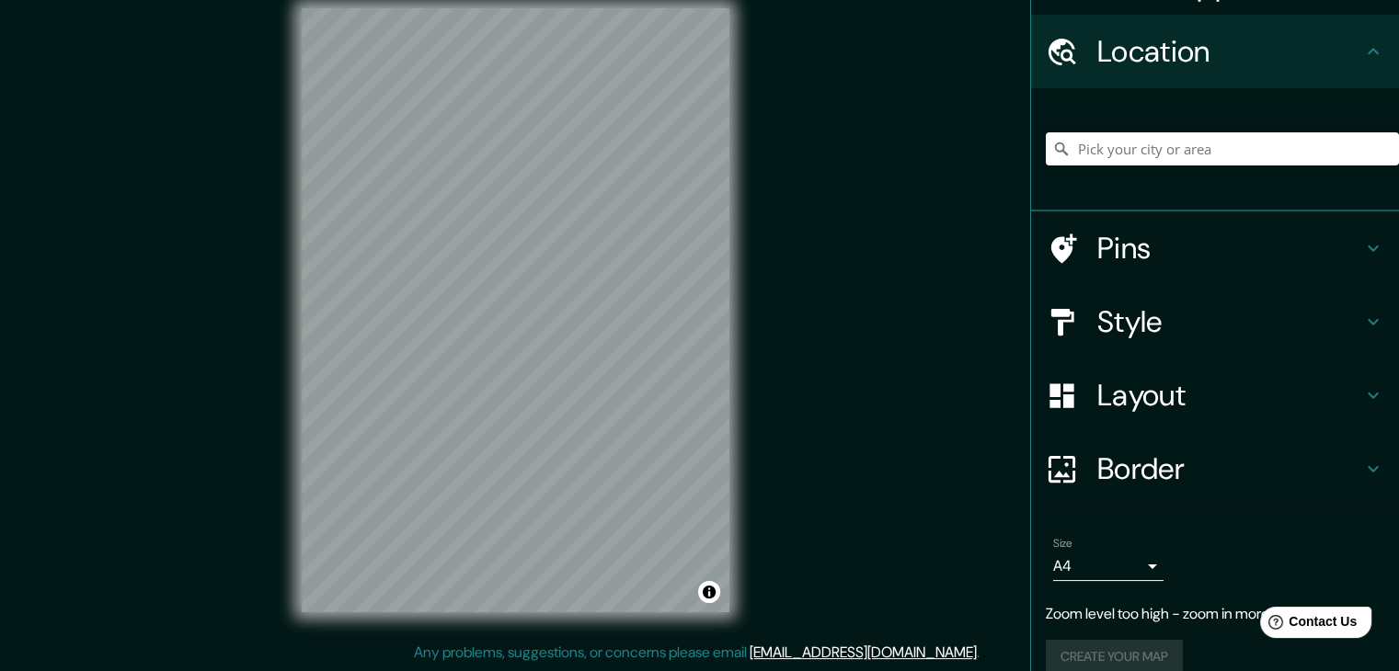
scroll to position [68, 0]
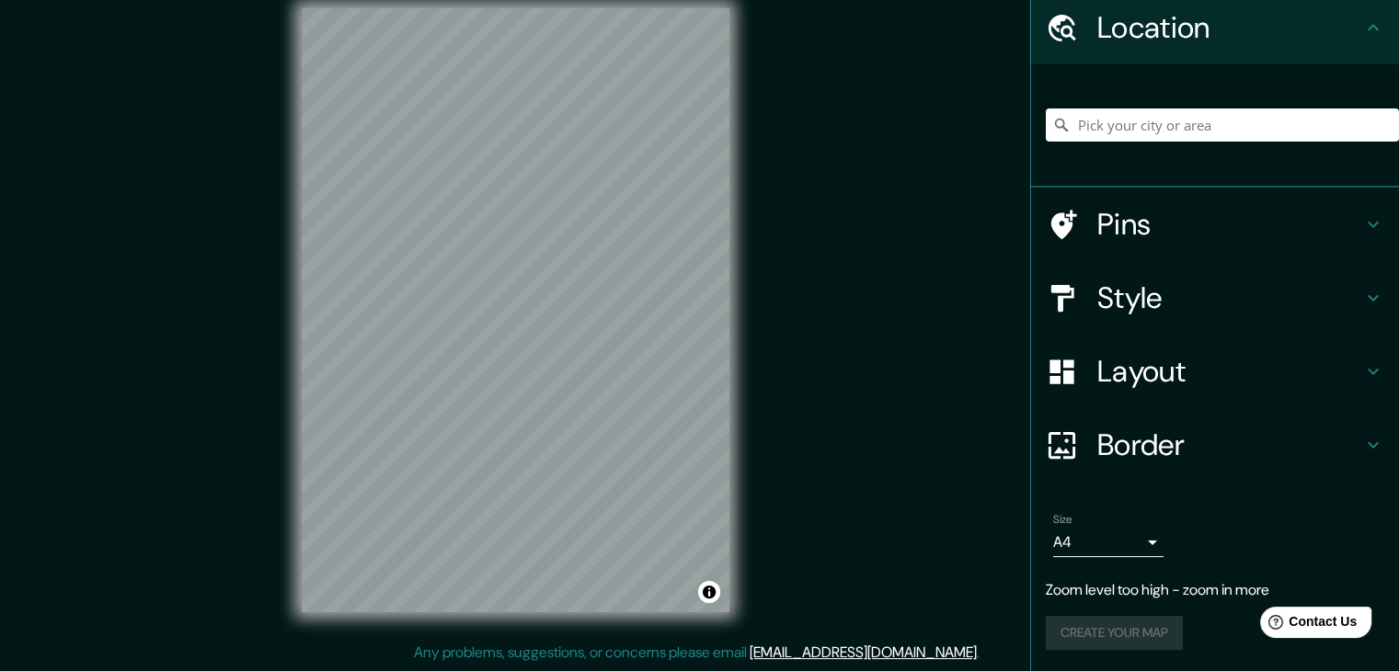
click at [752, 373] on div "© Mapbox © OpenStreetMap Improve this map" at bounding box center [515, 310] width 487 height 663
click at [861, 652] on link "[EMAIL_ADDRESS][DOMAIN_NAME]" at bounding box center [863, 652] width 227 height 19
click at [925, 227] on div "Mappin Location Pins Style Layout Border Choose a border. Hint : you can make l…" at bounding box center [699, 325] width 1399 height 693
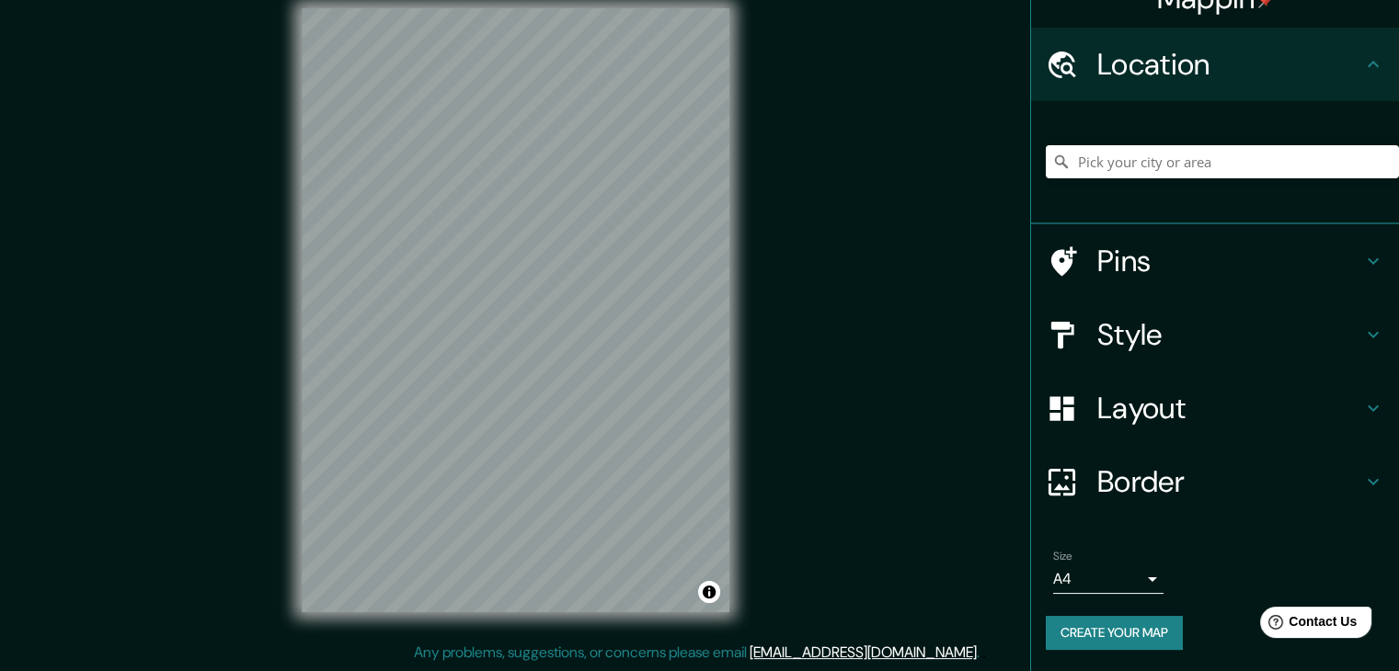
click at [1106, 329] on h4 "Style" at bounding box center [1229, 334] width 265 height 37
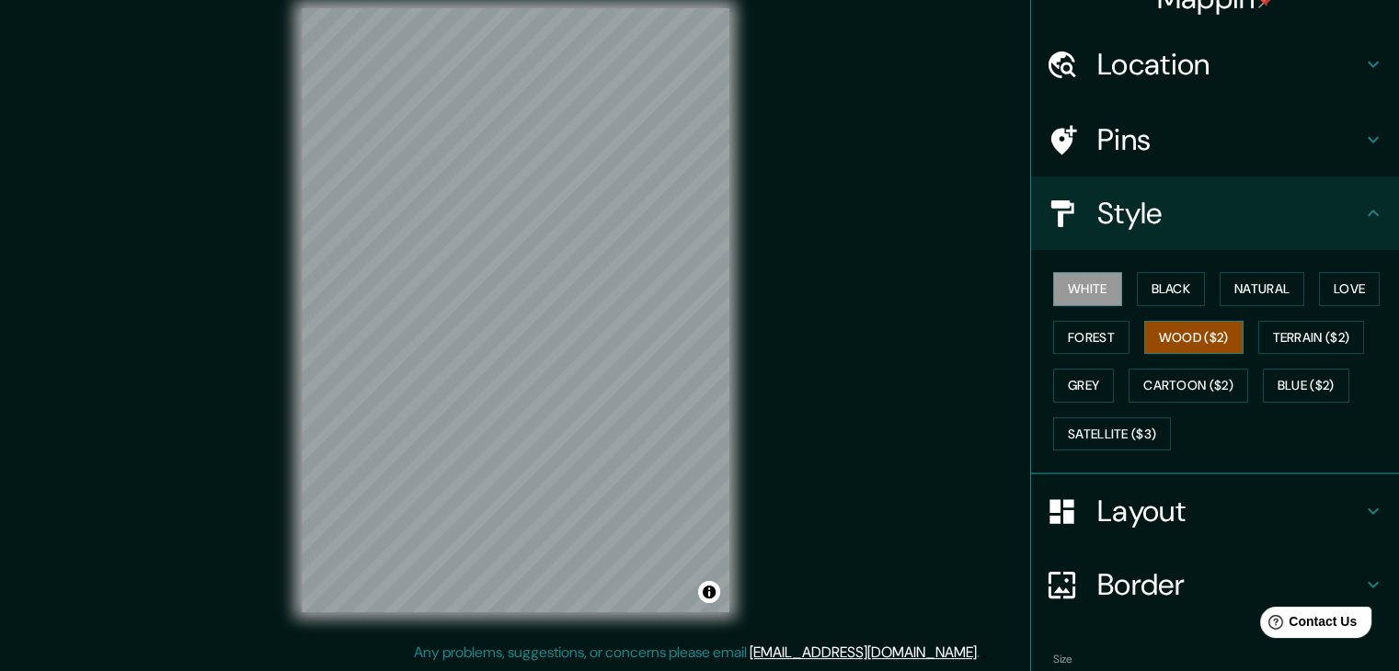
click at [1192, 332] on button "Wood ($2)" at bounding box center [1193, 338] width 99 height 34
click at [1156, 285] on button "Black" at bounding box center [1171, 289] width 69 height 34
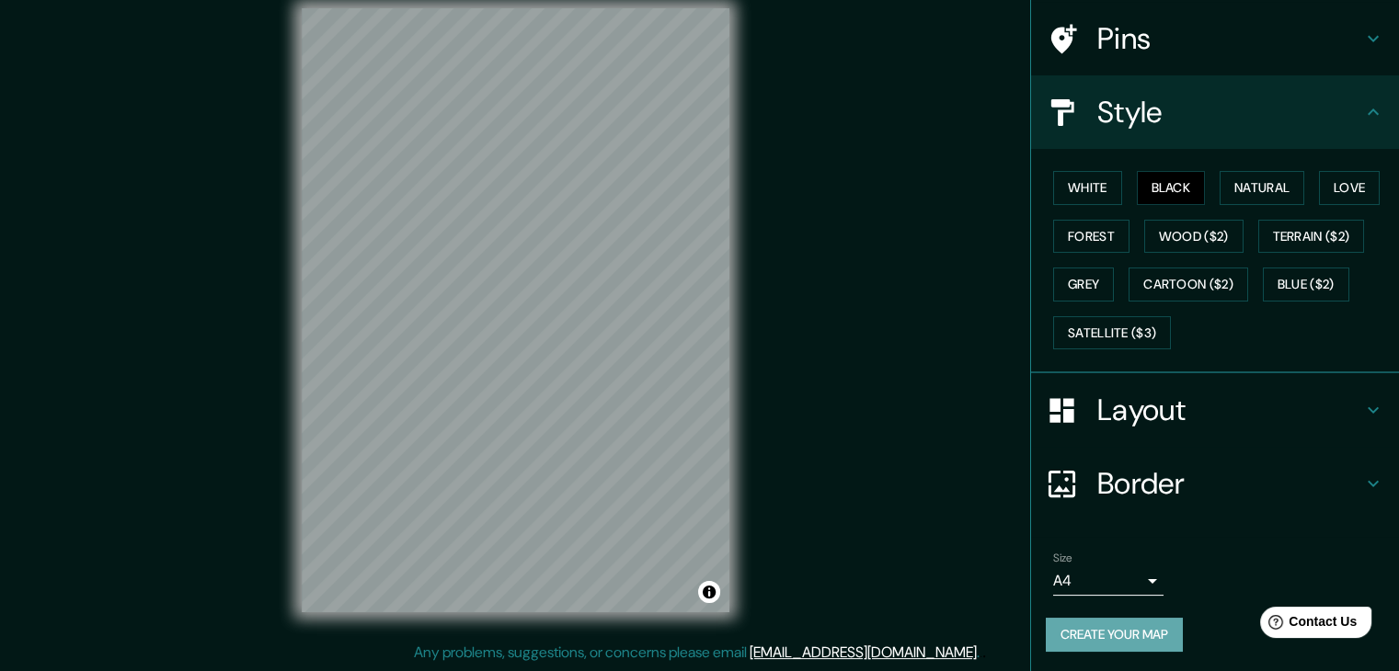
click at [1085, 628] on button "Create your map" at bounding box center [1114, 635] width 137 height 34
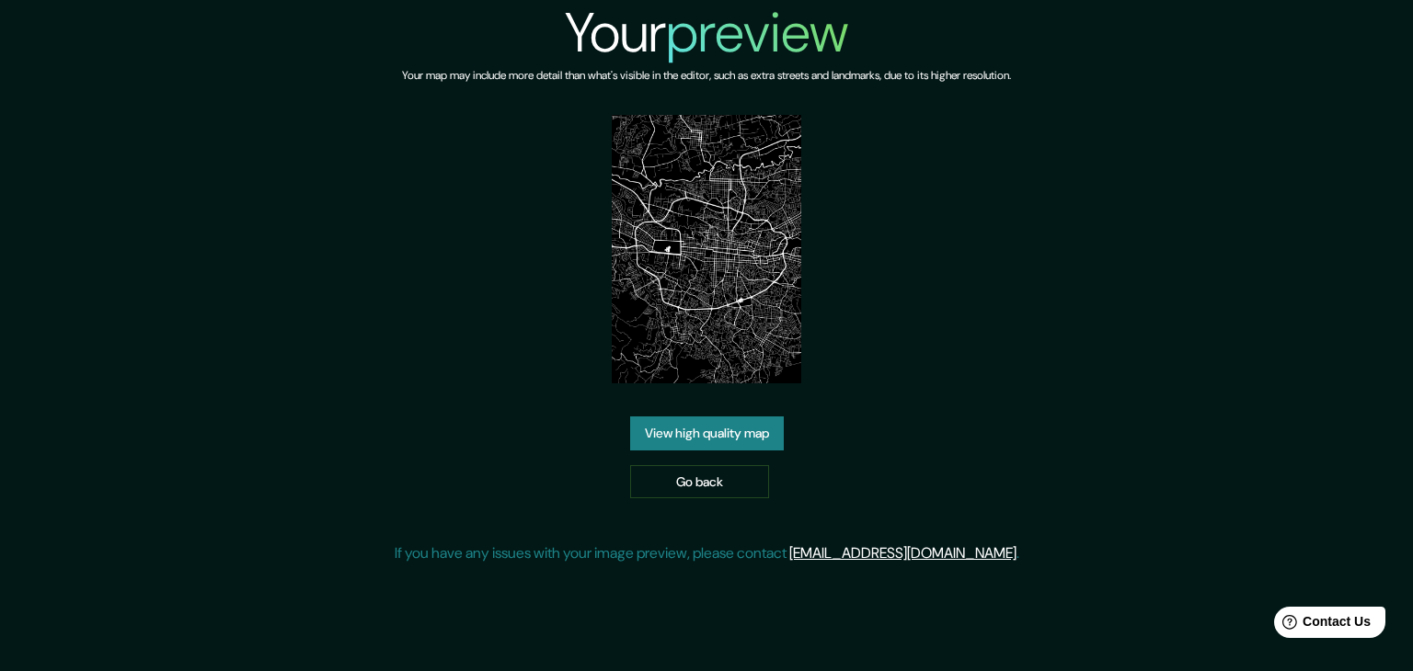
click at [678, 437] on link "View high quality map" at bounding box center [707, 434] width 154 height 34
